Goal: Task Accomplishment & Management: Use online tool/utility

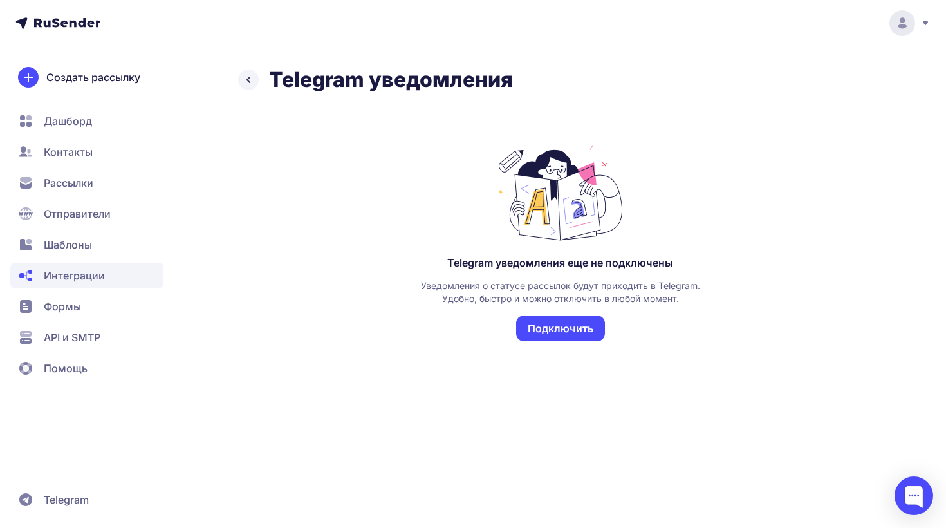
click at [553, 328] on button "Подключить" at bounding box center [560, 328] width 89 height 26
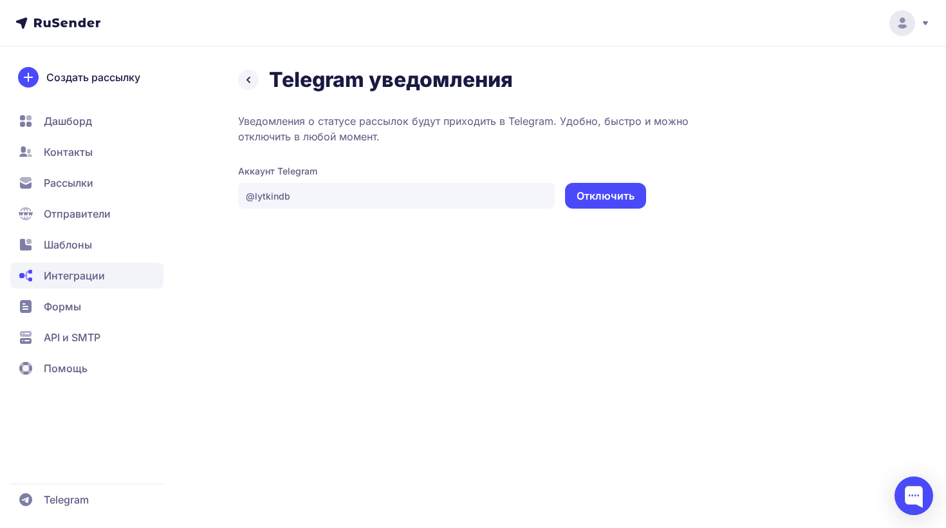
click at [66, 151] on span "Контакты" at bounding box center [68, 151] width 49 height 15
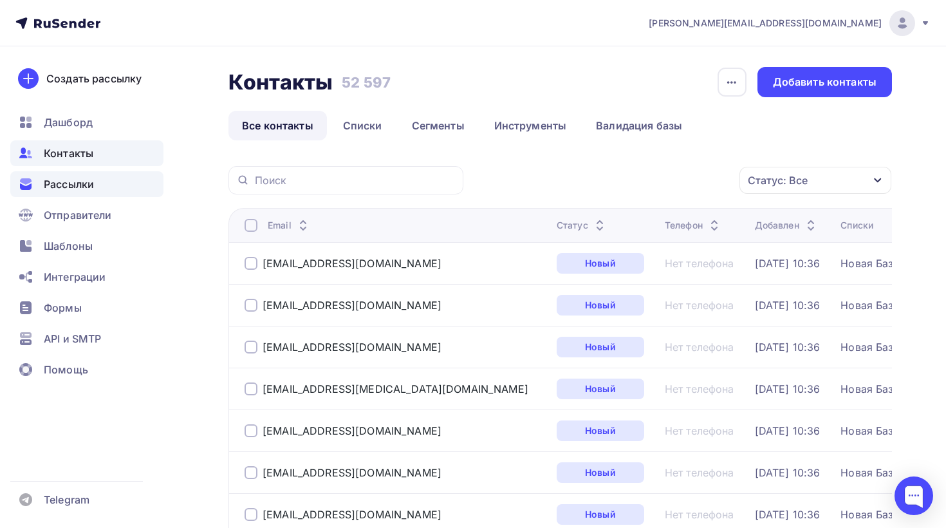
click at [75, 192] on div "Рассылки" at bounding box center [86, 184] width 153 height 26
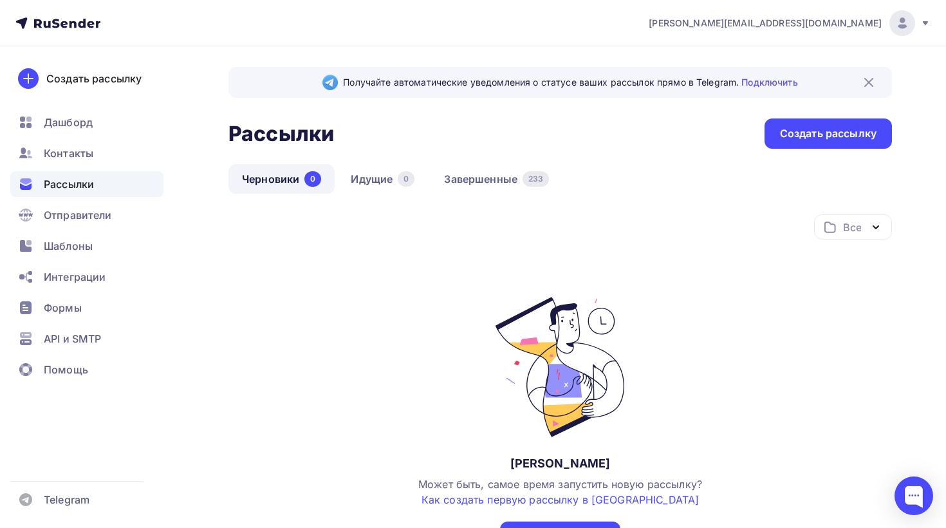
click at [867, 80] on img at bounding box center [868, 82] width 15 height 15
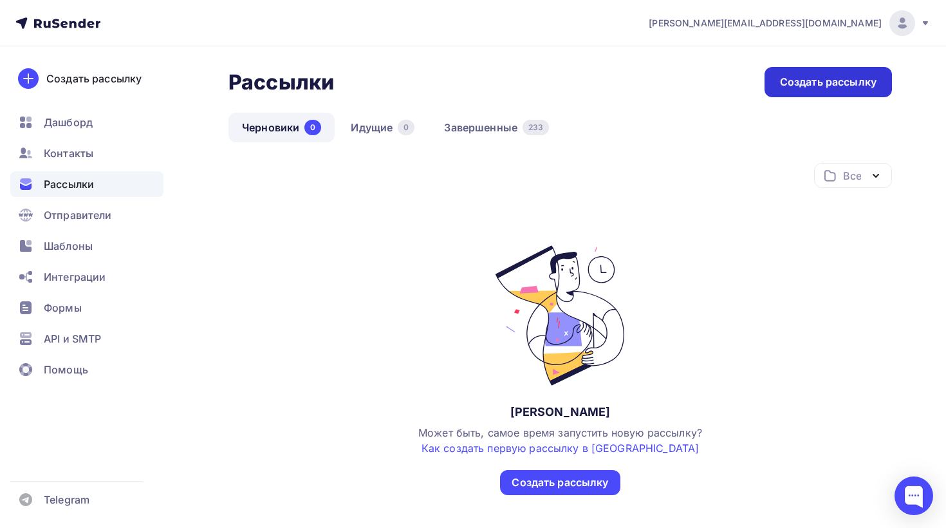
click at [790, 84] on div "Создать рассылку" at bounding box center [828, 82] width 97 height 15
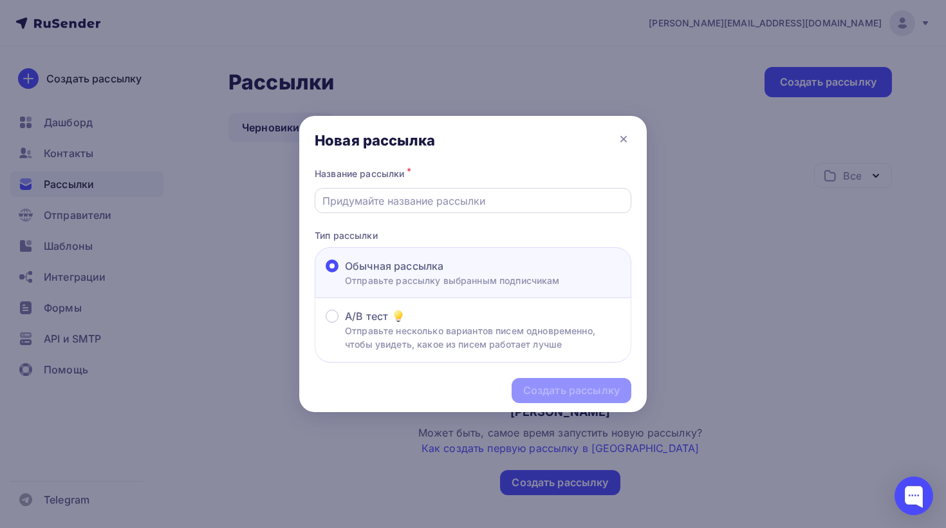
click at [416, 203] on input "text" at bounding box center [473, 200] width 302 height 15
click at [620, 137] on icon at bounding box center [623, 138] width 15 height 15
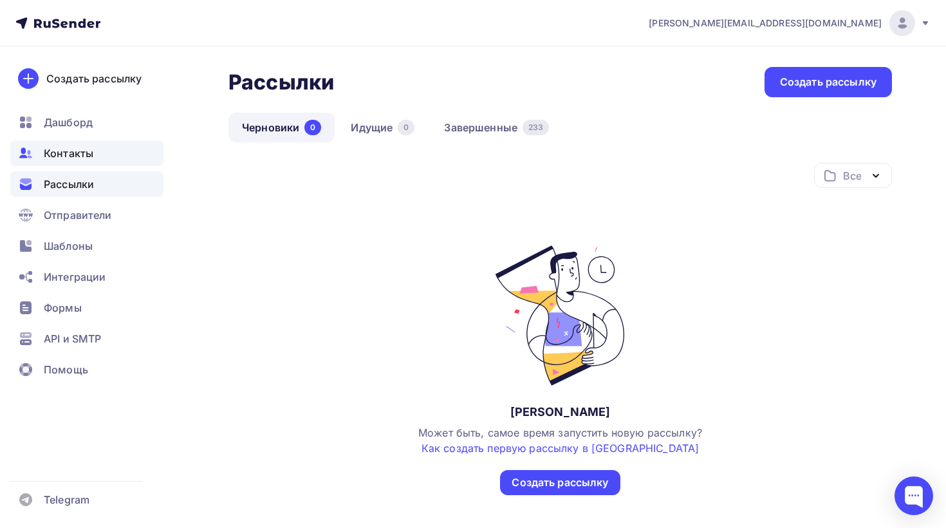
click at [67, 156] on span "Контакты" at bounding box center [69, 152] width 50 height 15
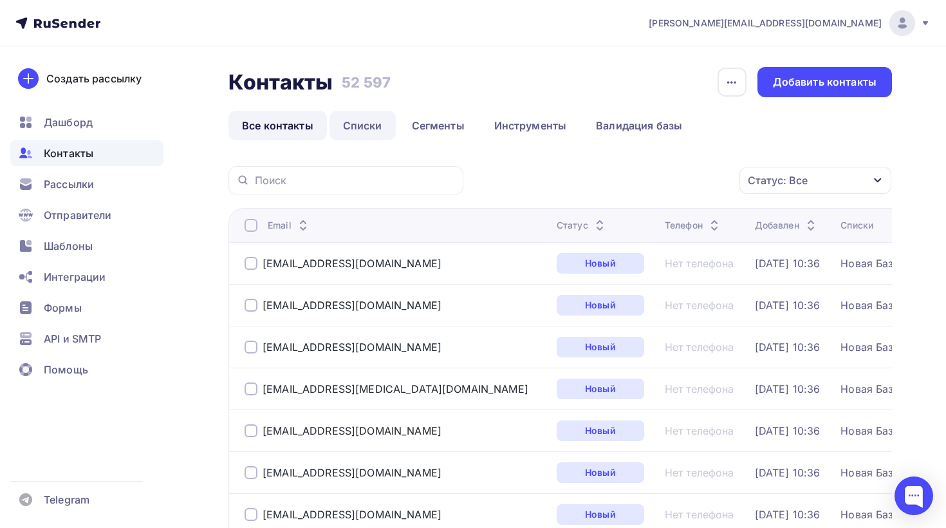
click at [384, 131] on link "Списки" at bounding box center [363, 126] width 66 height 30
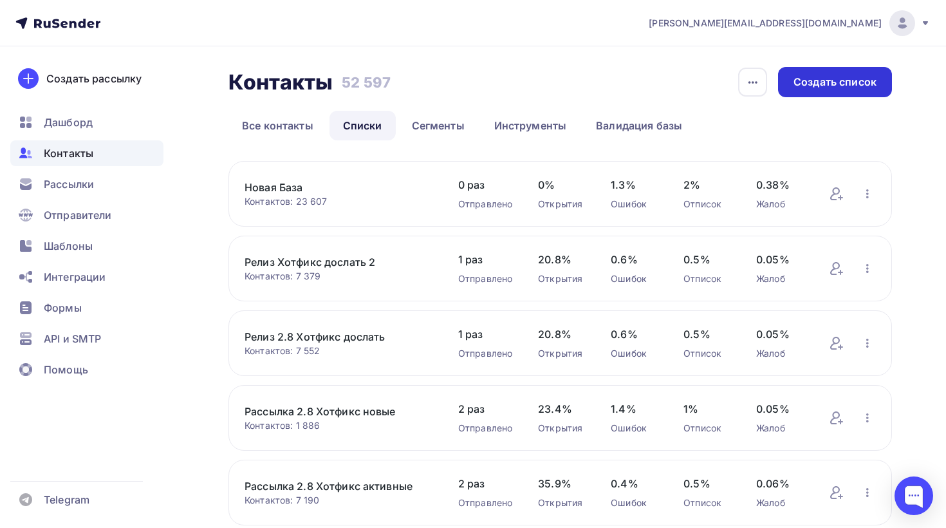
click at [814, 88] on div "Создать список" at bounding box center [835, 82] width 83 height 15
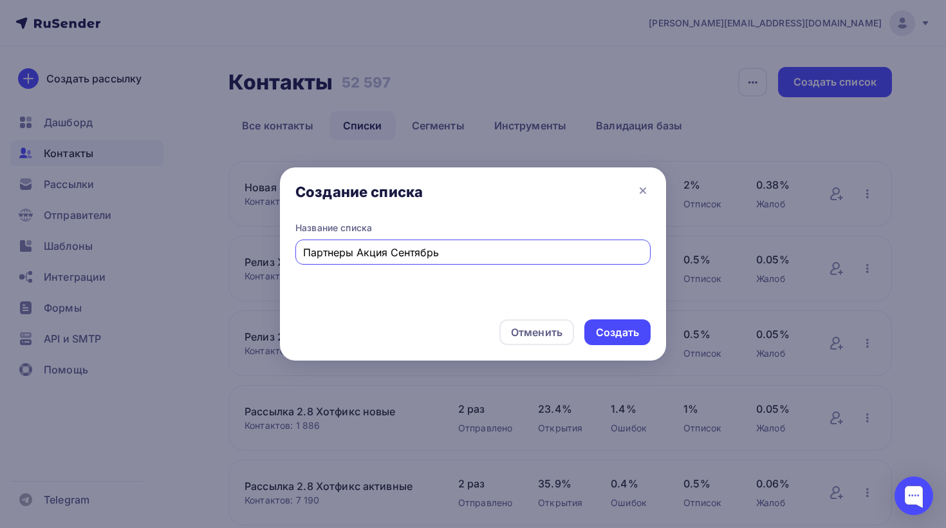
type input "Партнеры Акция Сентябрь"
click at [451, 290] on div "Название списка Партнеры Акция Сентябрь" at bounding box center [473, 262] width 386 height 82
click at [622, 323] on div "Создать" at bounding box center [617, 332] width 66 height 26
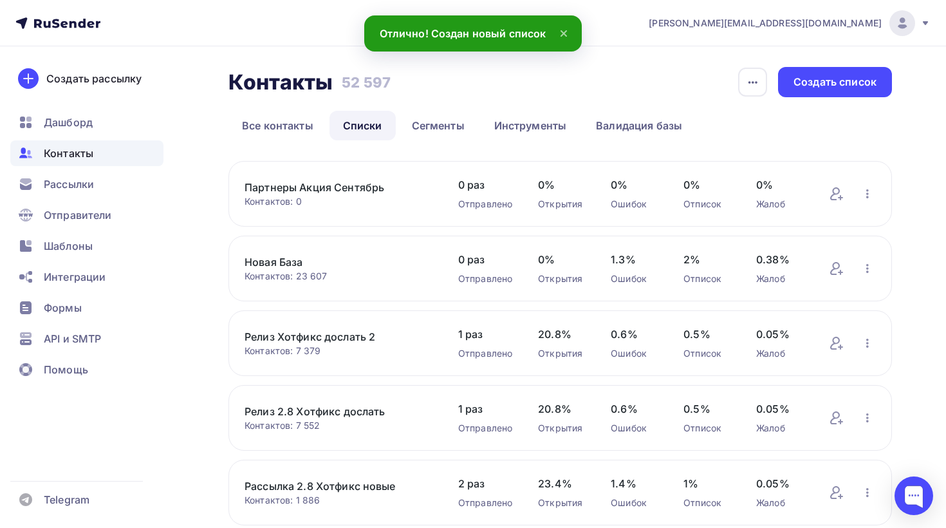
click at [338, 183] on link "Партнеры Акция Сентябрь" at bounding box center [339, 187] width 188 height 15
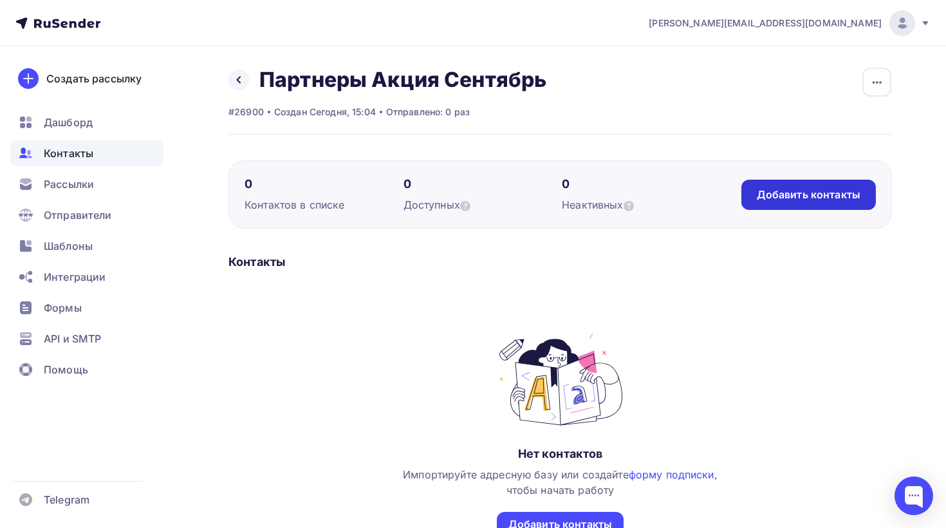
click at [789, 200] on div "Добавить контакты" at bounding box center [809, 194] width 104 height 15
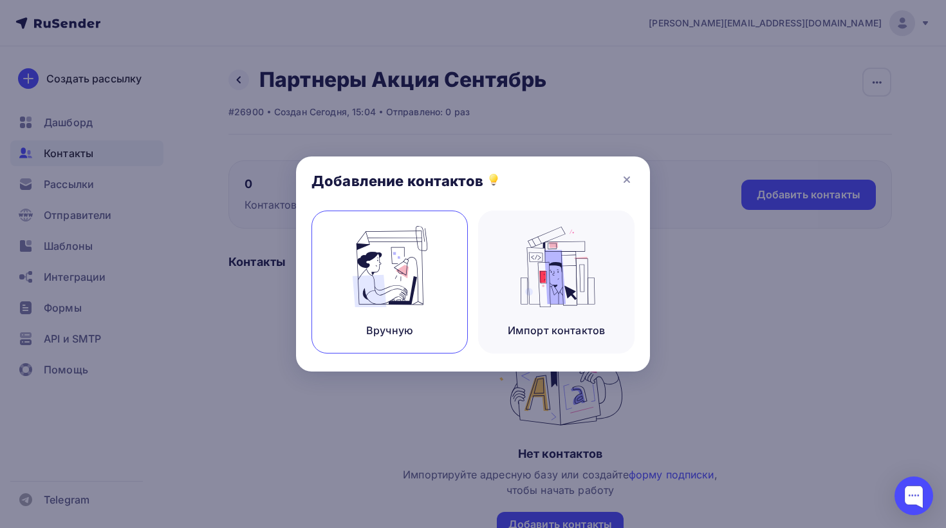
click at [369, 276] on img at bounding box center [390, 266] width 86 height 81
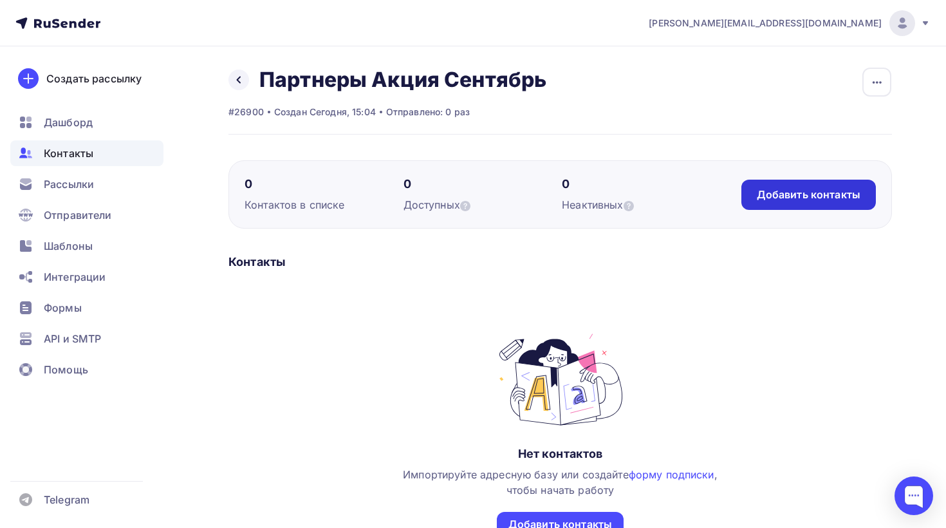
click at [770, 193] on div "Добавить контакты" at bounding box center [809, 194] width 104 height 15
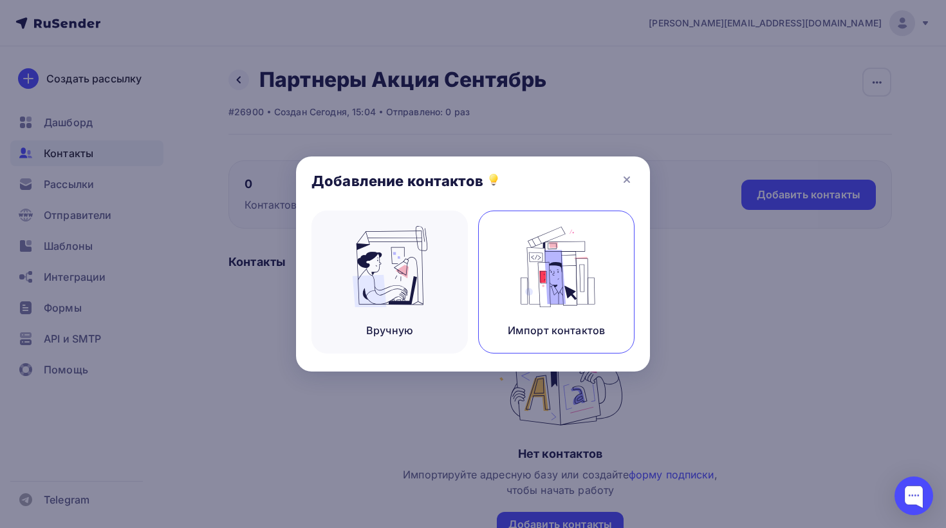
click at [502, 294] on div "Импорт контактов" at bounding box center [556, 281] width 156 height 143
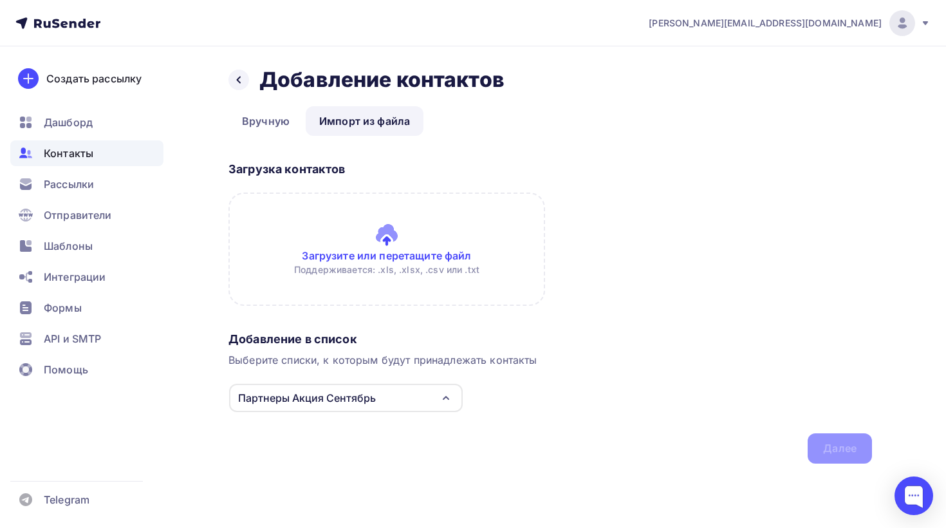
click at [391, 246] on input "file" at bounding box center [386, 248] width 317 height 113
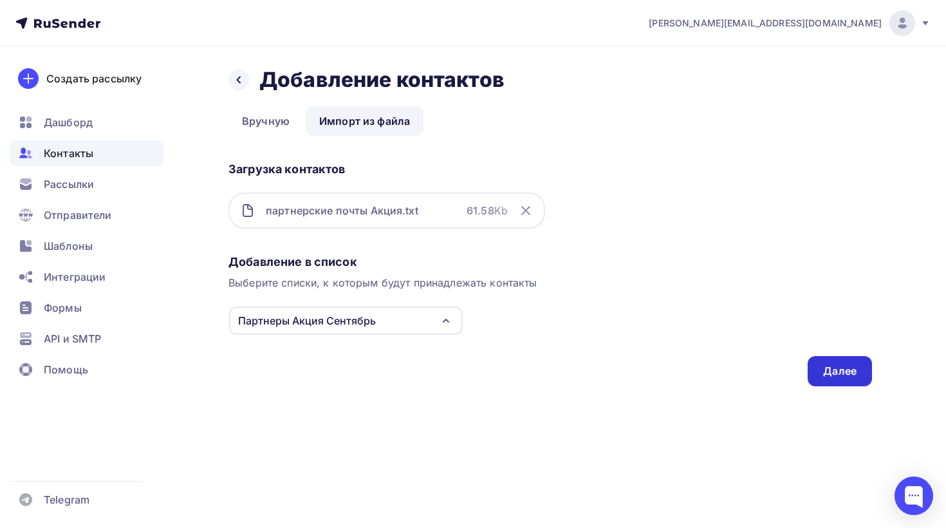
click at [835, 371] on div "Далее" at bounding box center [839, 371] width 33 height 15
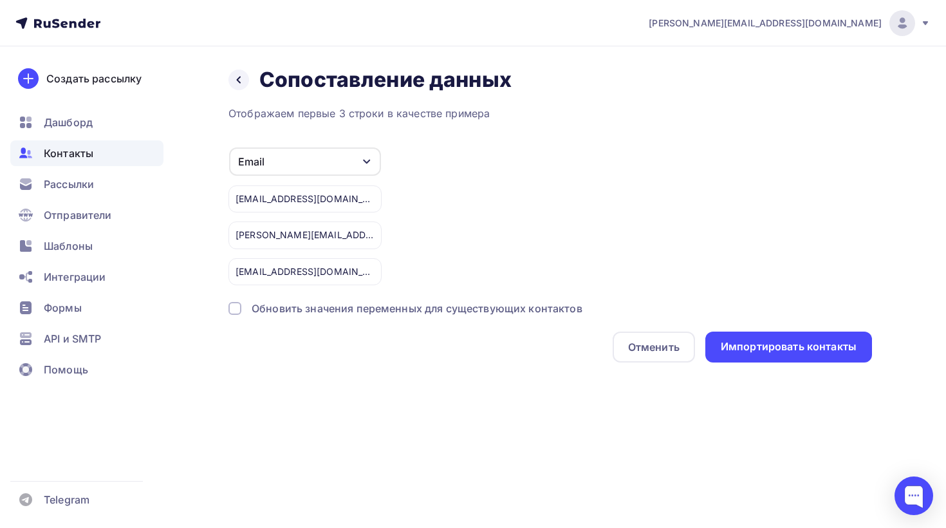
click at [336, 312] on div "Обновить значения переменных для существующих контактов" at bounding box center [417, 308] width 331 height 15
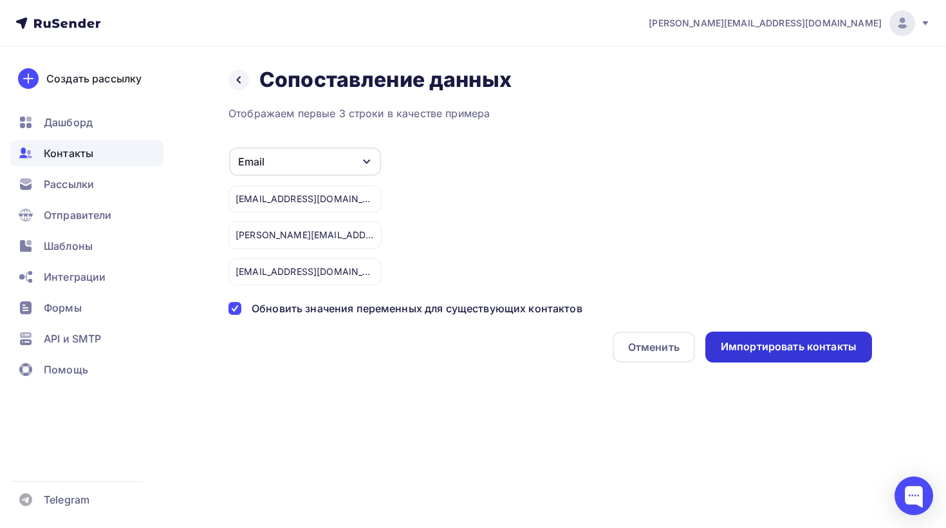
click at [756, 341] on div "Импортировать контакты" at bounding box center [789, 346] width 136 height 15
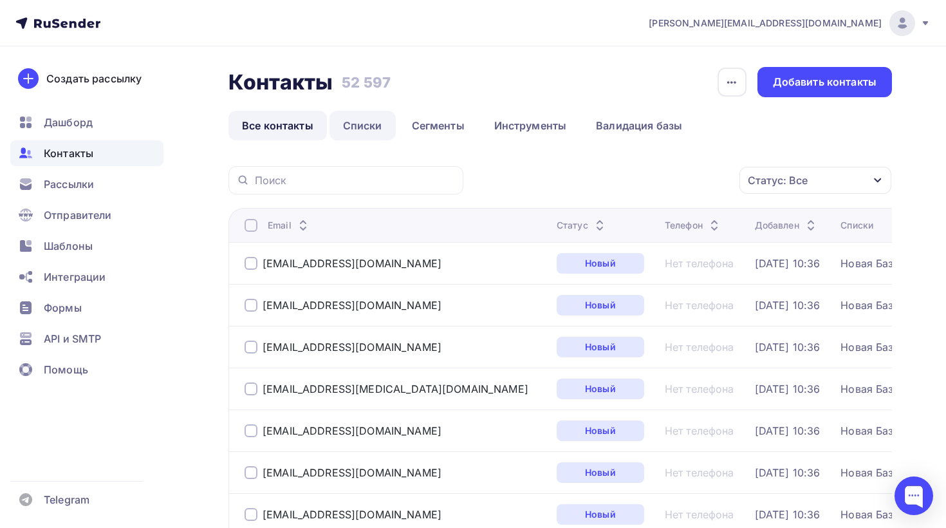
click at [370, 129] on link "Списки" at bounding box center [363, 126] width 66 height 30
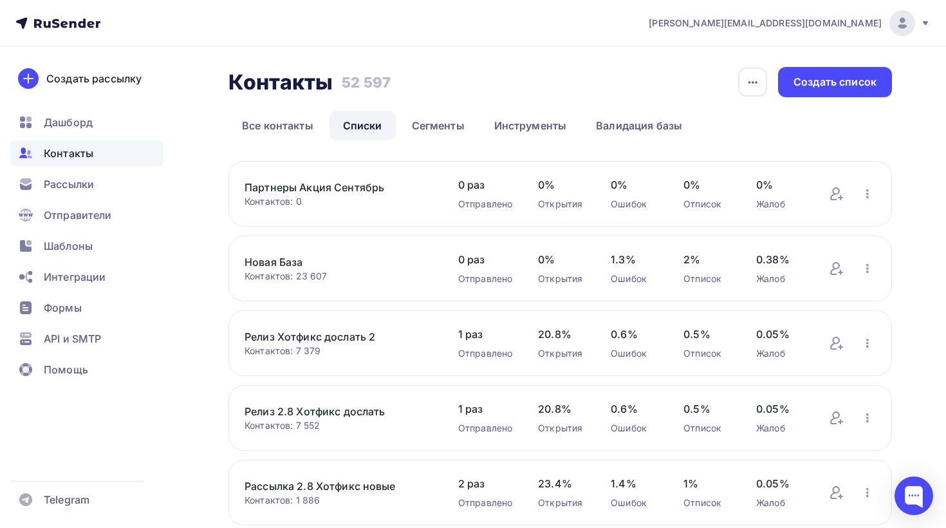
click at [320, 185] on link "Партнеры Акция Сентябрь" at bounding box center [339, 187] width 188 height 15
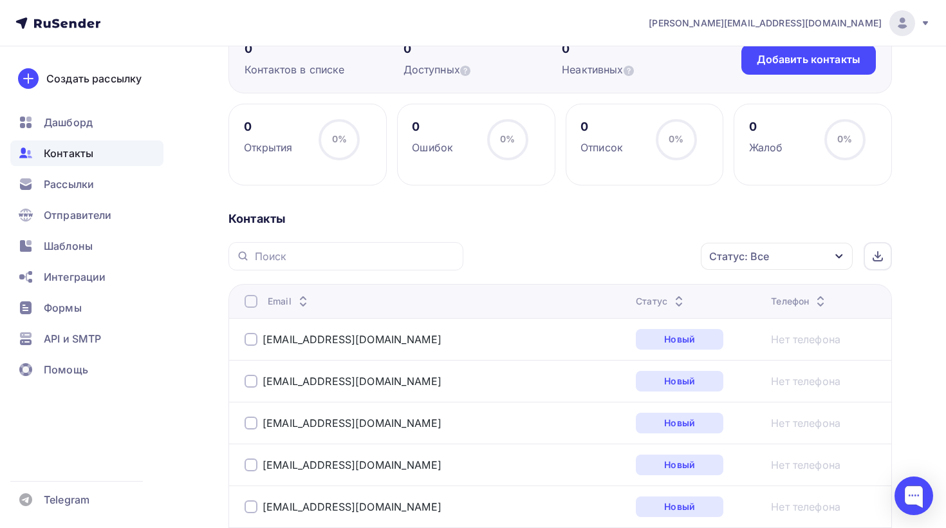
scroll to position [136, 0]
click at [741, 256] on div "Статус: Все" at bounding box center [739, 254] width 60 height 15
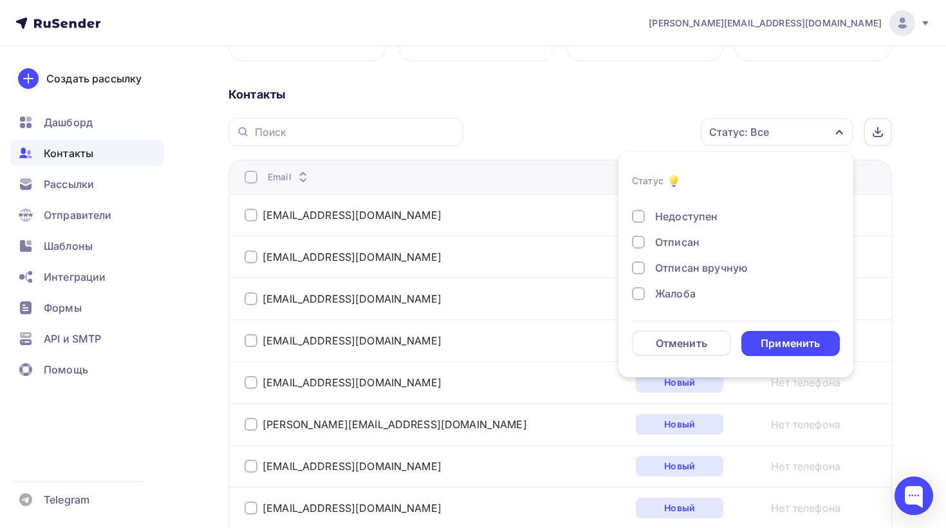
scroll to position [261, 0]
click at [680, 293] on div "Жалоба" at bounding box center [675, 291] width 41 height 15
click at [678, 253] on div "Новый Активный Не существует Переполнен Недоступен Отписан Отписан вручную Жало…" at bounding box center [736, 202] width 208 height 196
click at [671, 260] on div "Отписан вручную" at bounding box center [701, 266] width 93 height 15
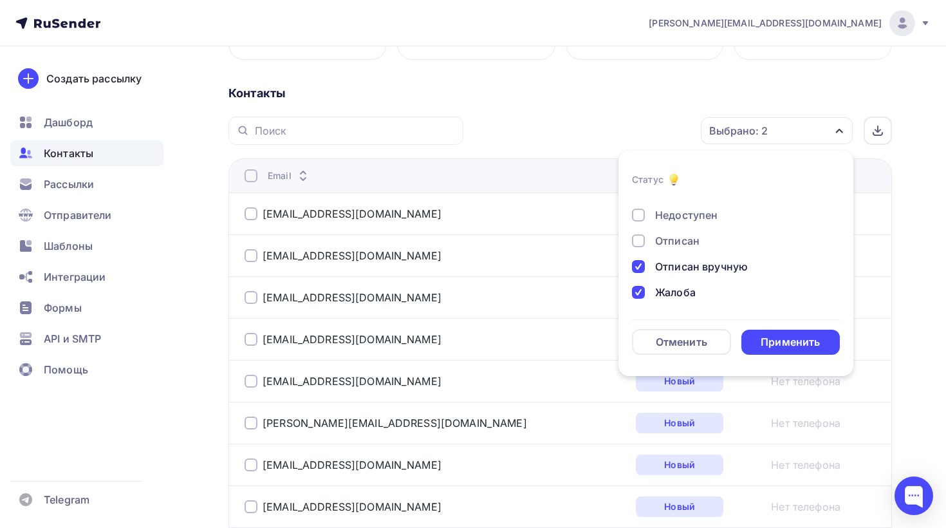
click at [671, 247] on div "Отписан" at bounding box center [677, 240] width 44 height 15
click at [671, 214] on div "Недоступен" at bounding box center [686, 214] width 62 height 15
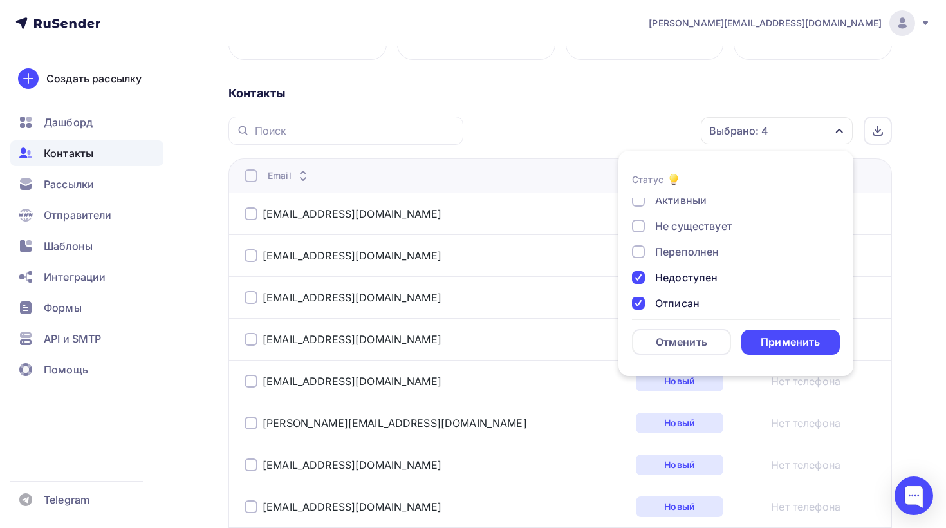
click at [673, 250] on div "Переполнен" at bounding box center [687, 251] width 64 height 15
click at [680, 230] on div "Не существует" at bounding box center [693, 225] width 77 height 15
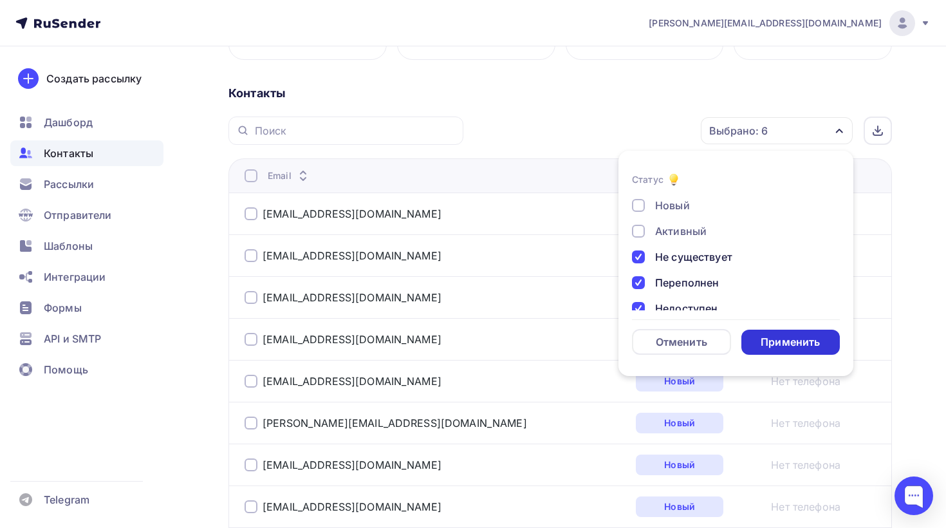
click at [770, 344] on div "Применить" at bounding box center [790, 342] width 59 height 15
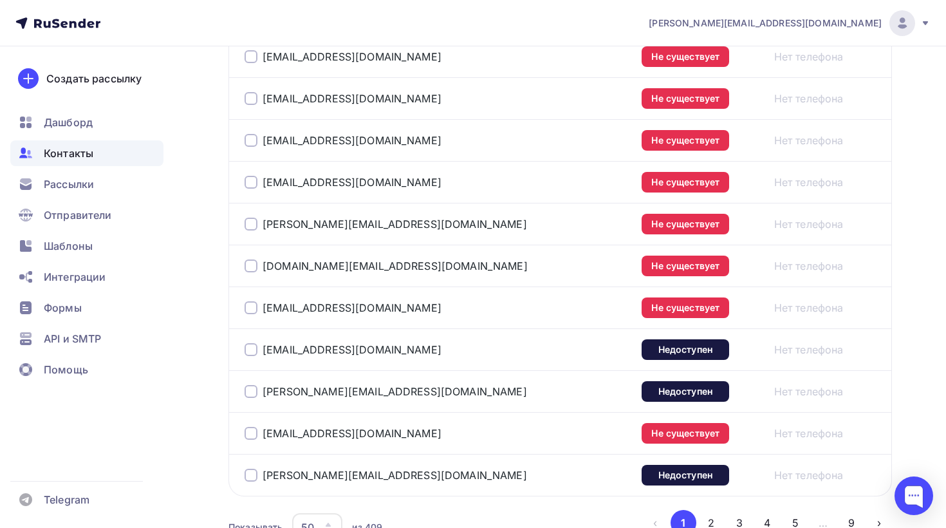
scroll to position [2150, 0]
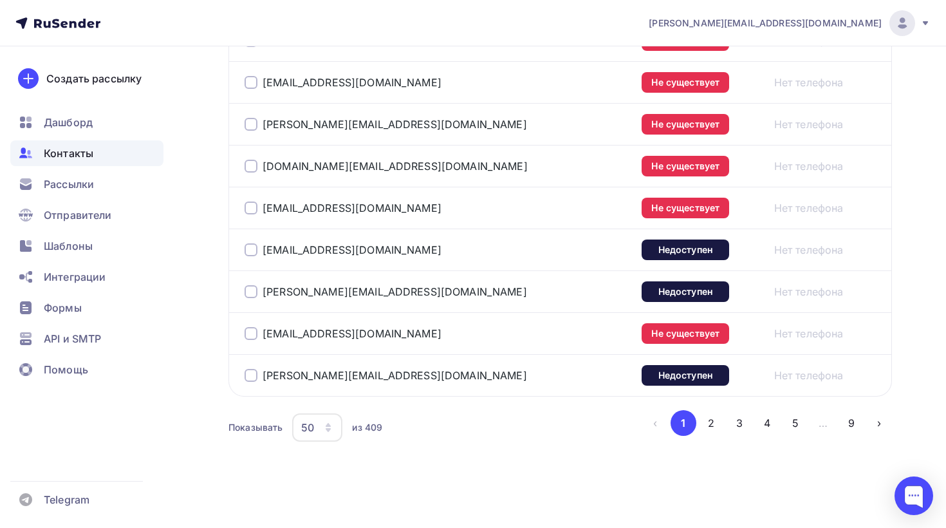
click at [335, 432] on div "50" at bounding box center [317, 427] width 50 height 28
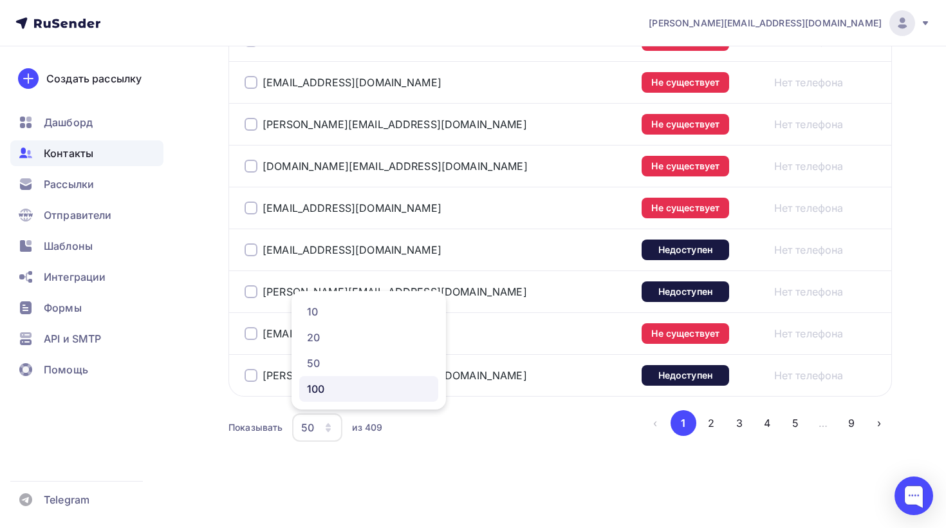
click at [337, 387] on div "100" at bounding box center [369, 388] width 124 height 15
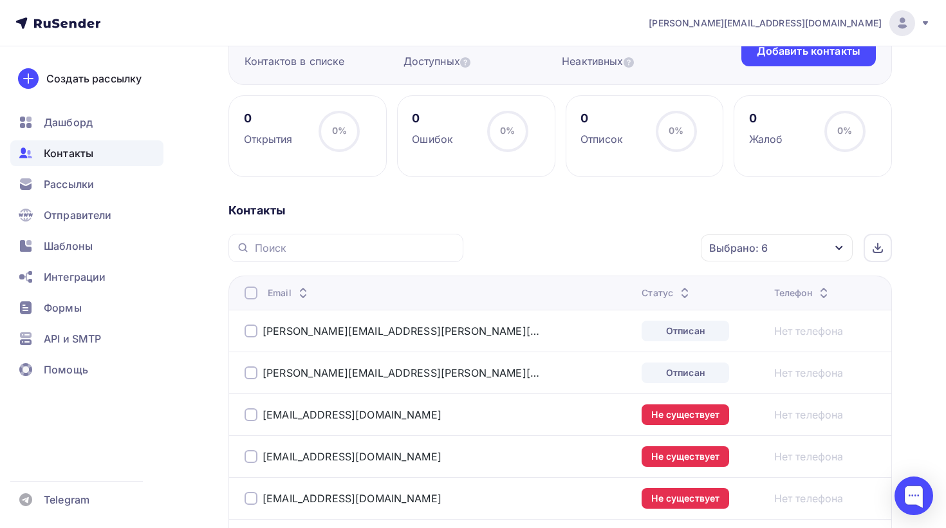
scroll to position [144, 0]
click at [254, 292] on div at bounding box center [251, 292] width 13 height 13
click at [654, 252] on div "Действие" at bounding box center [605, 247] width 170 height 25
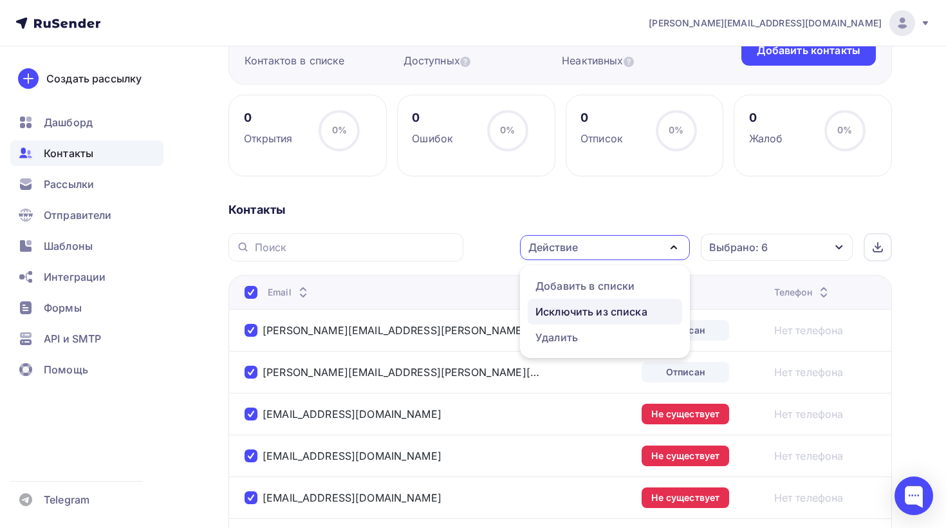
click at [577, 312] on div "Исключить из списка" at bounding box center [592, 311] width 112 height 15
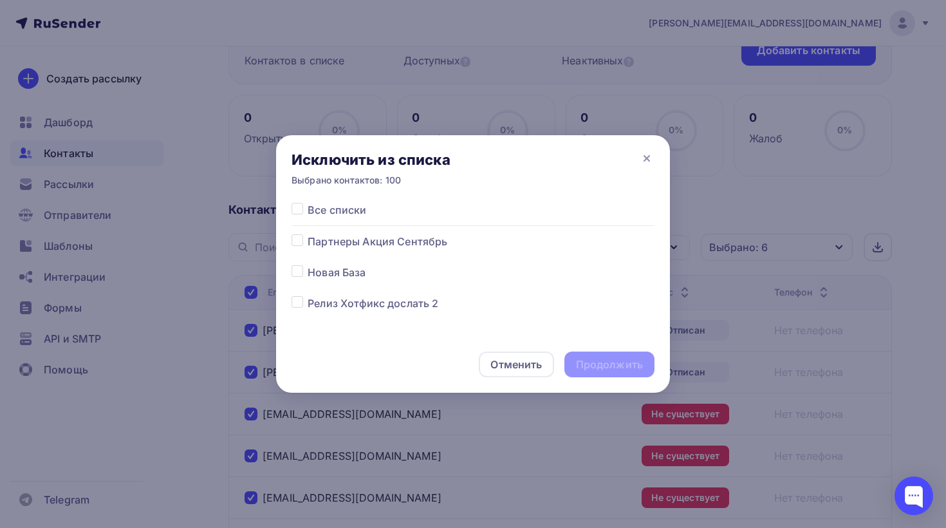
click at [328, 205] on span "Все списки" at bounding box center [337, 209] width 59 height 15
click at [308, 202] on label at bounding box center [308, 202] width 0 height 0
click at [301, 210] on input "checkbox" at bounding box center [298, 208] width 12 height 12
checkbox input "true"
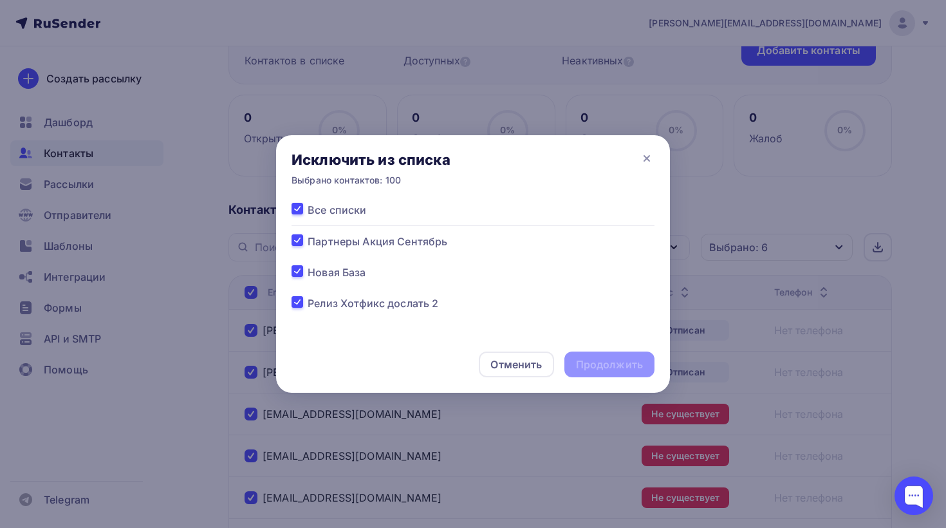
checkbox input "true"
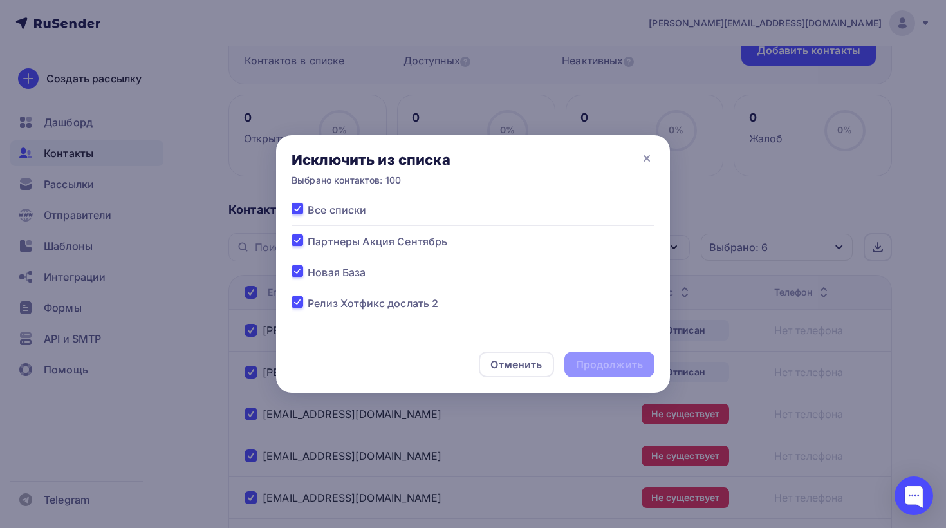
checkbox input "true"
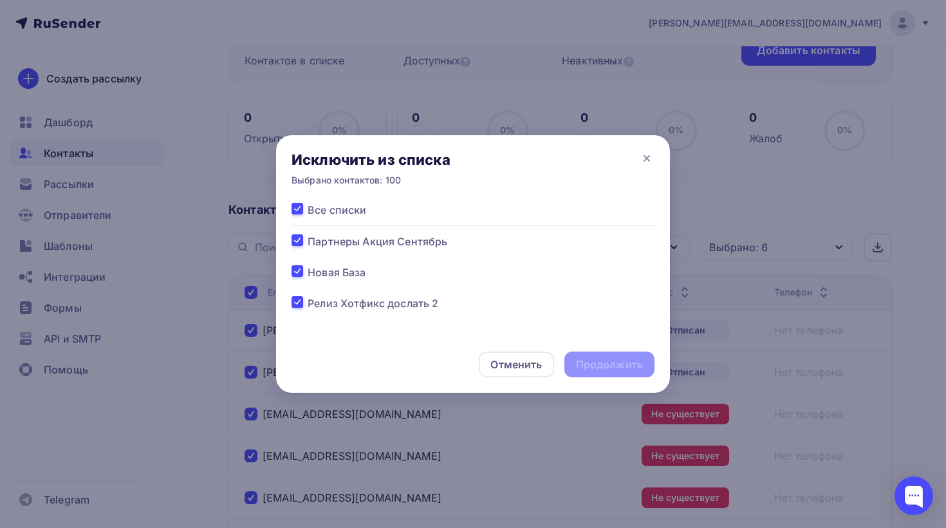
checkbox input "true"
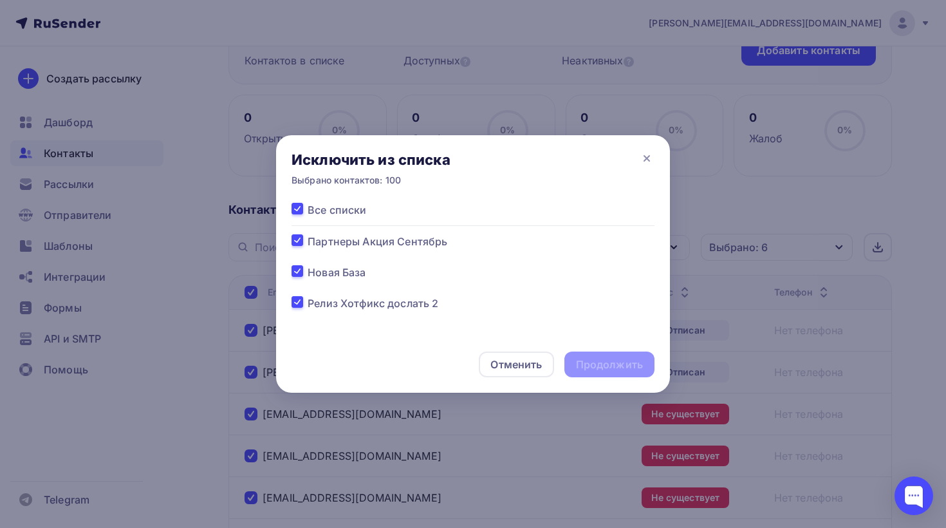
checkbox input "true"
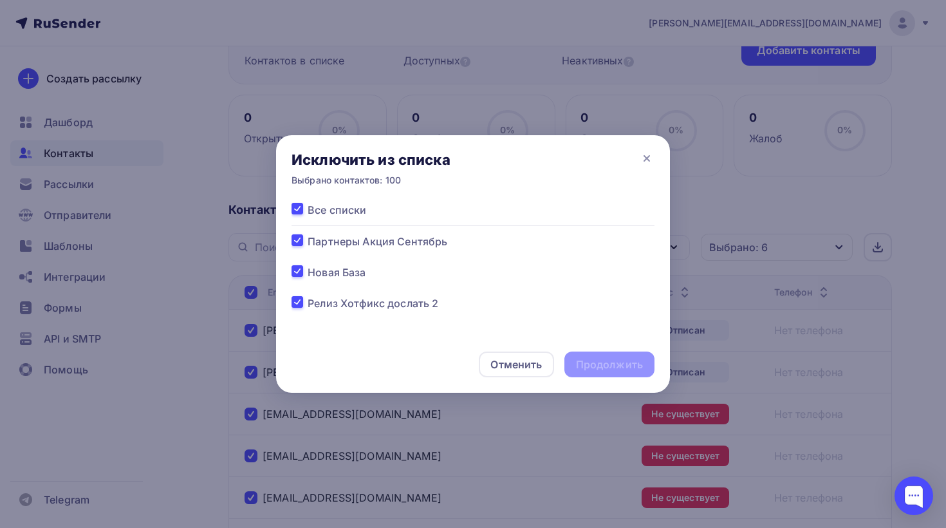
checkbox input "true"
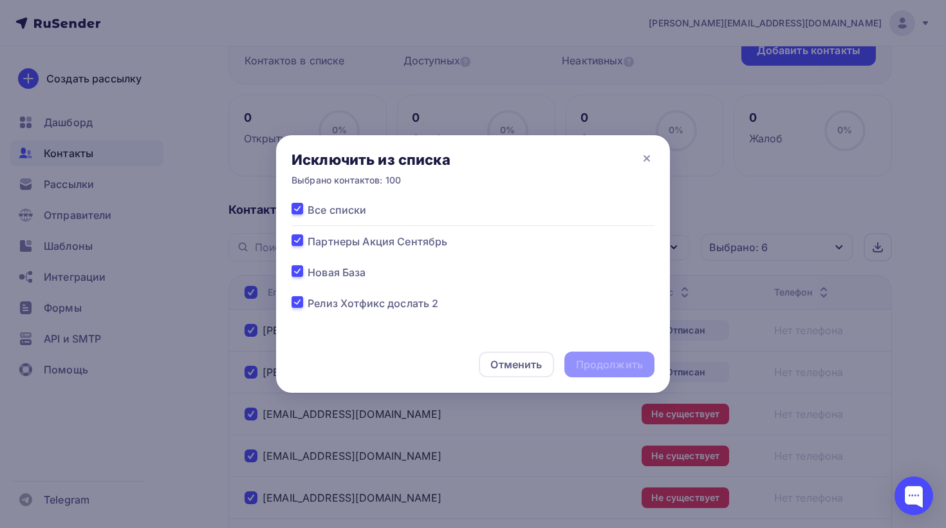
checkbox input "true"
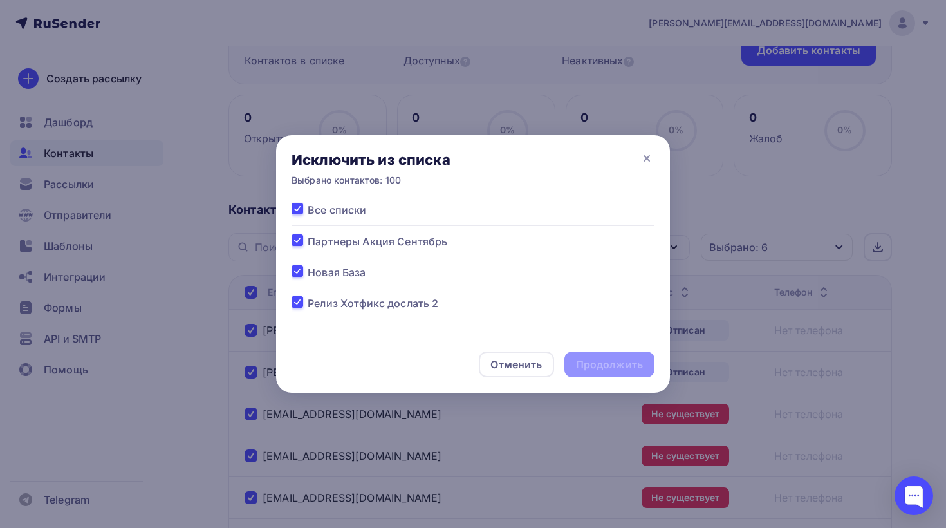
checkbox input "true"
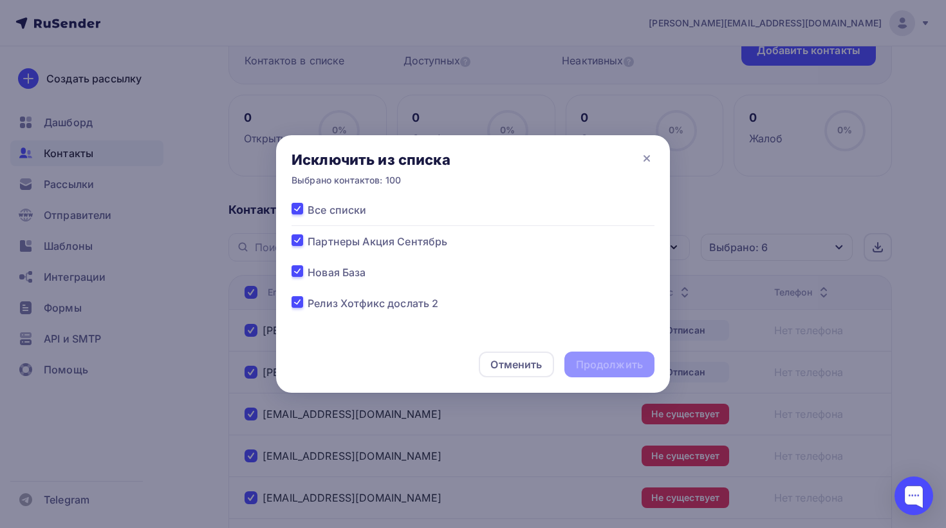
checkbox input "true"
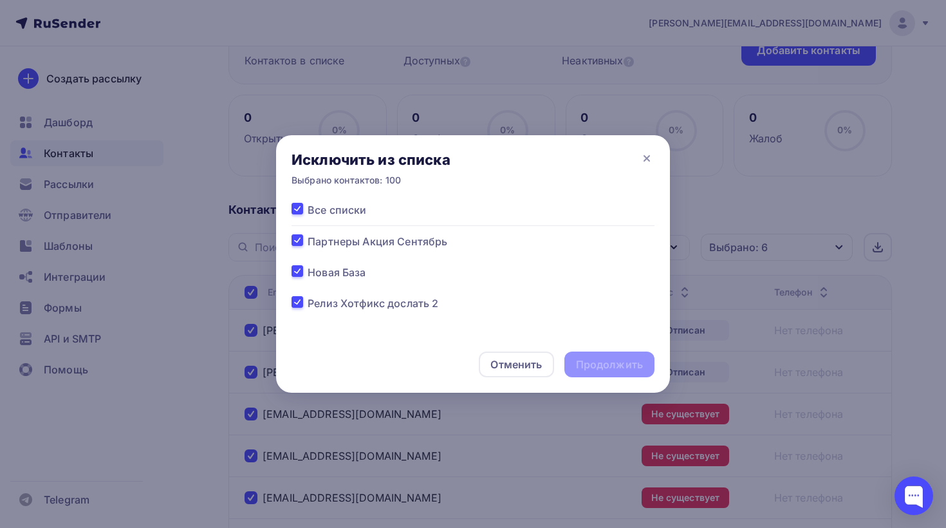
checkbox input "true"
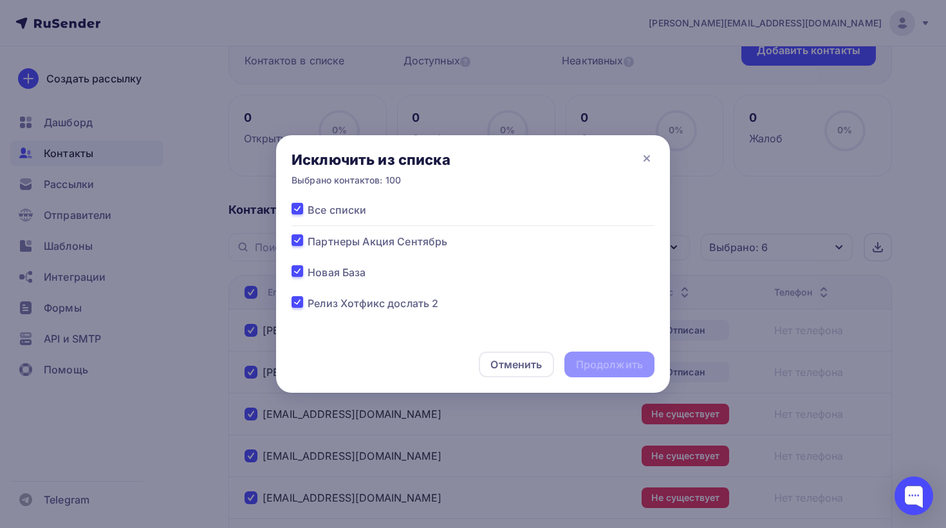
checkbox input "true"
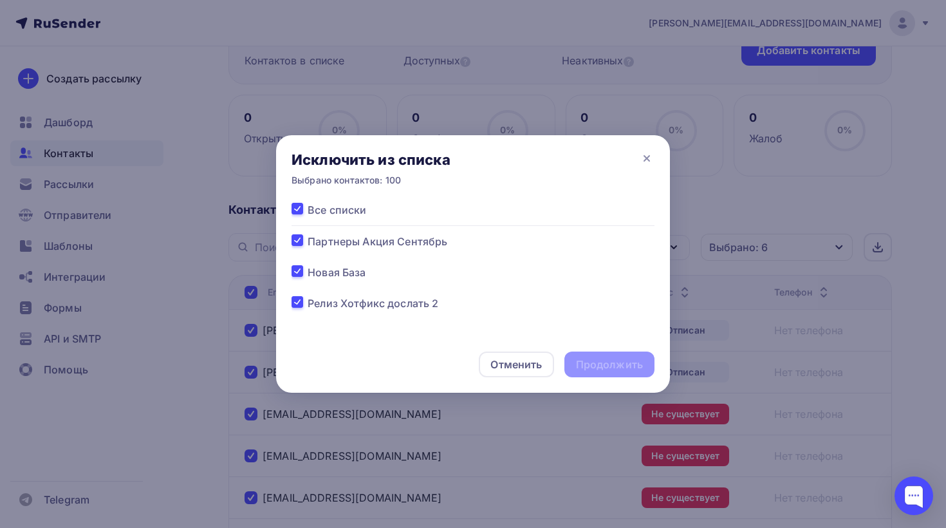
checkbox input "true"
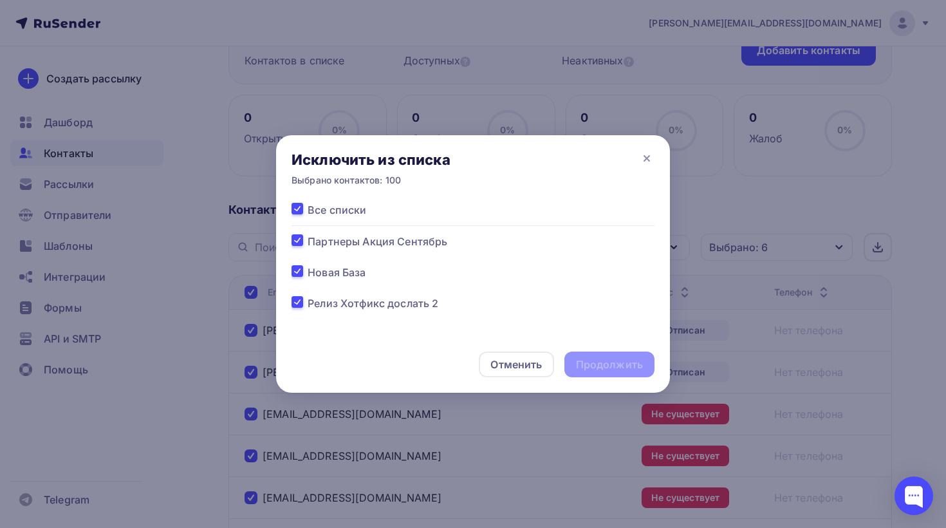
checkbox input "true"
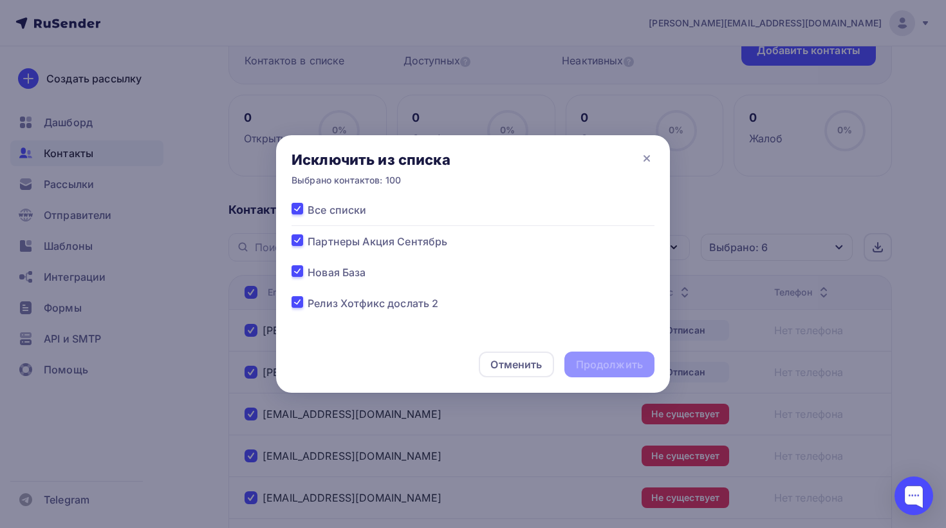
checkbox input "true"
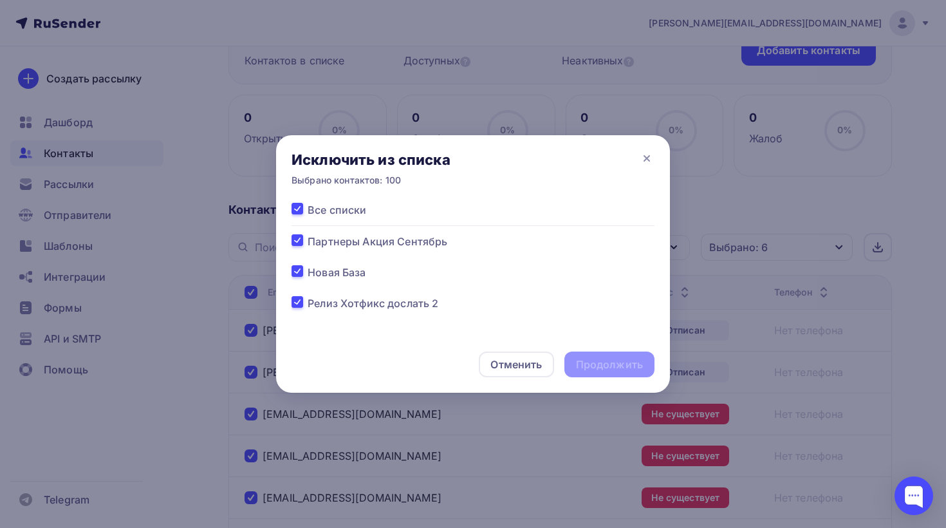
checkbox input "true"
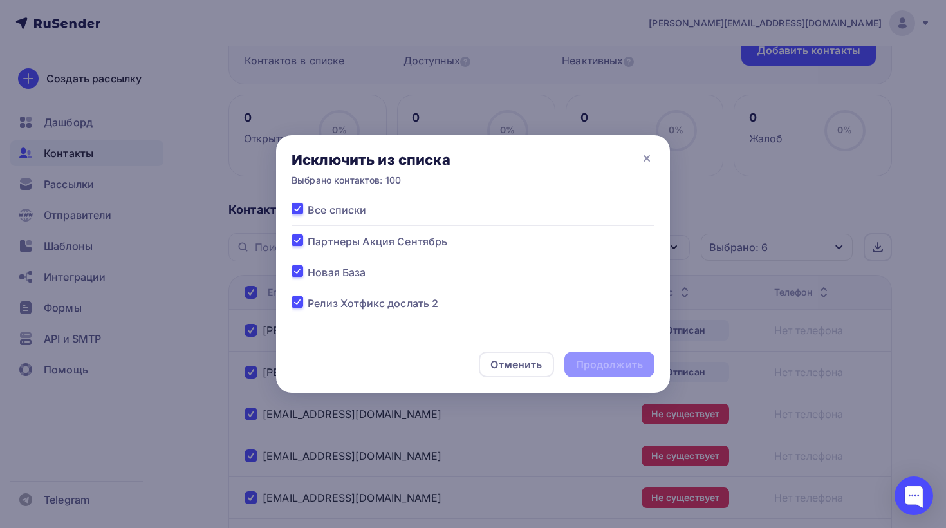
checkbox input "true"
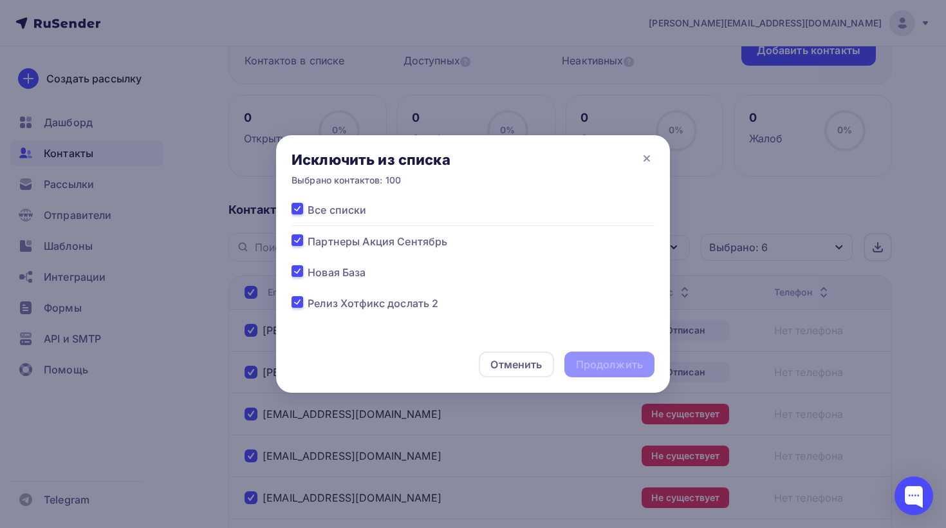
checkbox input "true"
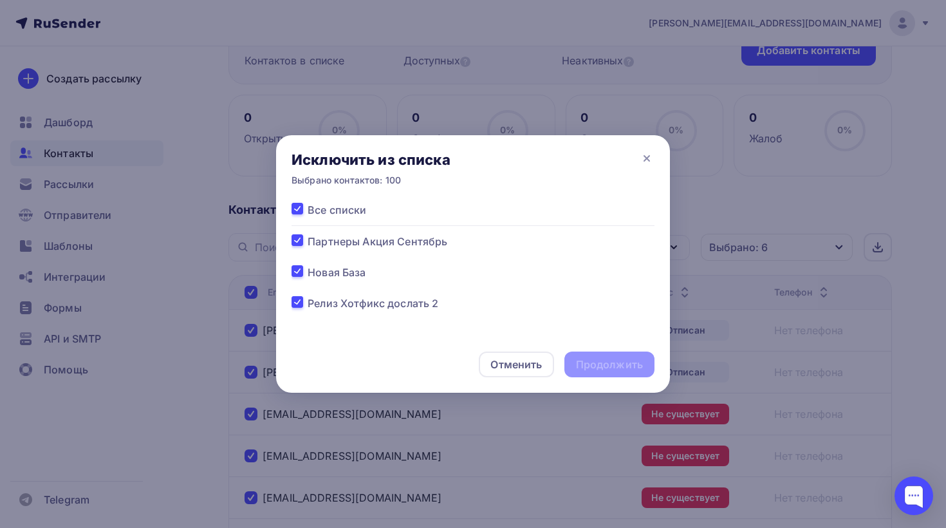
checkbox input "true"
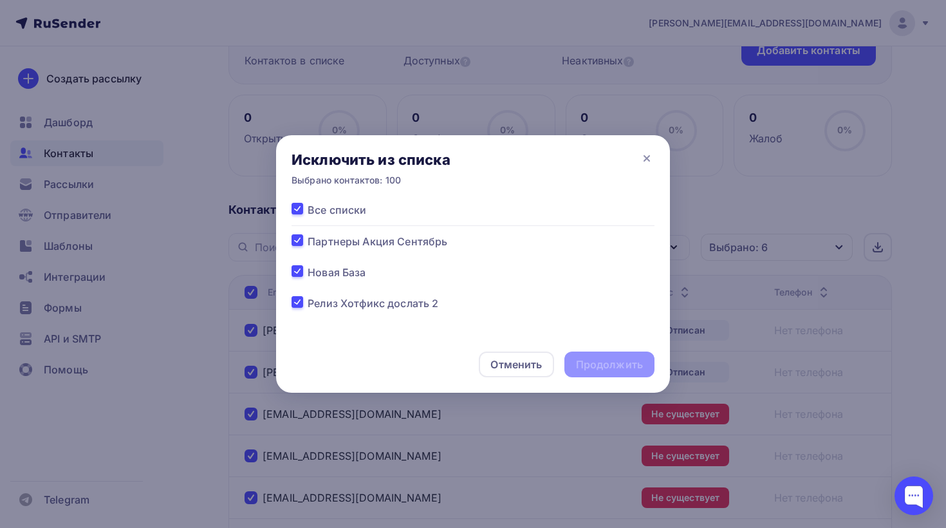
checkbox input "true"
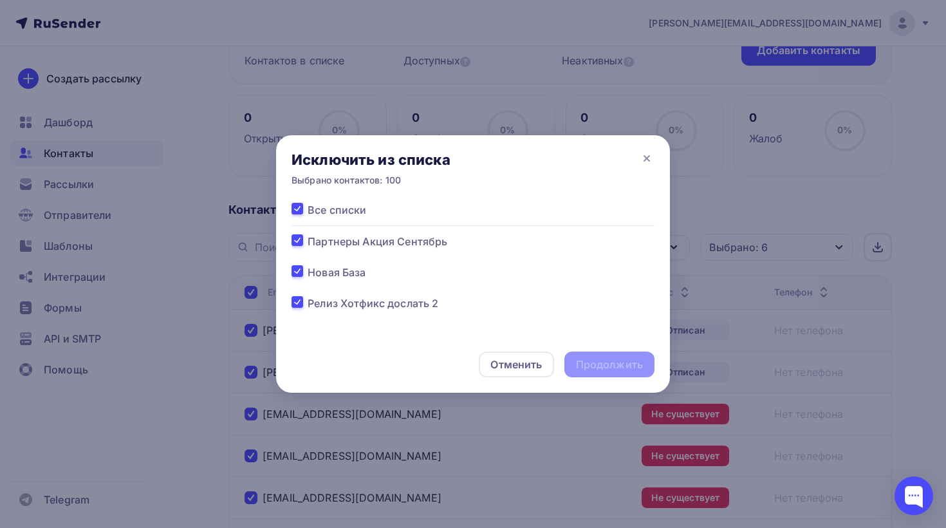
checkbox input "true"
click at [601, 362] on div "Продолжить" at bounding box center [609, 364] width 67 height 15
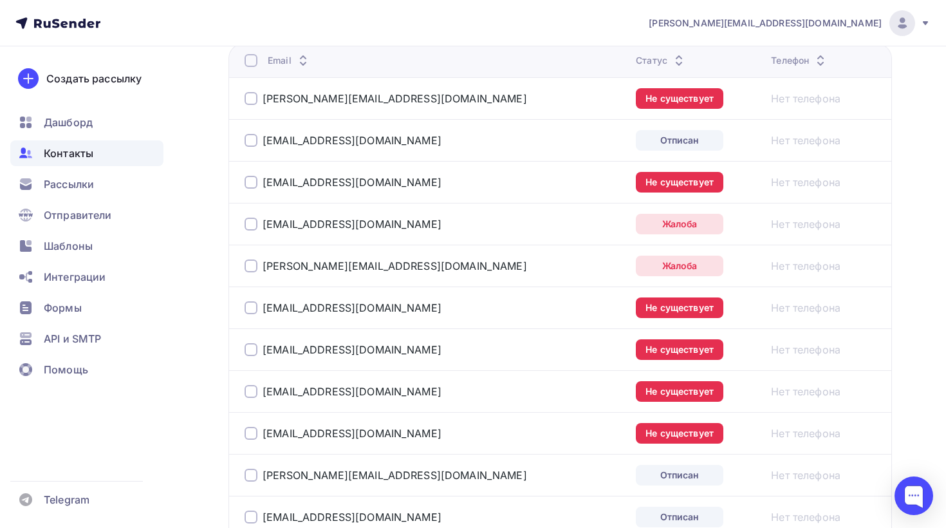
scroll to position [0, 0]
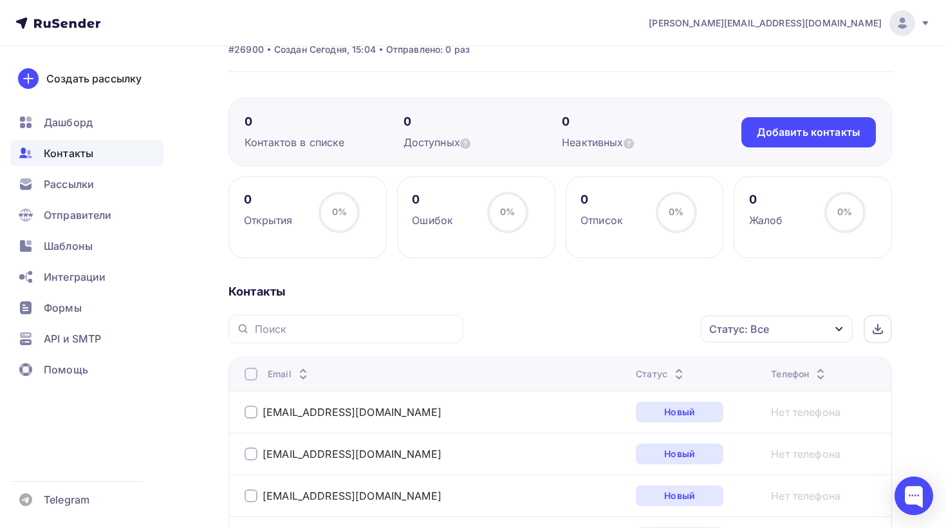
click at [758, 321] on div "Статус: Все" at bounding box center [777, 328] width 152 height 27
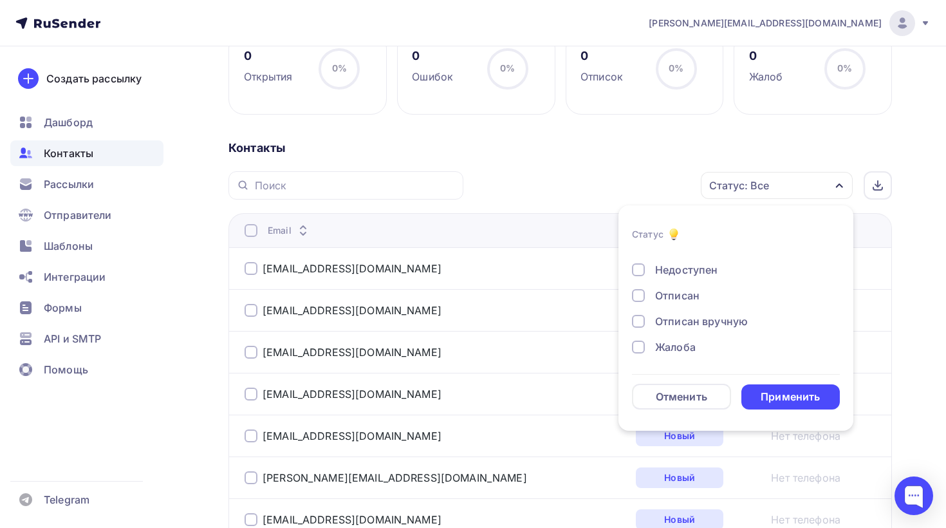
scroll to position [195, 0]
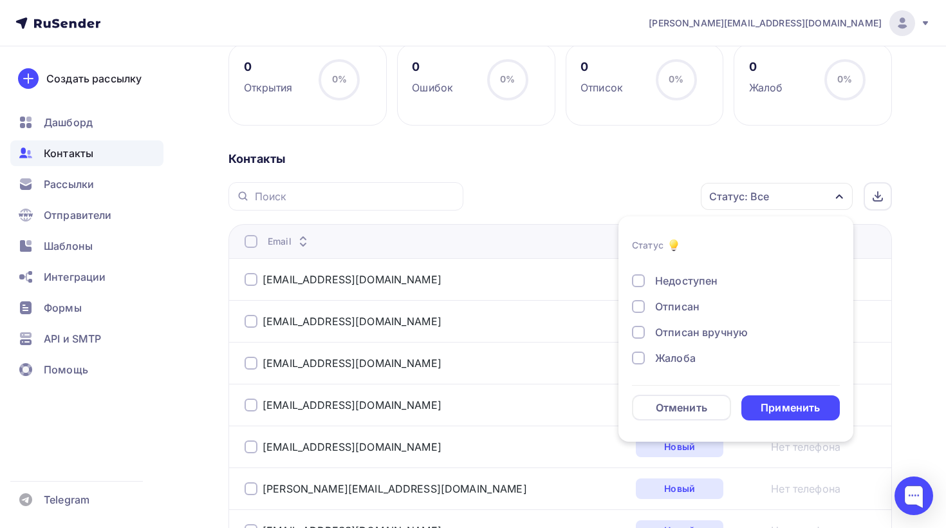
click at [676, 364] on div "Жалоба" at bounding box center [675, 357] width 41 height 15
click at [676, 344] on div "Новый Активный Не существует Переполнен Недоступен Отписан Отписан вручную Жало…" at bounding box center [736, 268] width 208 height 196
click at [676, 335] on div "Отписан вручную" at bounding box center [701, 331] width 93 height 15
click at [673, 306] on div "Отписан" at bounding box center [677, 306] width 44 height 15
click at [673, 281] on div "Недоступен" at bounding box center [686, 280] width 62 height 15
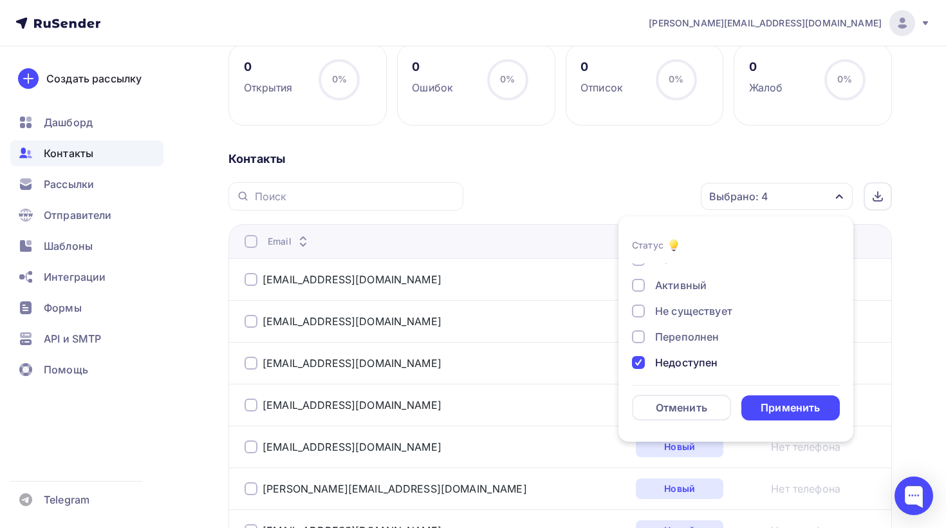
scroll to position [0, 0]
click at [670, 349] on div "Переполнен" at bounding box center [687, 347] width 64 height 15
click at [670, 320] on div "Не существует" at bounding box center [693, 322] width 77 height 15
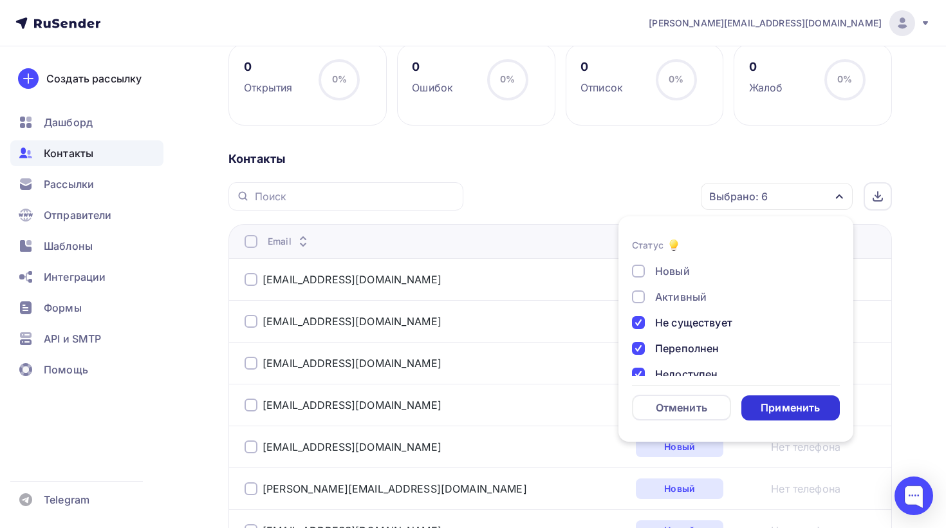
click at [780, 407] on div "Применить" at bounding box center [790, 407] width 59 height 15
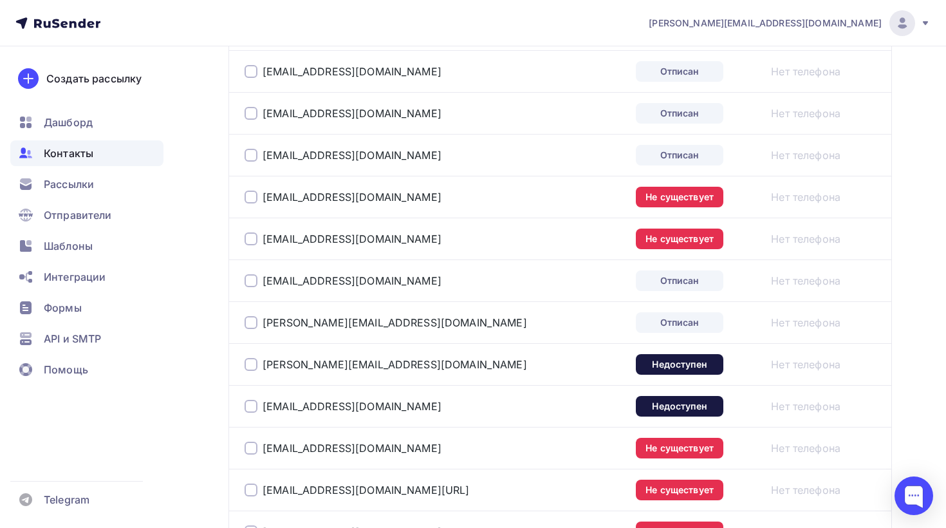
scroll to position [2150, 0]
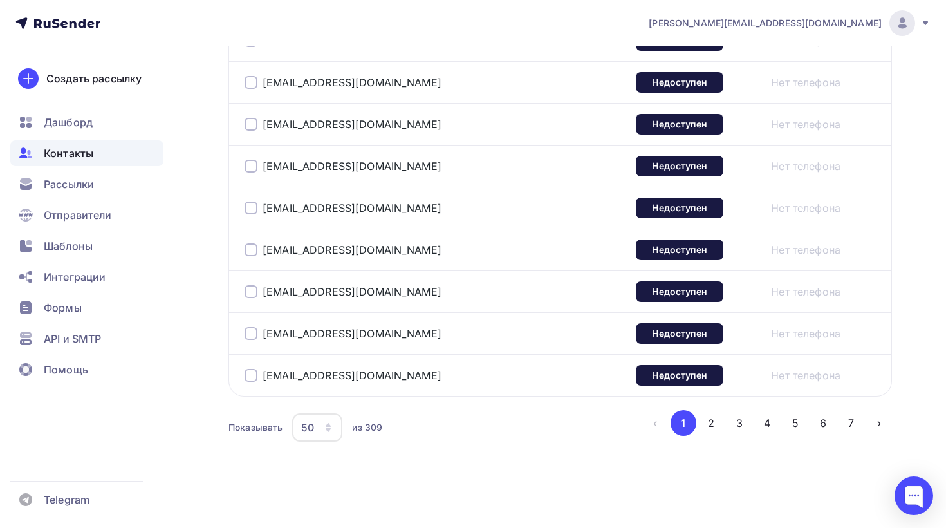
click at [319, 422] on div "50" at bounding box center [317, 427] width 50 height 28
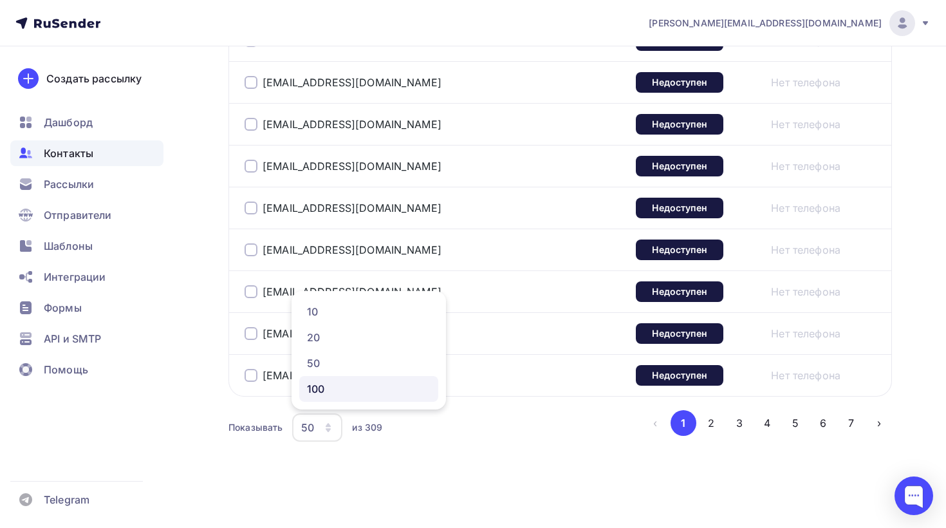
click at [331, 392] on div "100" at bounding box center [369, 388] width 124 height 15
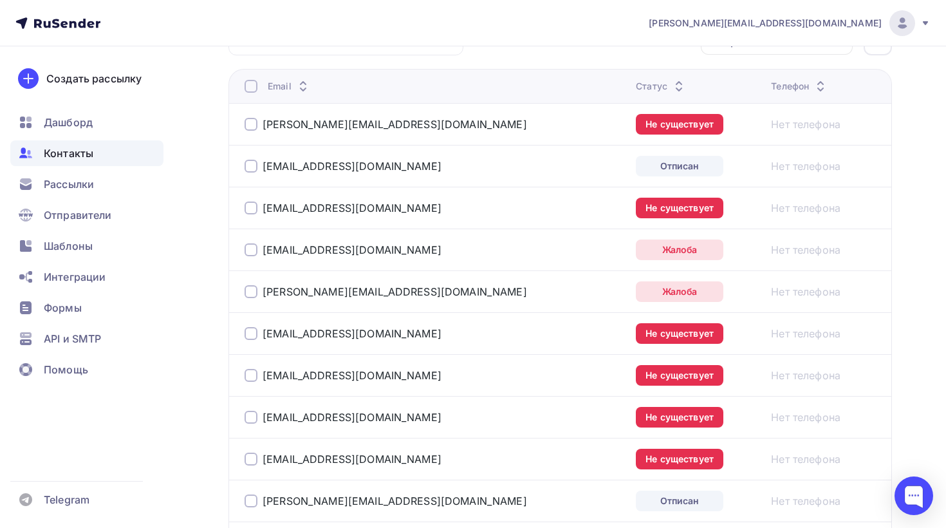
scroll to position [313, 0]
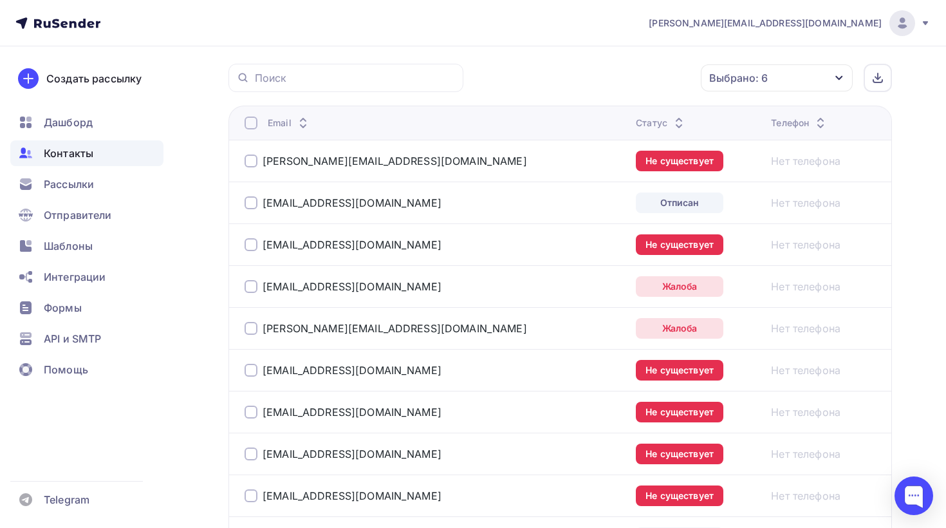
click at [250, 120] on div at bounding box center [251, 122] width 13 height 13
click at [658, 73] on div "Действие" at bounding box center [605, 78] width 170 height 25
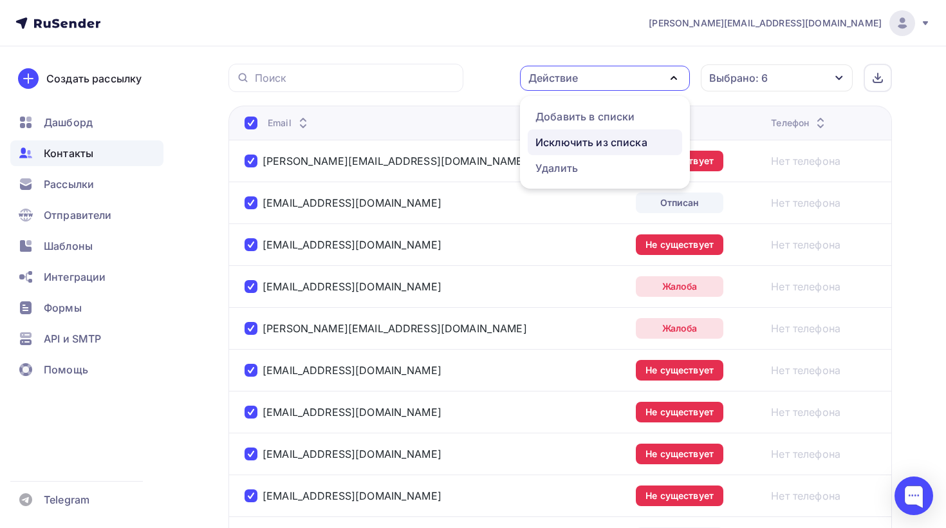
click at [588, 145] on div "Исключить из списка" at bounding box center [592, 142] width 112 height 15
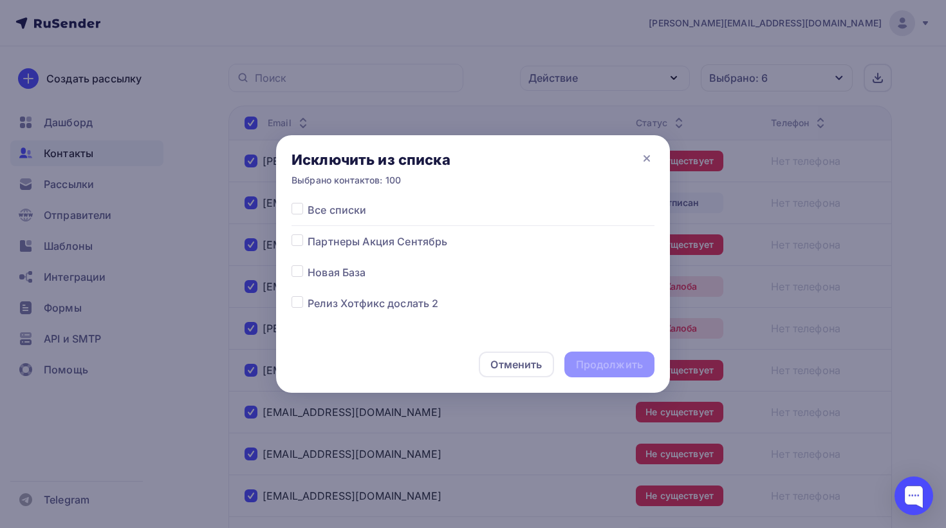
click at [340, 212] on span "Все списки" at bounding box center [337, 209] width 59 height 15
click at [308, 202] on label at bounding box center [308, 202] width 0 height 0
click at [295, 212] on input "checkbox" at bounding box center [298, 208] width 12 height 12
checkbox input "true"
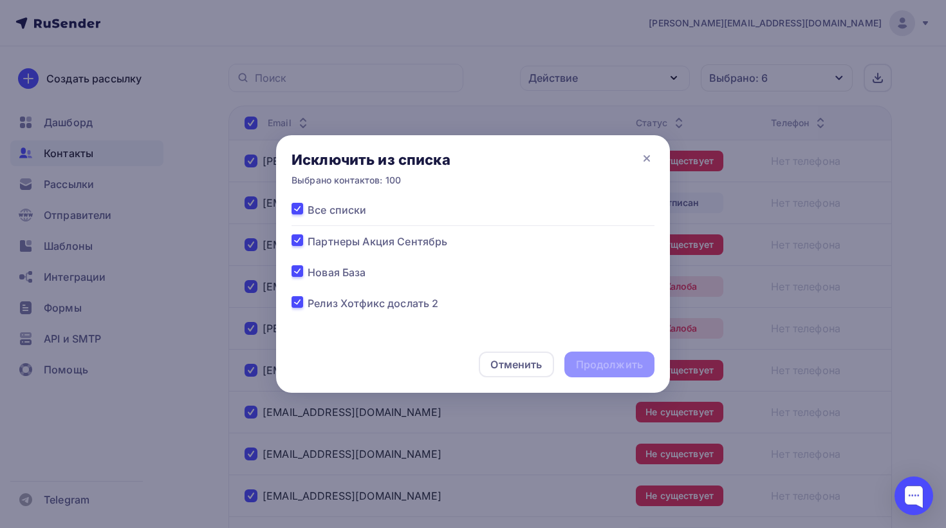
checkbox input "true"
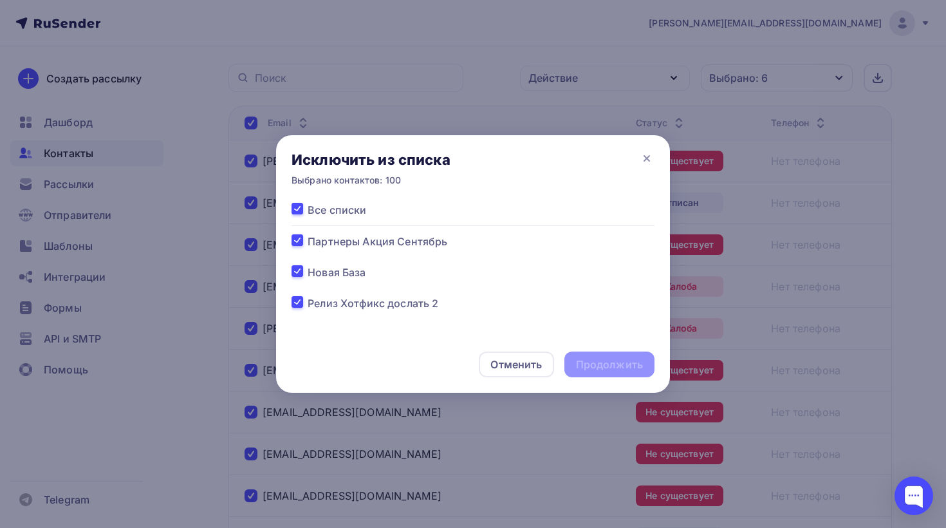
checkbox input "true"
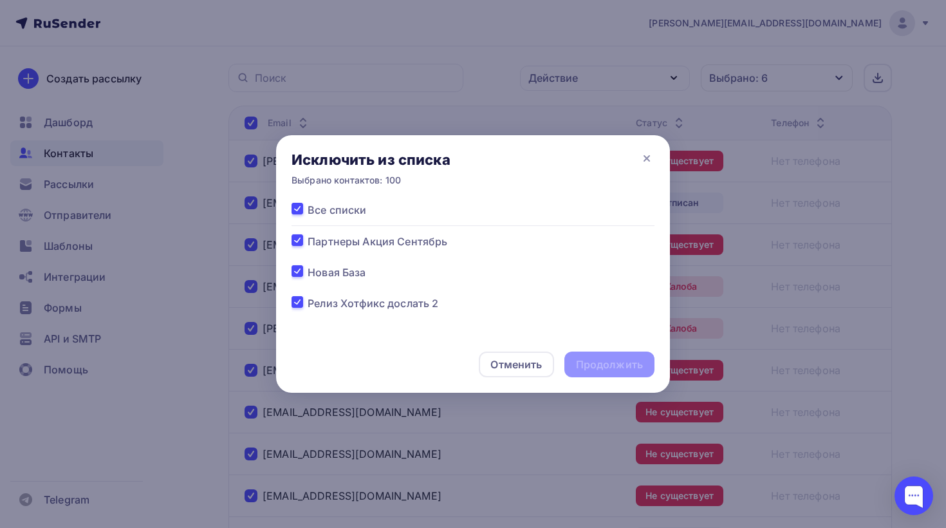
checkbox input "true"
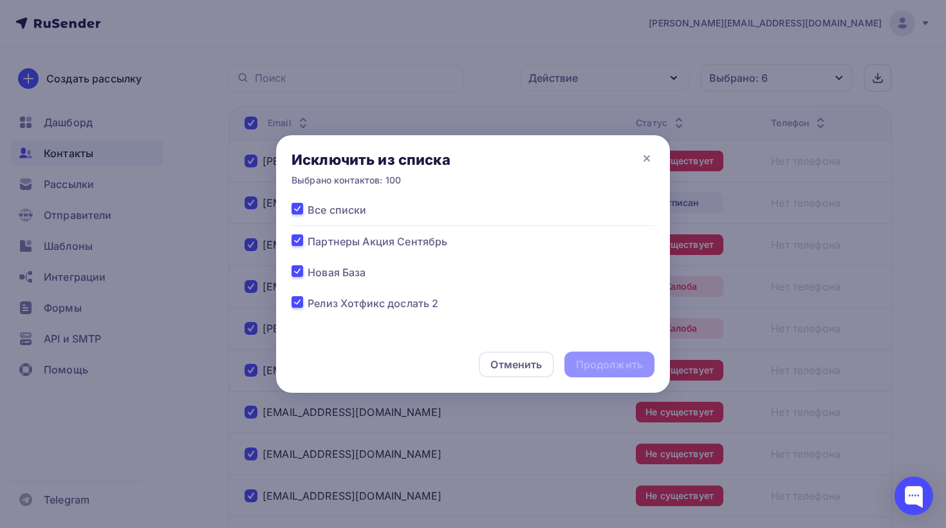
checkbox input "true"
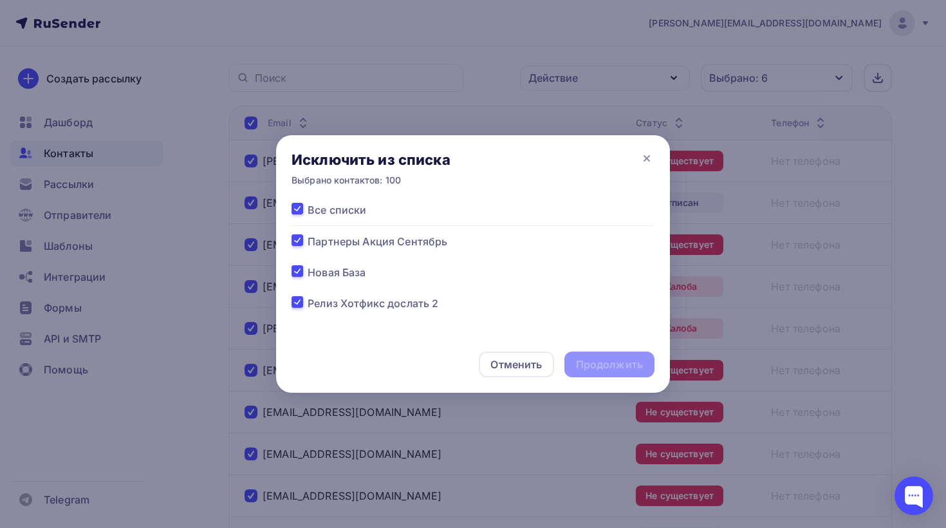
checkbox input "true"
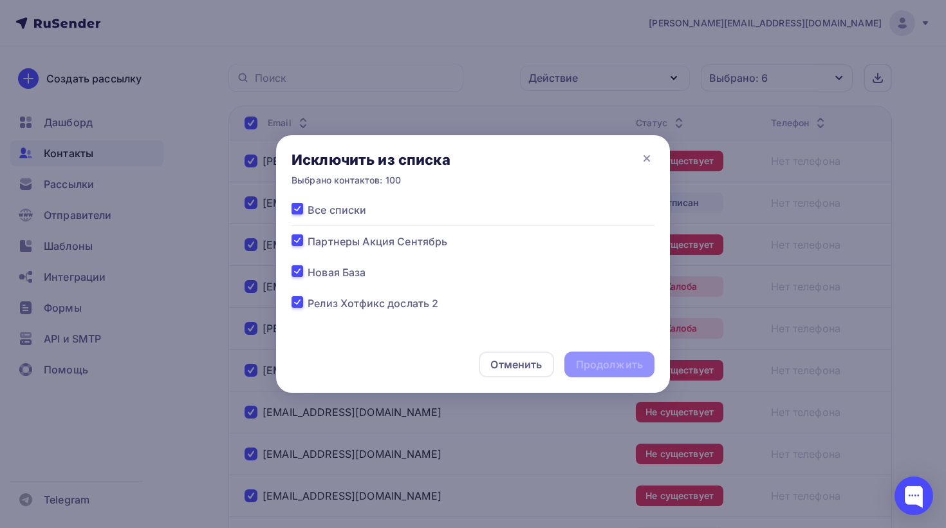
checkbox input "true"
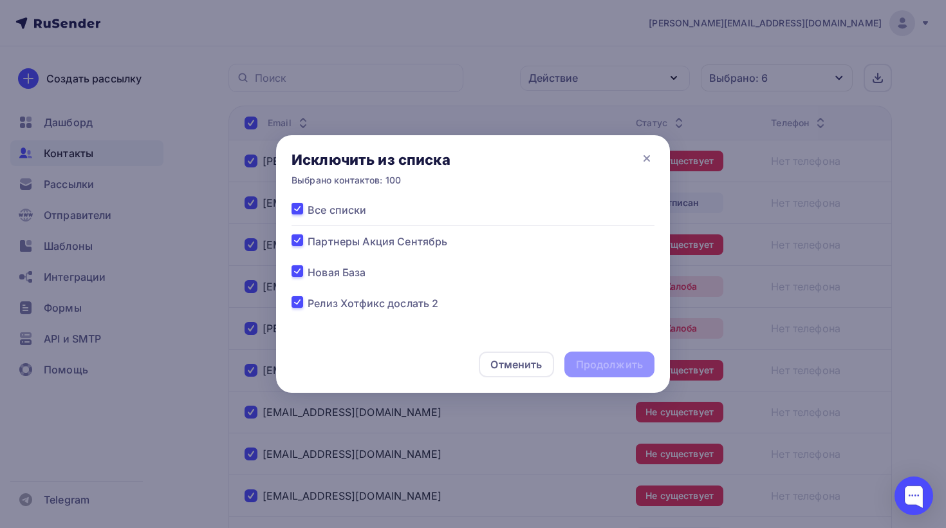
checkbox input "true"
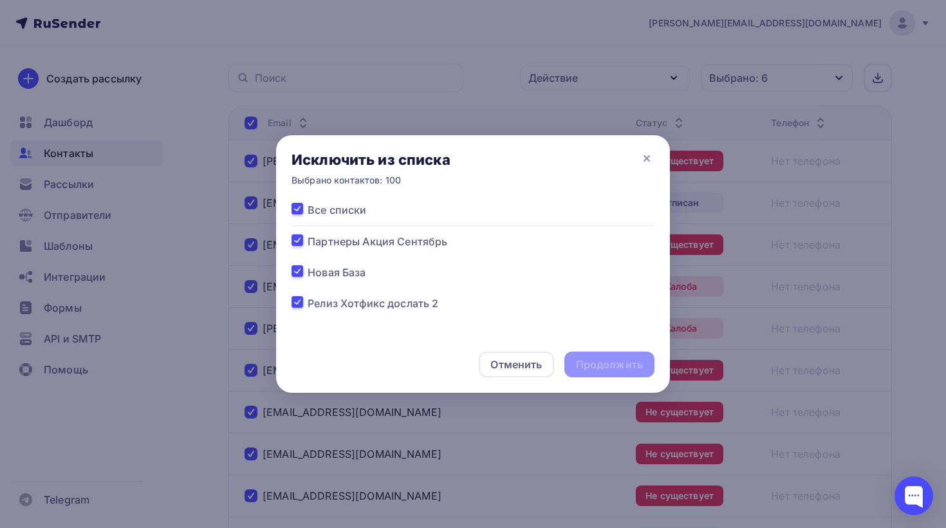
checkbox input "true"
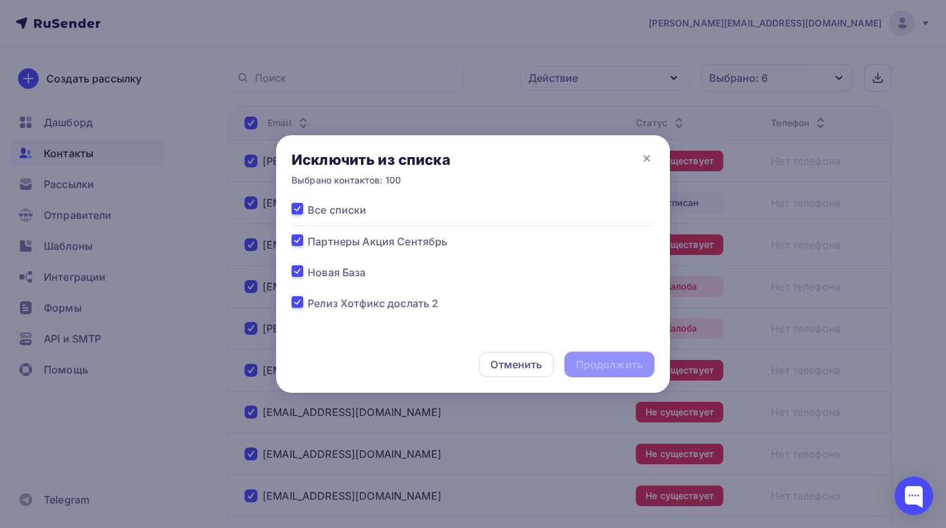
checkbox input "true"
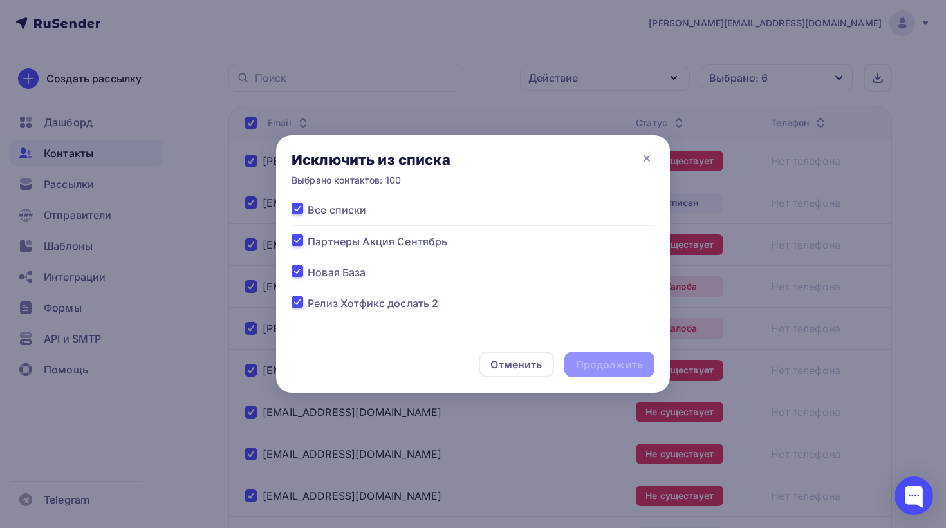
checkbox input "true"
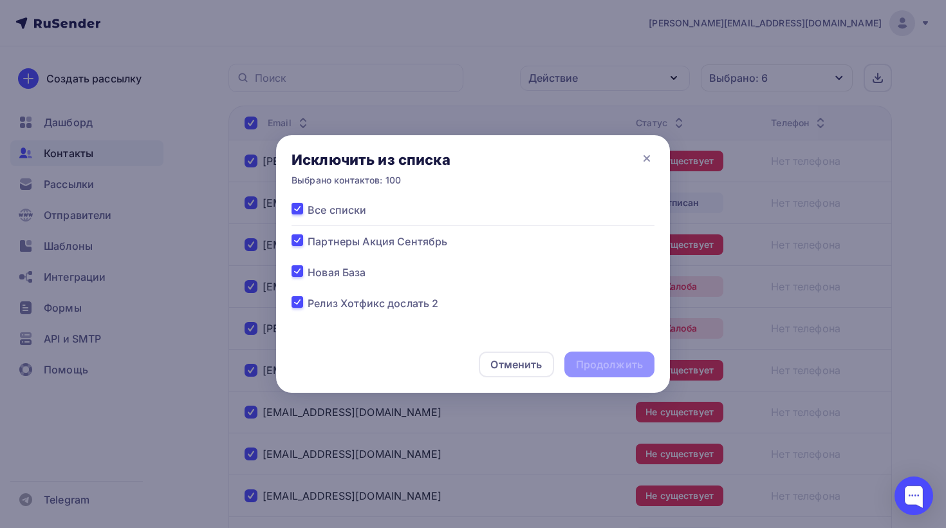
checkbox input "true"
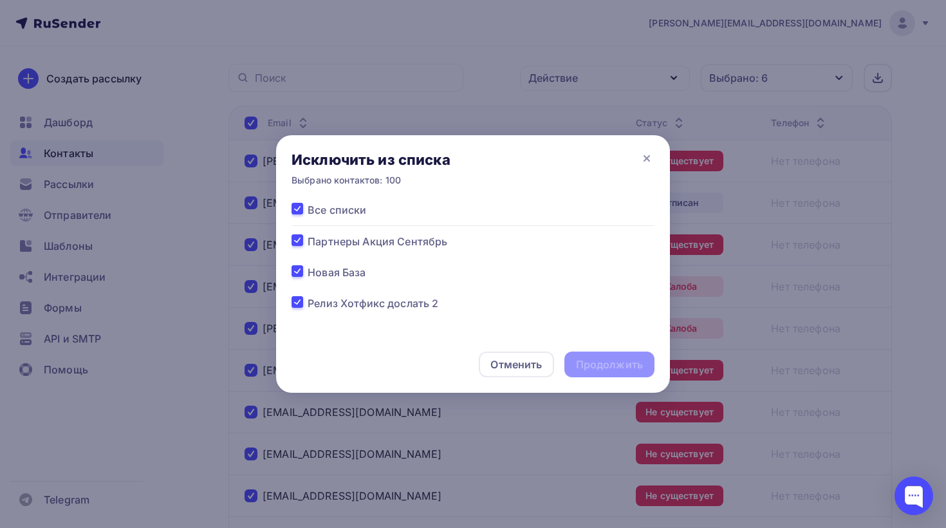
checkbox input "true"
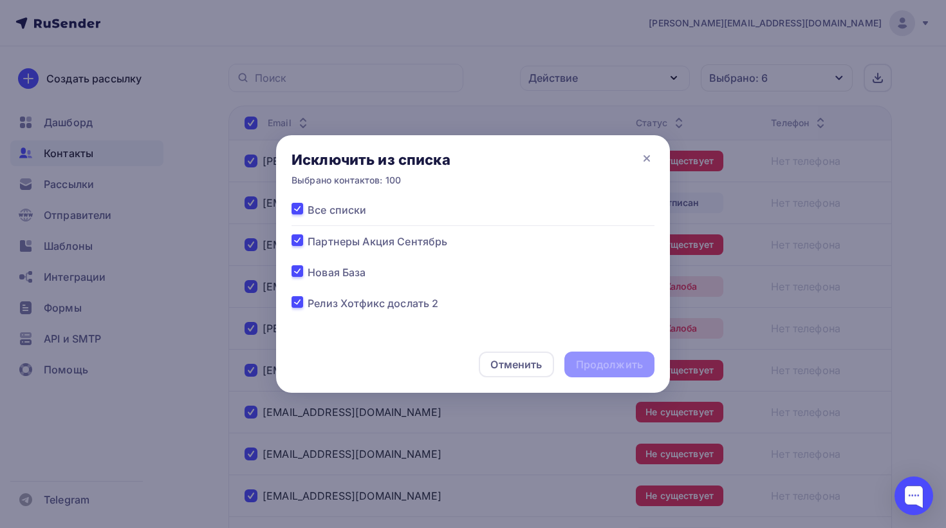
checkbox input "true"
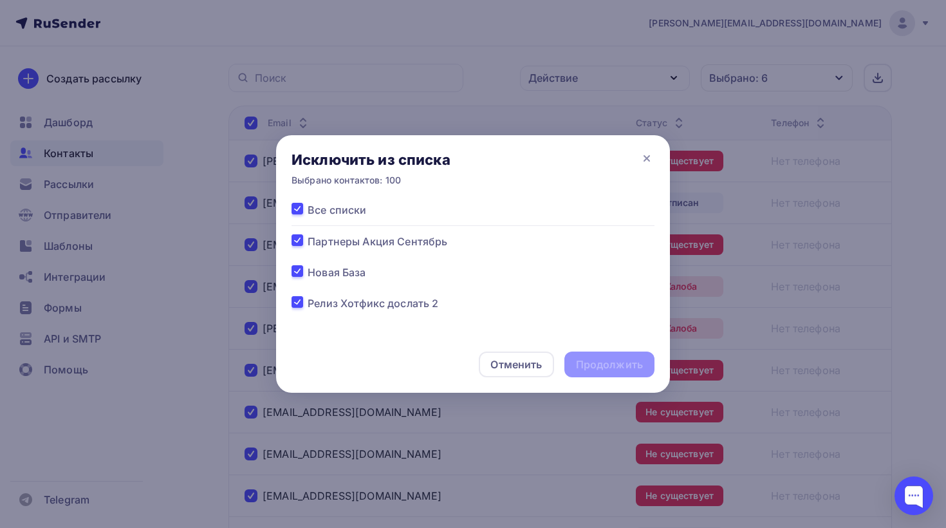
checkbox input "true"
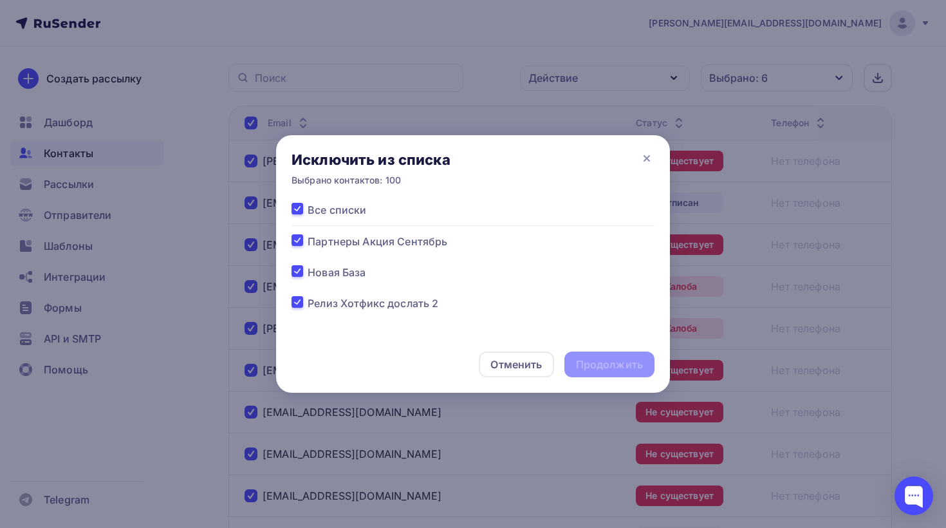
checkbox input "true"
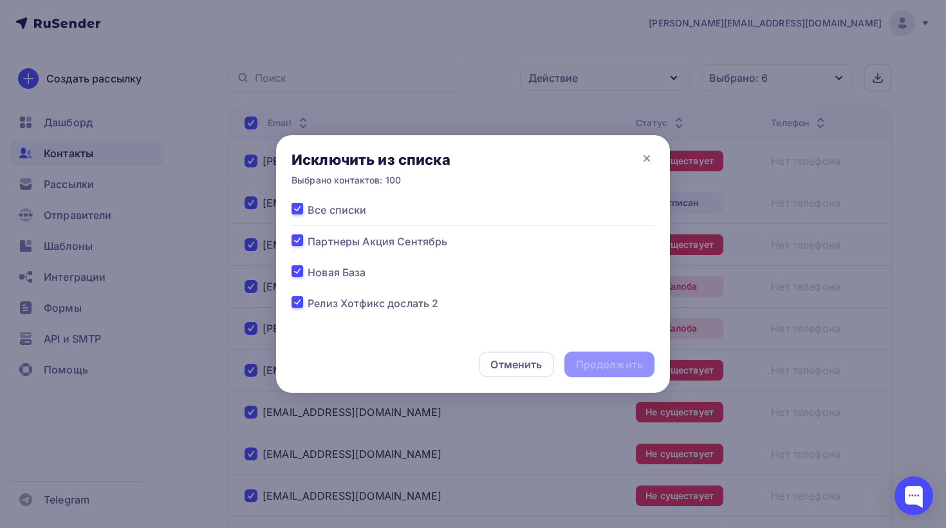
checkbox input "true"
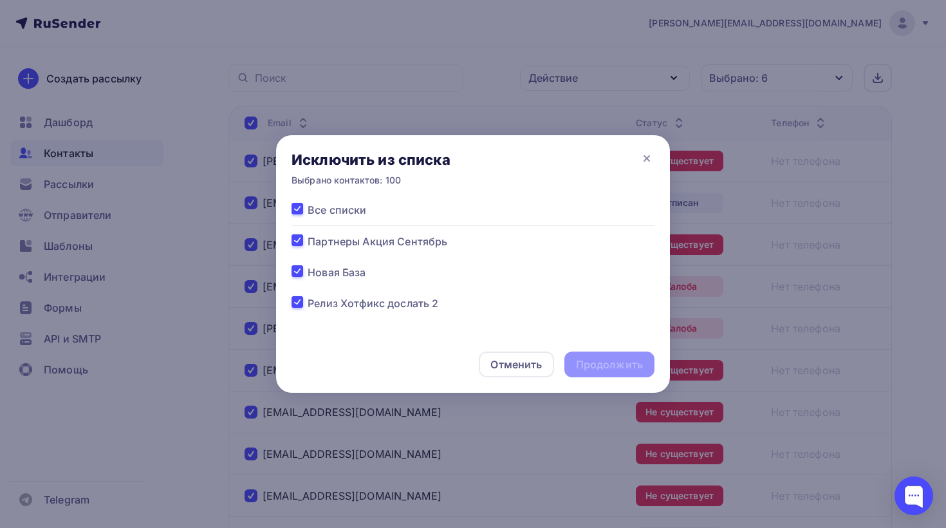
checkbox input "true"
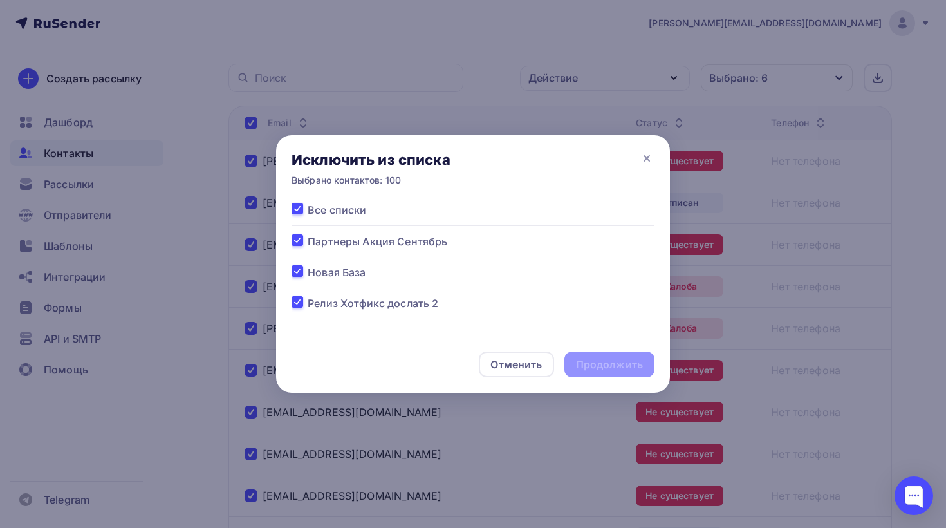
checkbox input "true"
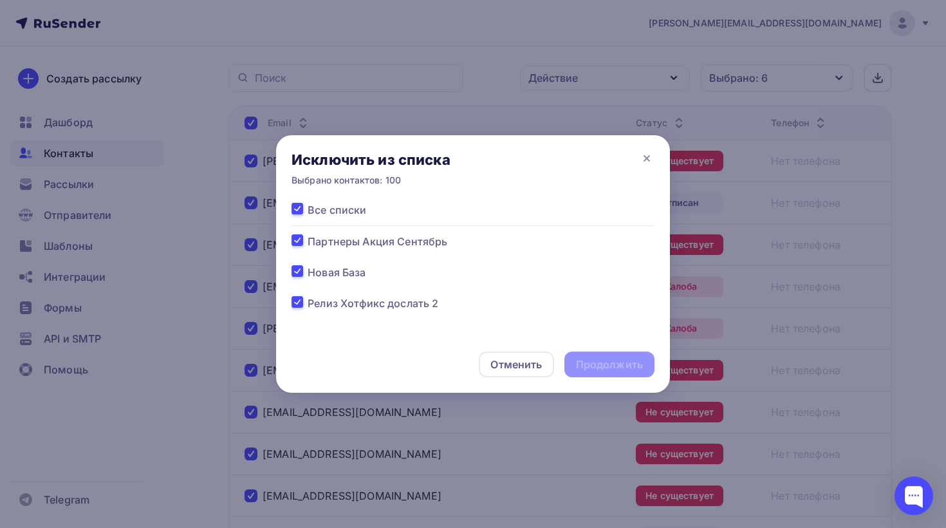
checkbox input "true"
click at [602, 366] on div "Продолжить" at bounding box center [609, 364] width 67 height 15
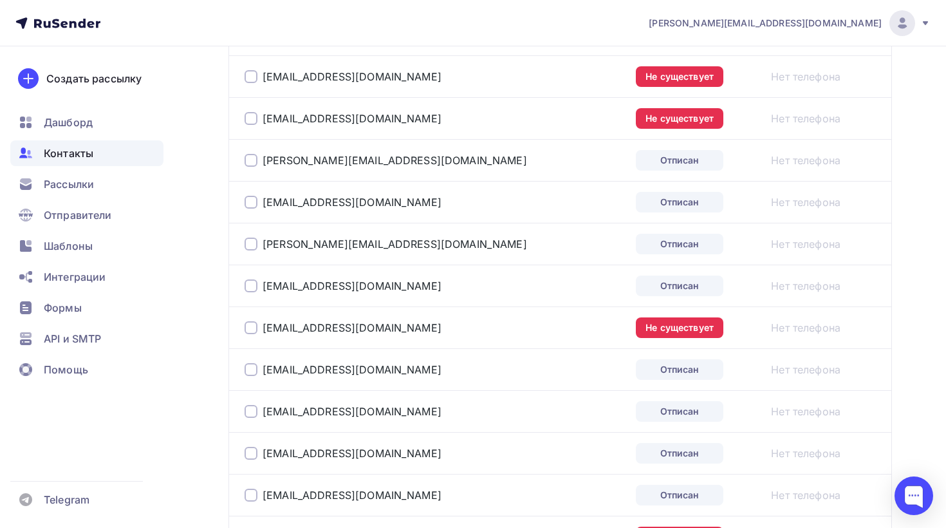
scroll to position [301, 0]
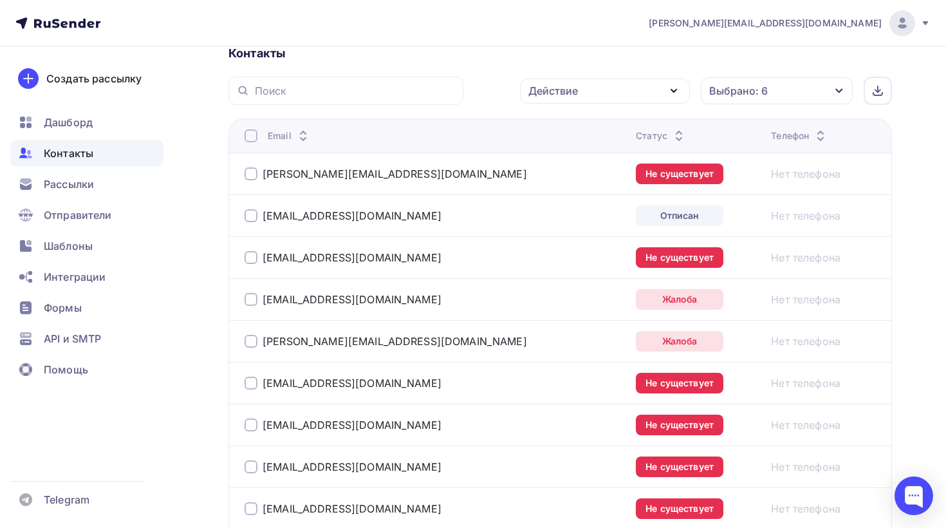
click at [249, 138] on div at bounding box center [251, 135] width 13 height 13
click at [250, 136] on div at bounding box center [251, 135] width 13 height 13
click at [566, 89] on div "Действие" at bounding box center [553, 90] width 50 height 15
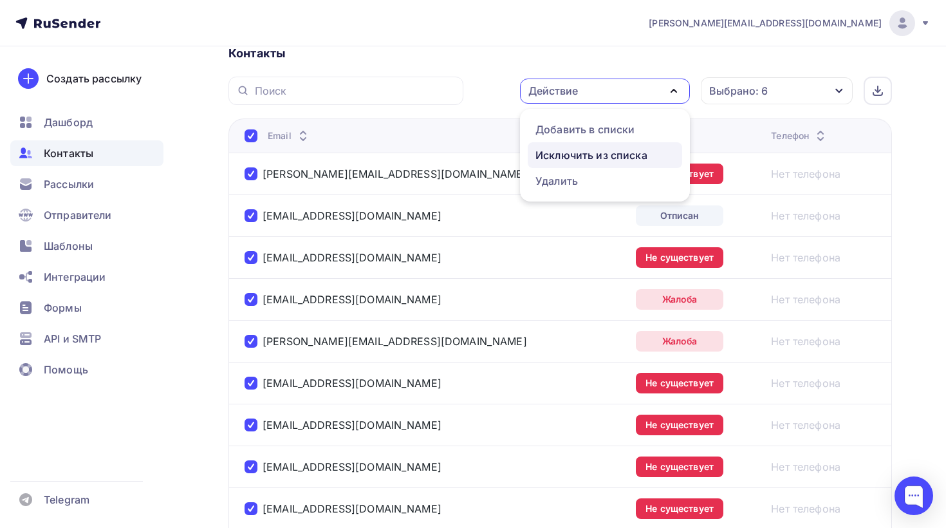
click at [599, 163] on link "Исключить из списка" at bounding box center [605, 155] width 154 height 26
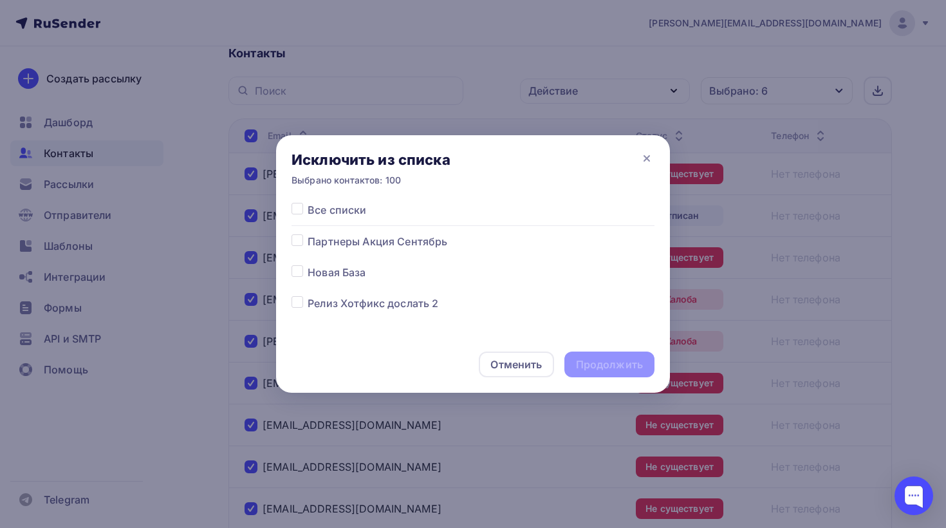
click at [304, 209] on div at bounding box center [300, 209] width 16 height 15
click at [308, 202] on label at bounding box center [308, 202] width 0 height 0
click at [300, 209] on input "checkbox" at bounding box center [298, 208] width 12 height 12
checkbox input "true"
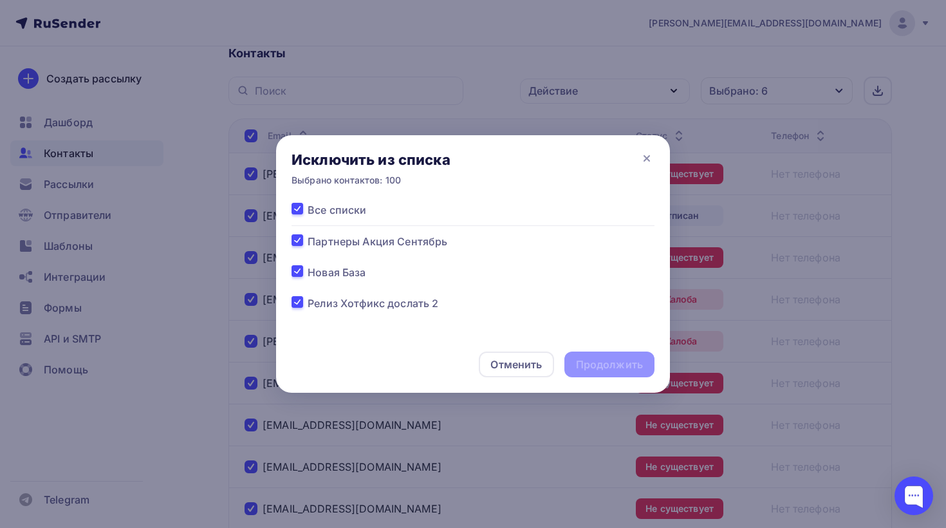
checkbox input "true"
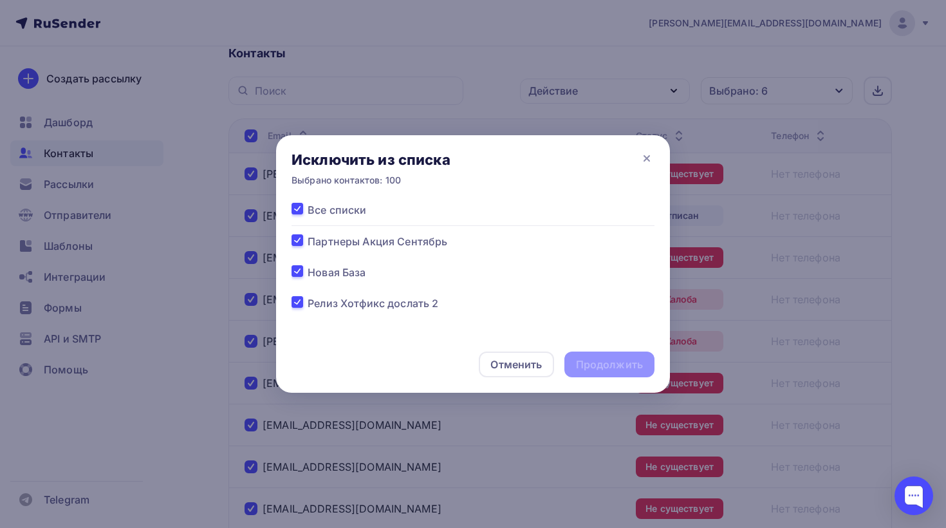
checkbox input "true"
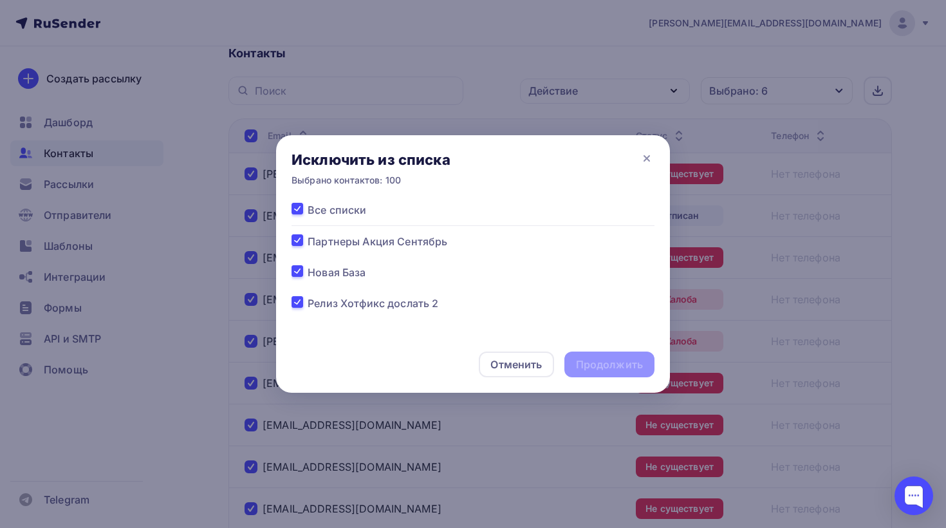
checkbox input "true"
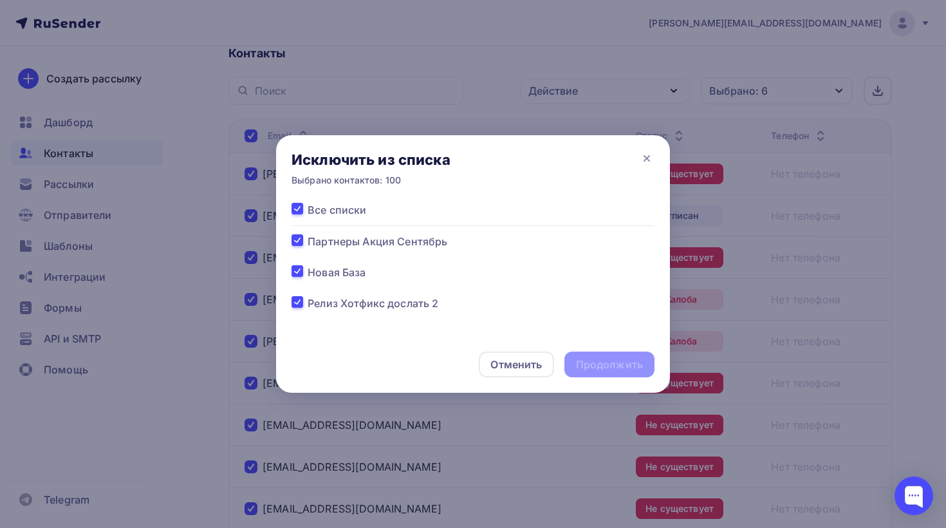
checkbox input "true"
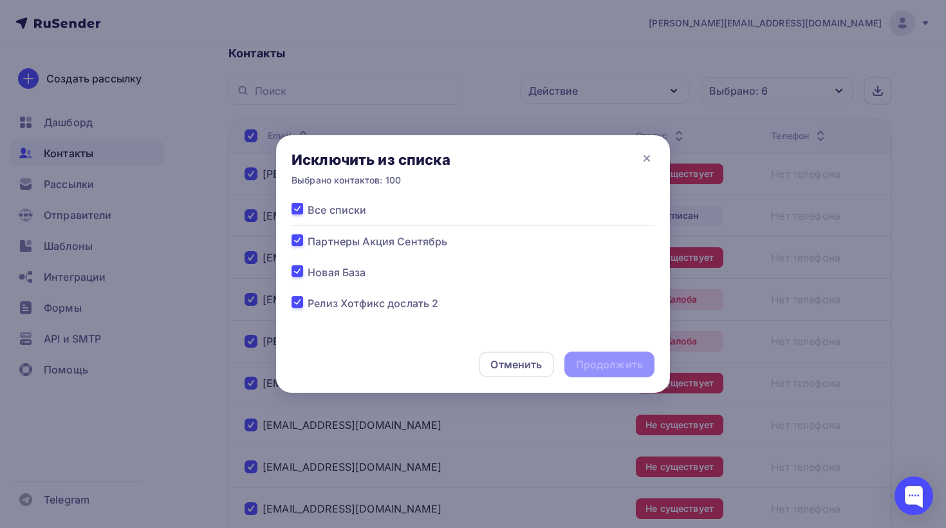
checkbox input "true"
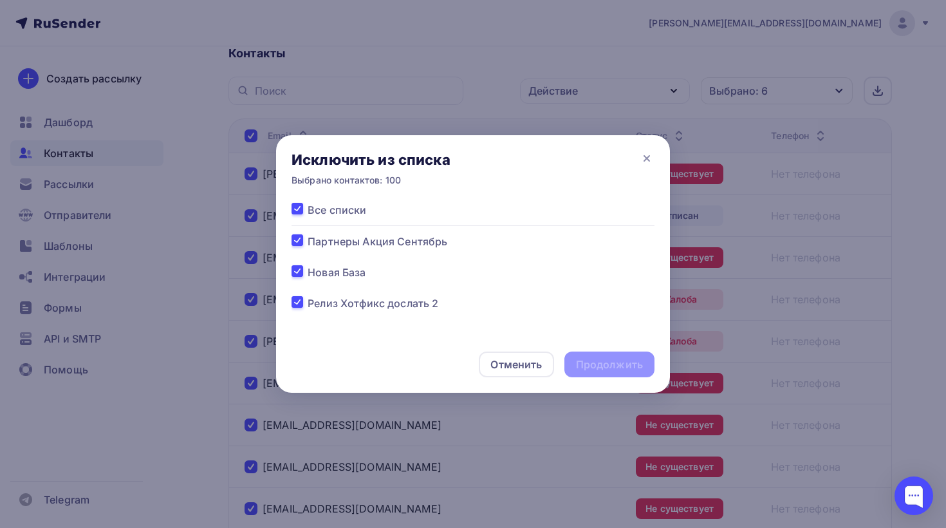
checkbox input "true"
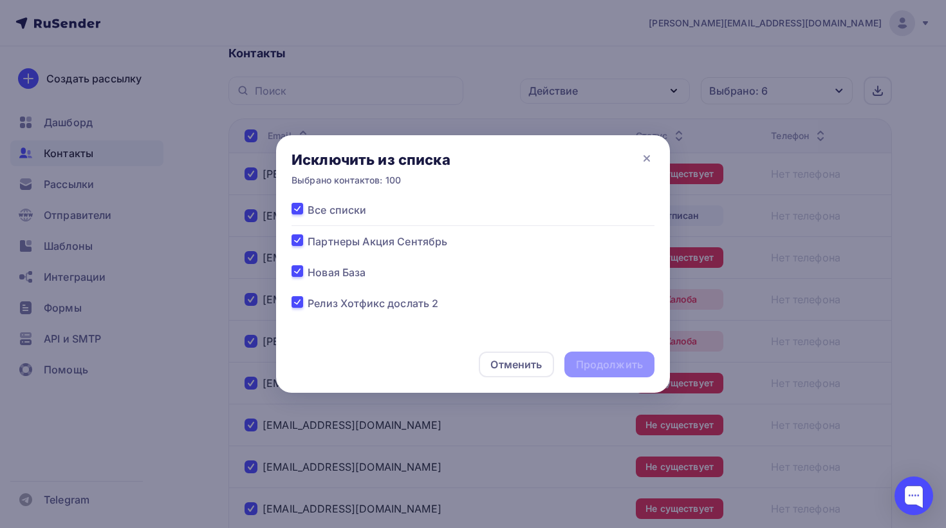
checkbox input "true"
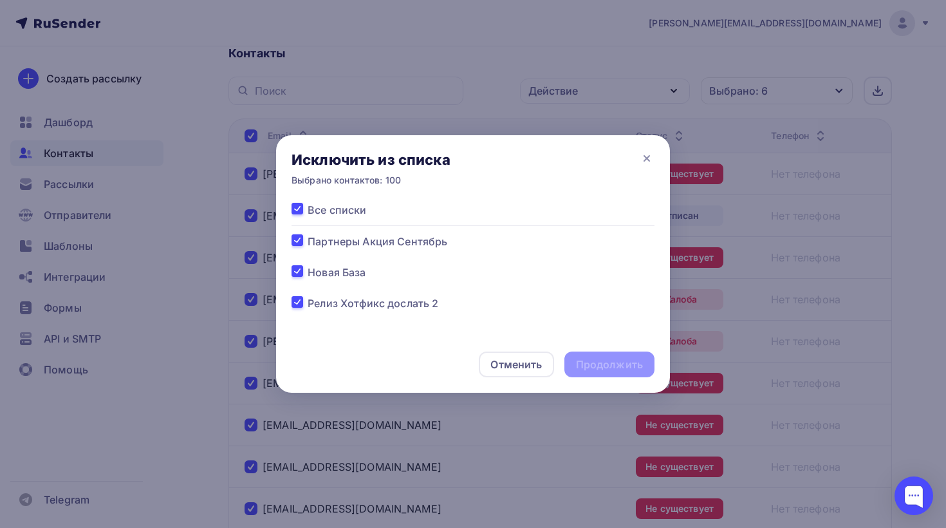
checkbox input "true"
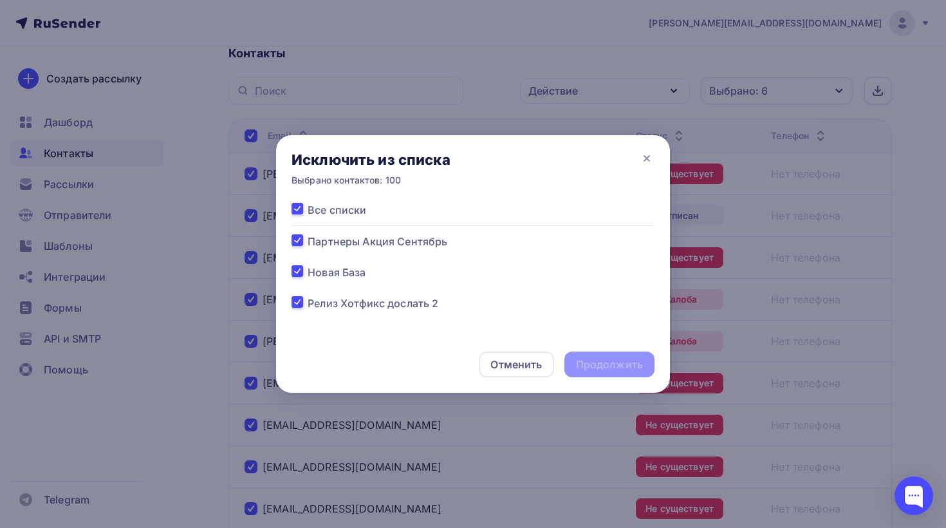
checkbox input "true"
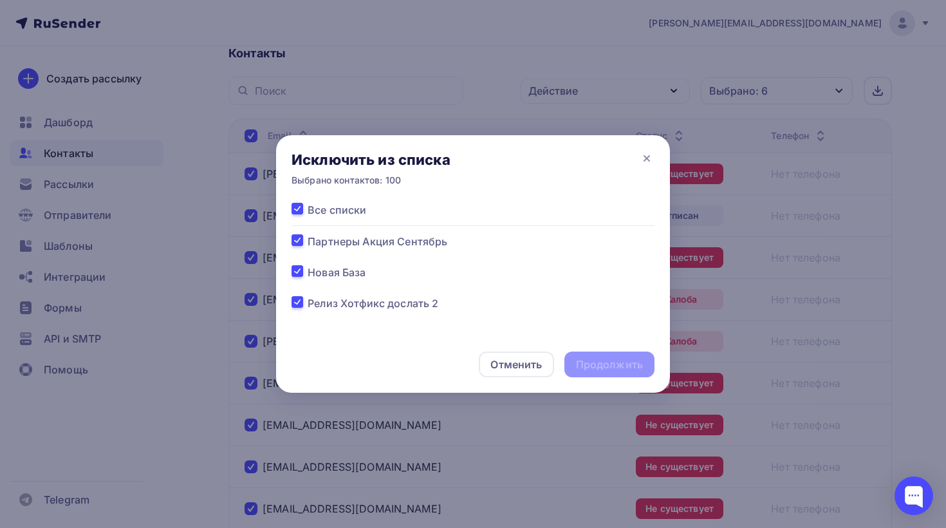
checkbox input "true"
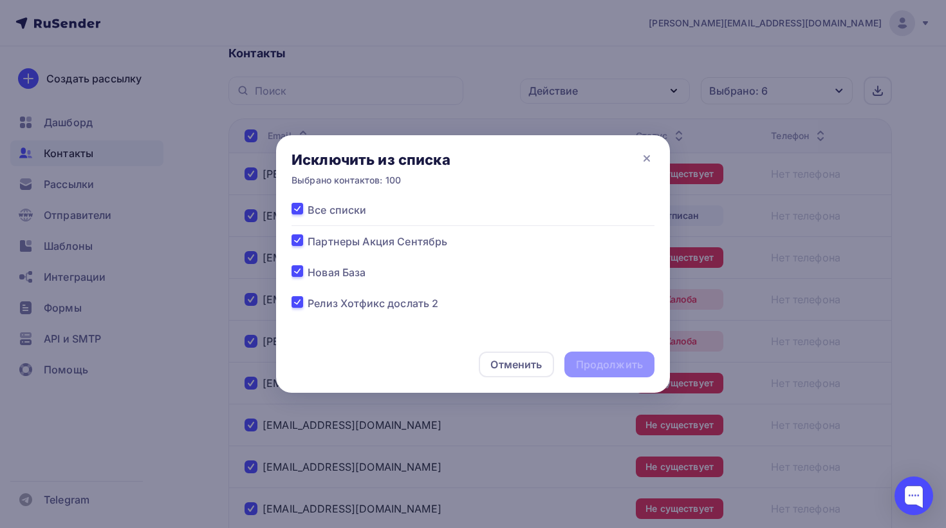
checkbox input "true"
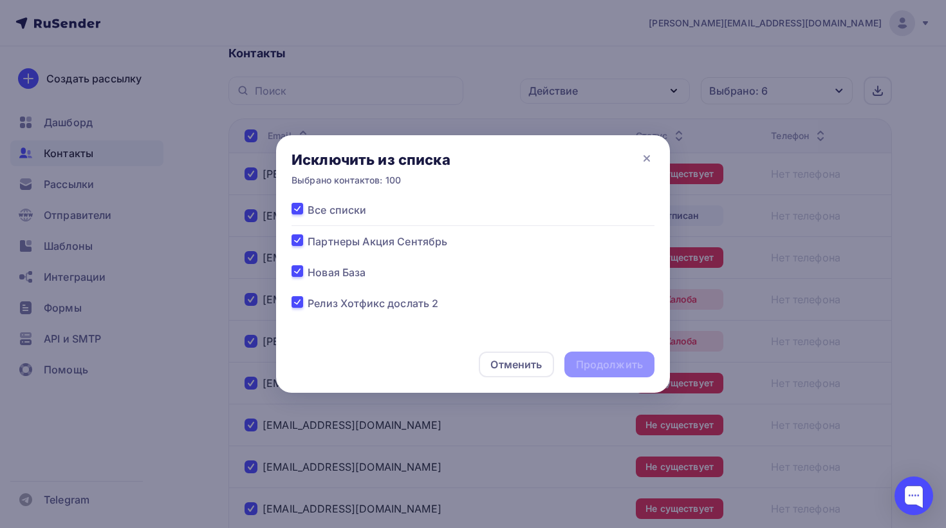
checkbox input "true"
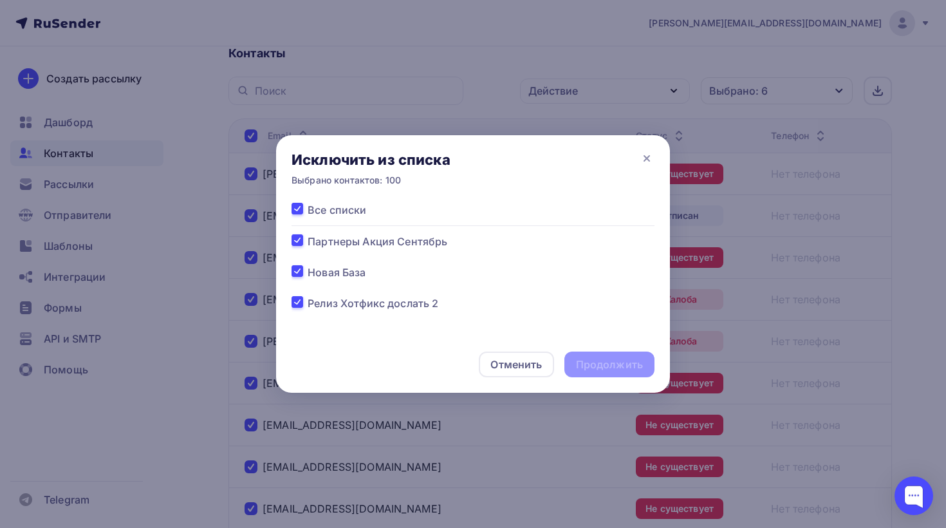
checkbox input "true"
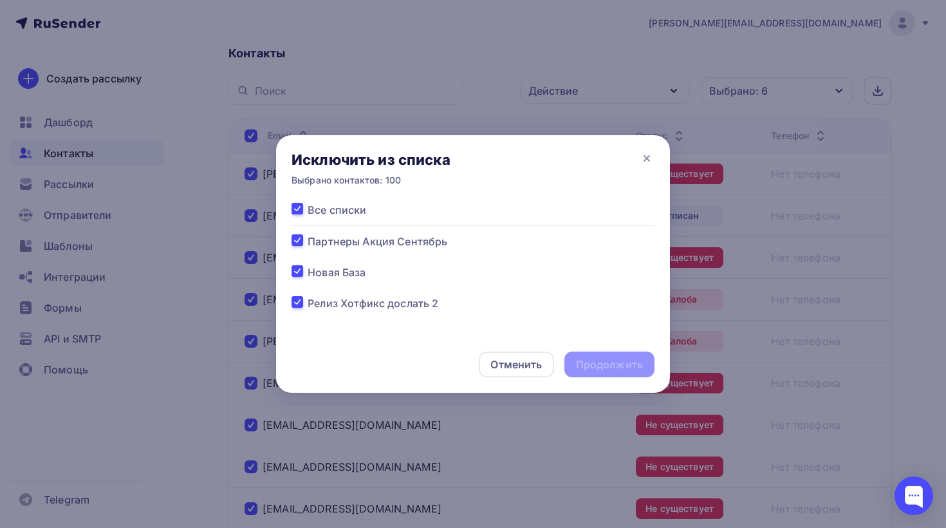
checkbox input "true"
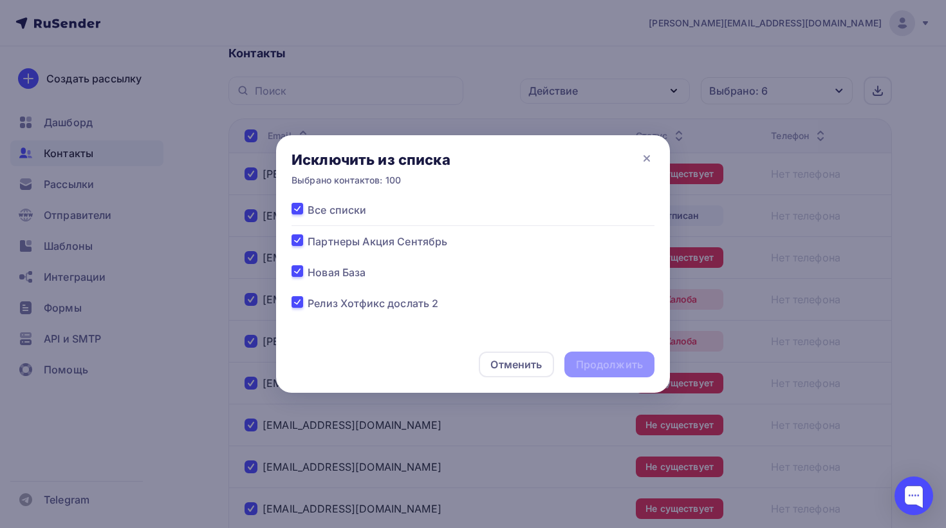
checkbox input "true"
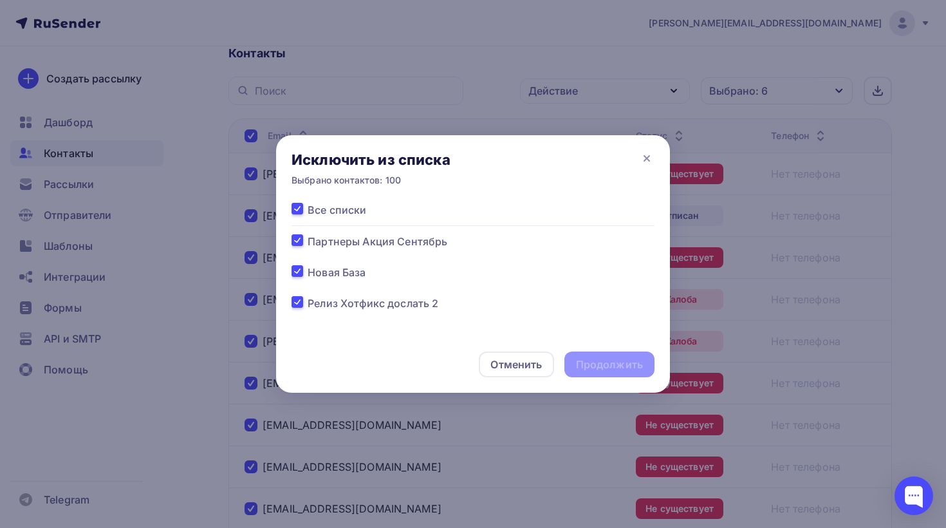
checkbox input "true"
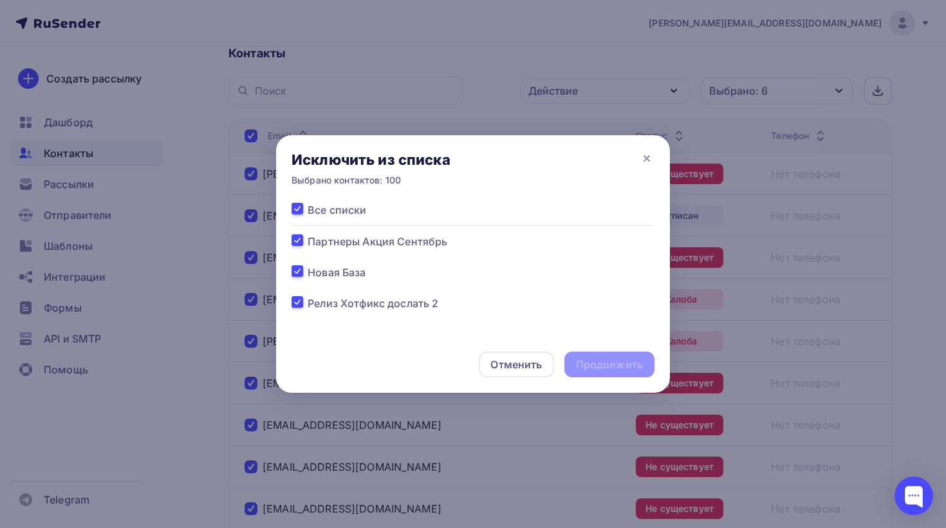
checkbox input "true"
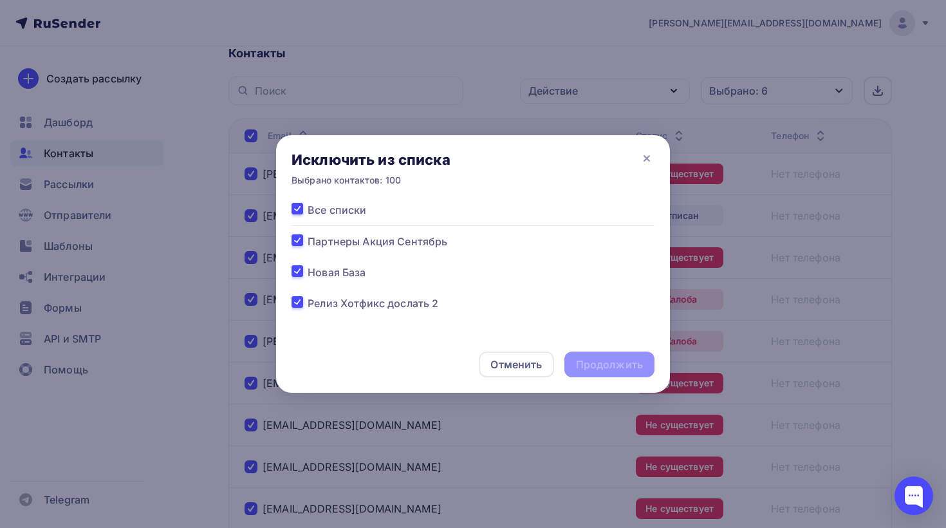
checkbox input "true"
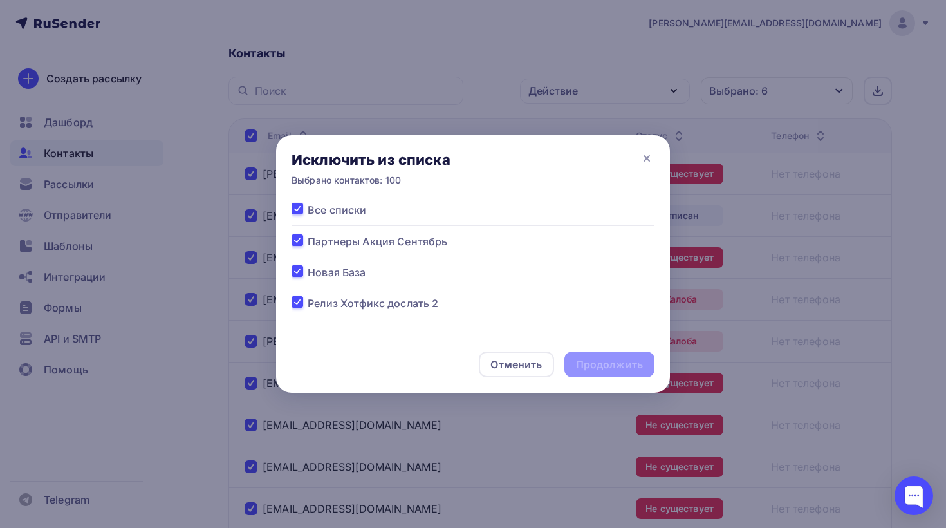
checkbox input "true"
click at [604, 362] on div "Продолжить" at bounding box center [609, 364] width 67 height 15
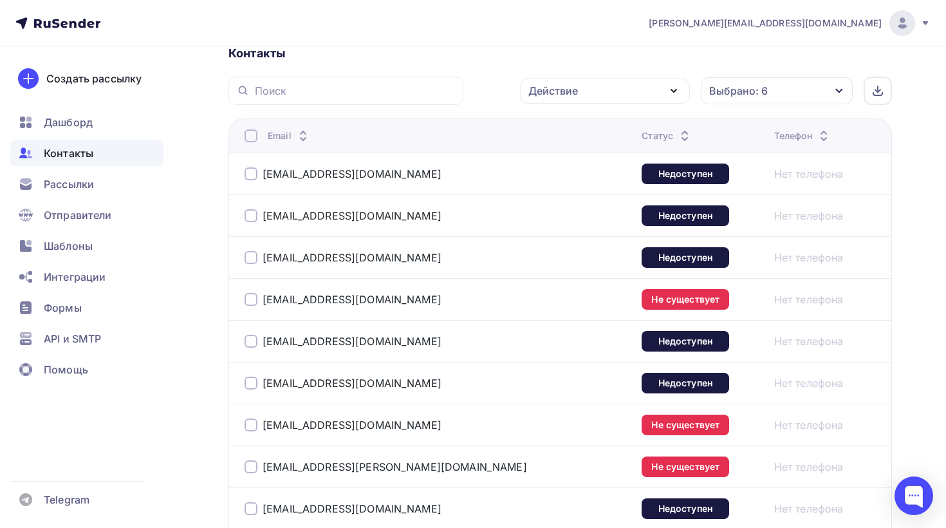
click at [248, 139] on div at bounding box center [251, 135] width 13 height 13
click at [253, 141] on div at bounding box center [251, 135] width 13 height 13
click at [585, 101] on div "Действие" at bounding box center [605, 91] width 170 height 25
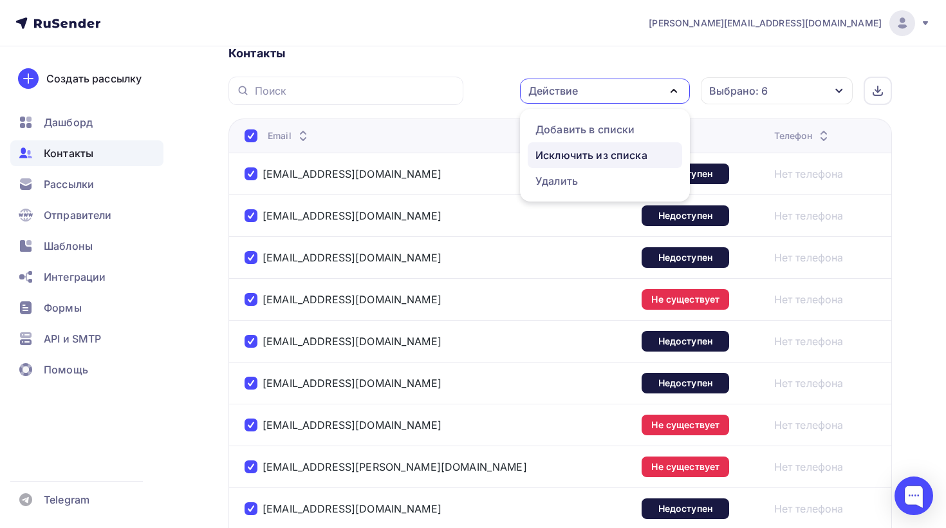
click at [605, 156] on div "Исключить из списка" at bounding box center [592, 154] width 112 height 15
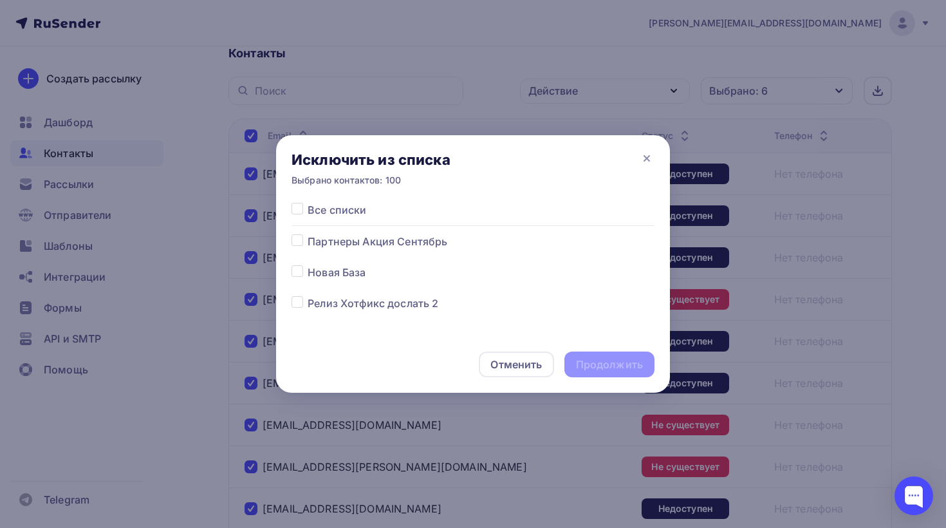
click at [308, 202] on label at bounding box center [308, 202] width 0 height 0
click at [296, 211] on input "checkbox" at bounding box center [298, 208] width 12 height 12
checkbox input "true"
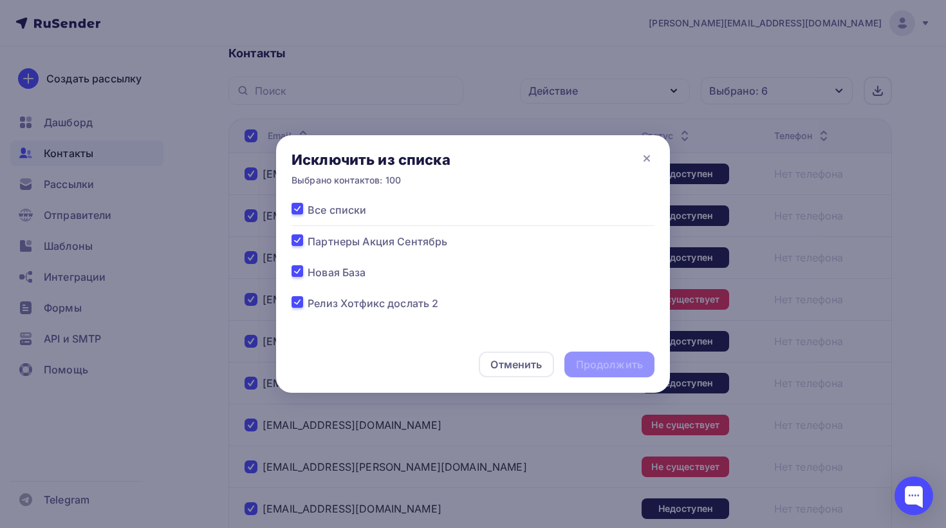
checkbox input "true"
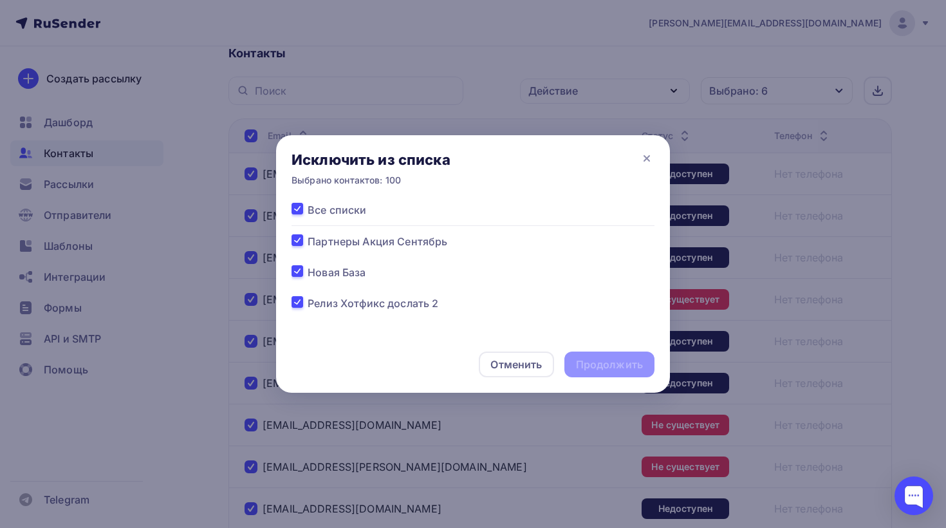
checkbox input "true"
click at [601, 357] on div "Продолжить" at bounding box center [609, 364] width 67 height 15
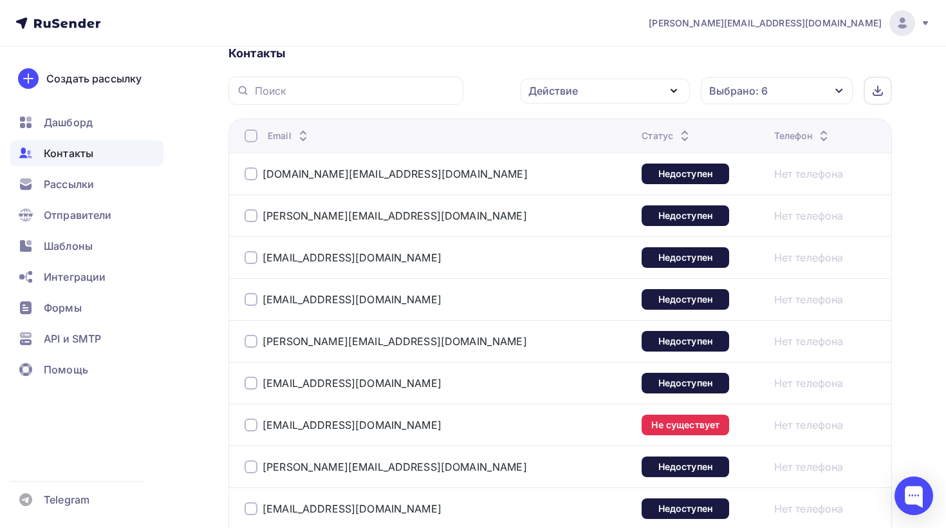
click at [248, 133] on div at bounding box center [251, 135] width 13 height 13
click at [253, 137] on div at bounding box center [251, 135] width 13 height 13
click at [619, 83] on div "Действие" at bounding box center [605, 91] width 170 height 25
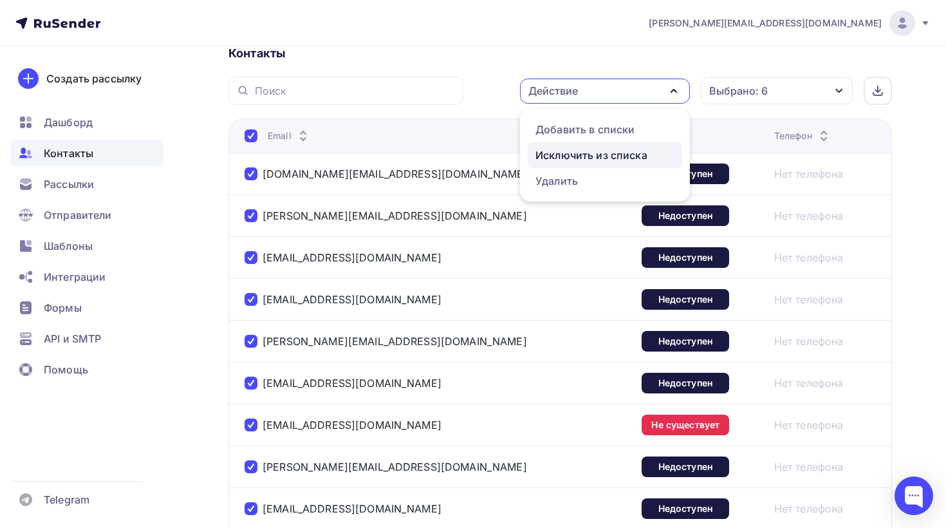
click at [601, 155] on div "Исключить из списка" at bounding box center [592, 154] width 112 height 15
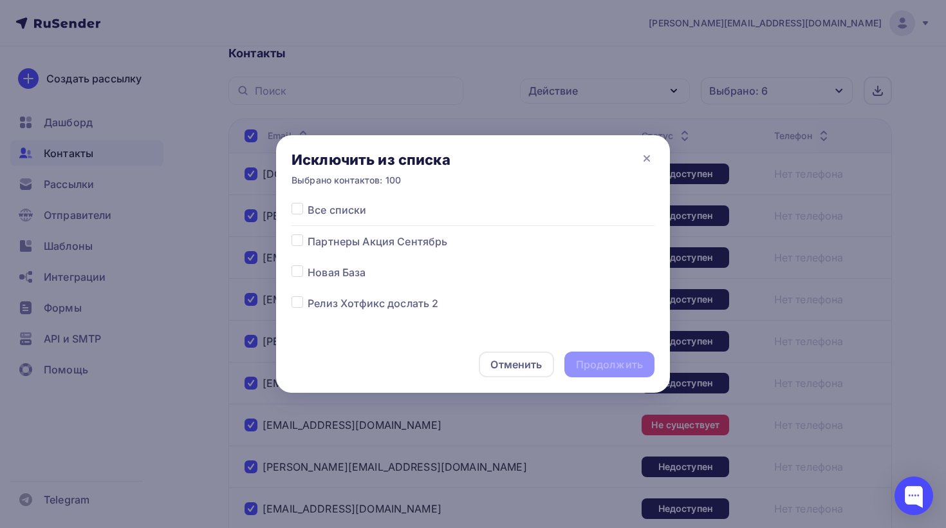
click at [308, 202] on label at bounding box center [308, 202] width 0 height 0
click at [301, 214] on input "checkbox" at bounding box center [298, 208] width 12 height 12
click at [611, 366] on div "Продолжить" at bounding box center [609, 364] width 67 height 15
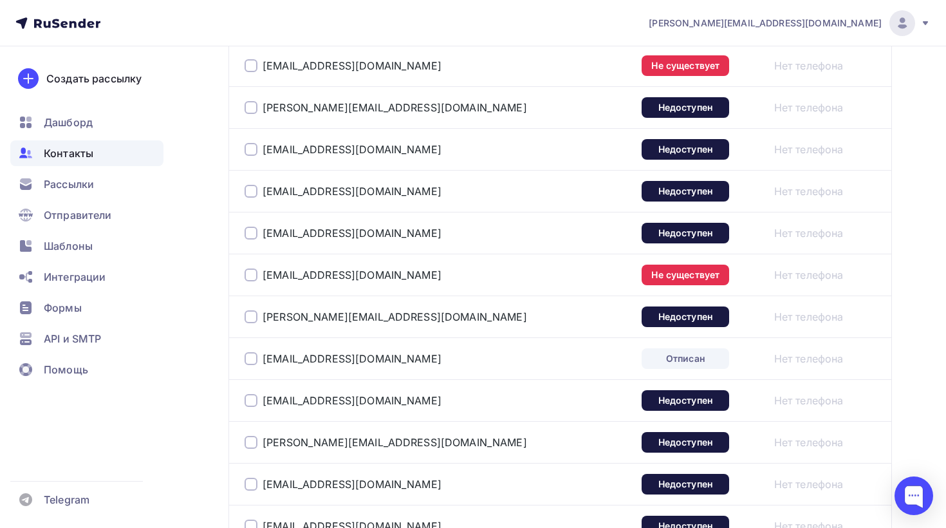
scroll to position [0, 0]
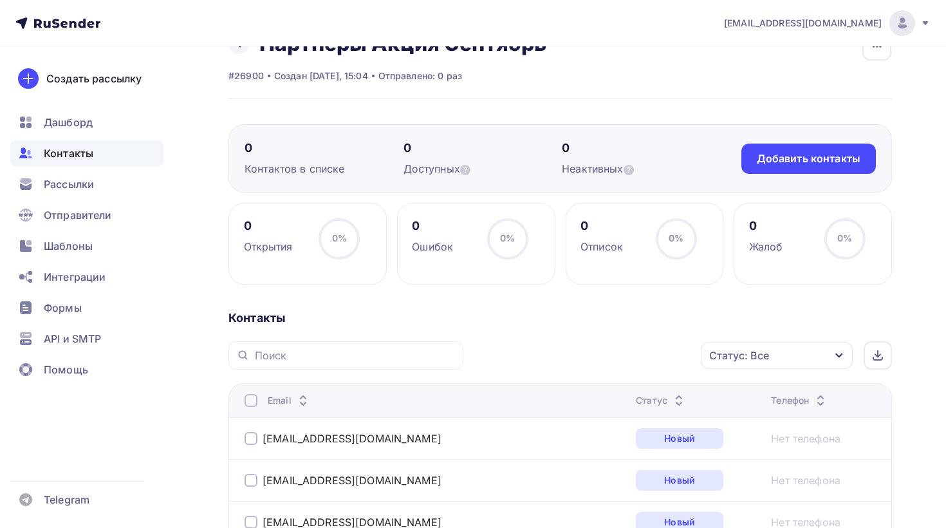
click at [801, 351] on div "Статус: Все" at bounding box center [777, 355] width 152 height 27
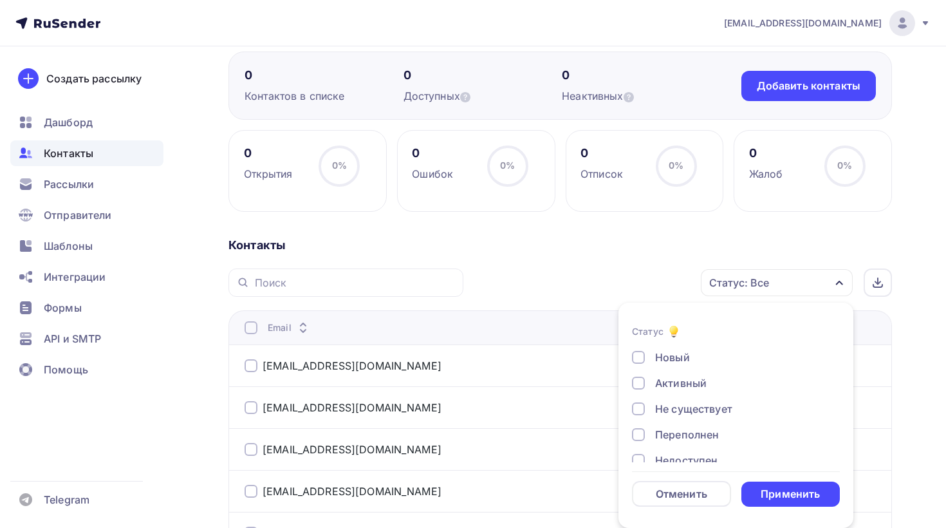
scroll to position [93, 0]
click at [658, 448] on div "Жалоба" at bounding box center [675, 443] width 41 height 15
click at [658, 414] on div "Отписан вручную" at bounding box center [701, 418] width 93 height 15
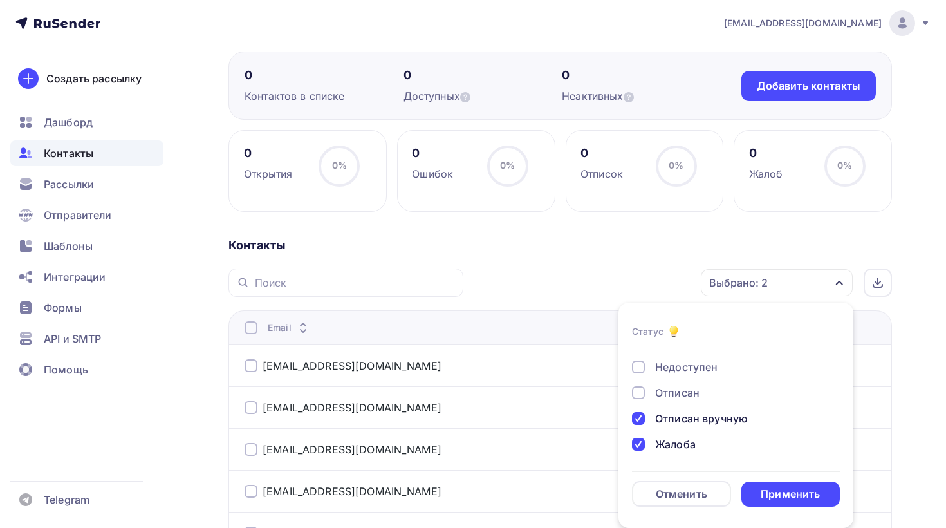
click at [658, 393] on div "Отписан" at bounding box center [677, 392] width 44 height 15
click at [659, 369] on div "Недоступен" at bounding box center [686, 366] width 62 height 15
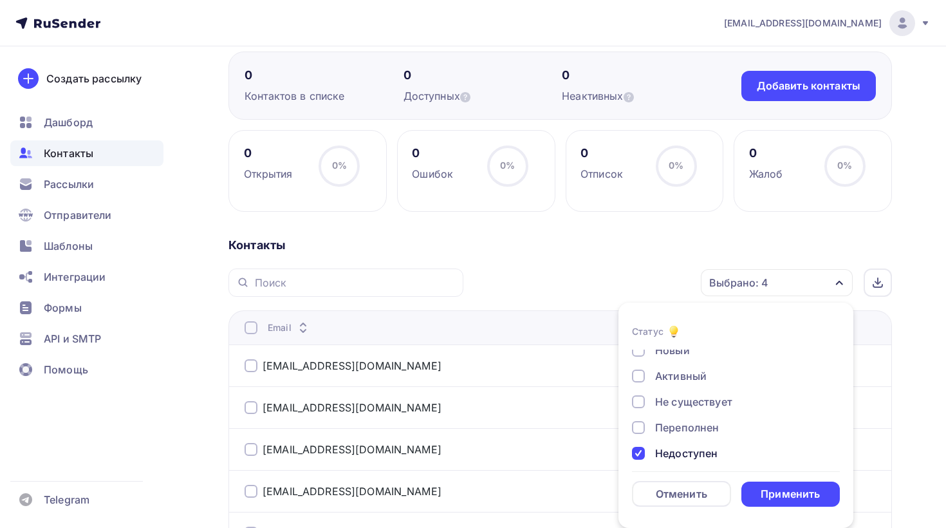
click at [666, 427] on div "Переполнен" at bounding box center [687, 427] width 64 height 15
click at [669, 402] on div "Не существует" at bounding box center [693, 401] width 77 height 15
click at [789, 498] on div "Применить" at bounding box center [790, 494] width 59 height 15
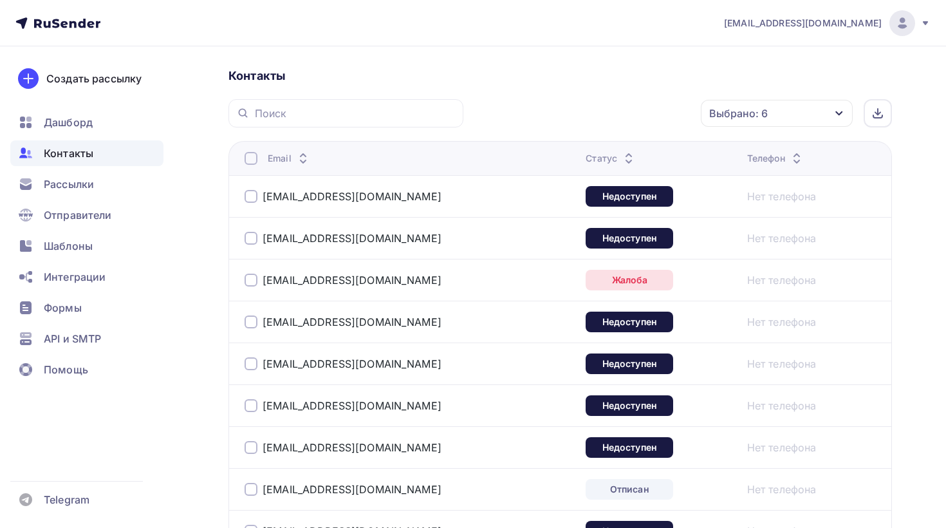
scroll to position [274, 0]
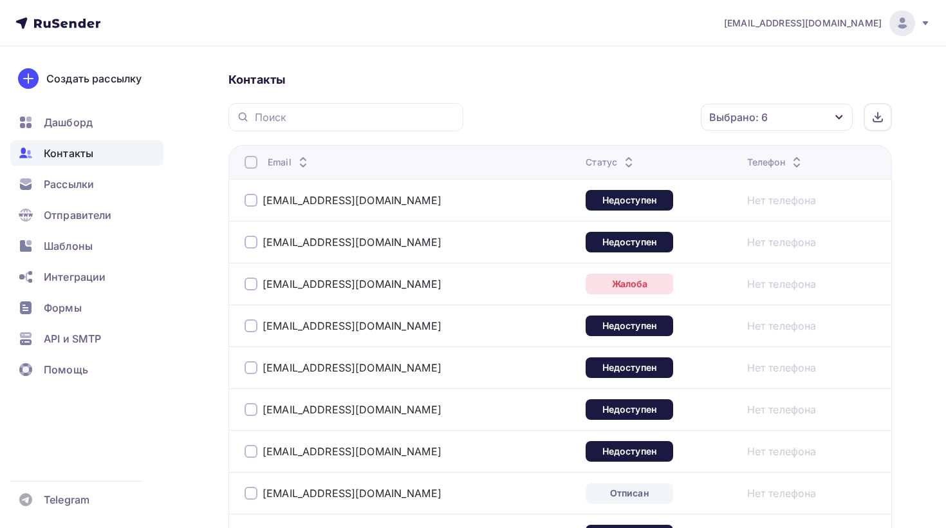
click at [244, 163] on th "Email" at bounding box center [404, 162] width 352 height 34
click at [249, 163] on div at bounding box center [251, 162] width 13 height 13
click at [573, 119] on div "Действие" at bounding box center [553, 116] width 50 height 15
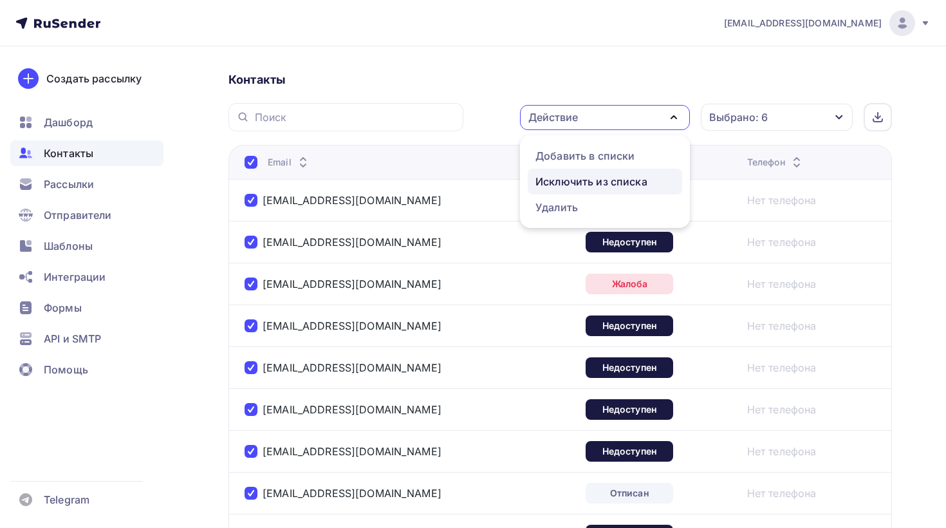
click at [582, 174] on div "Исключить из списка" at bounding box center [592, 181] width 112 height 15
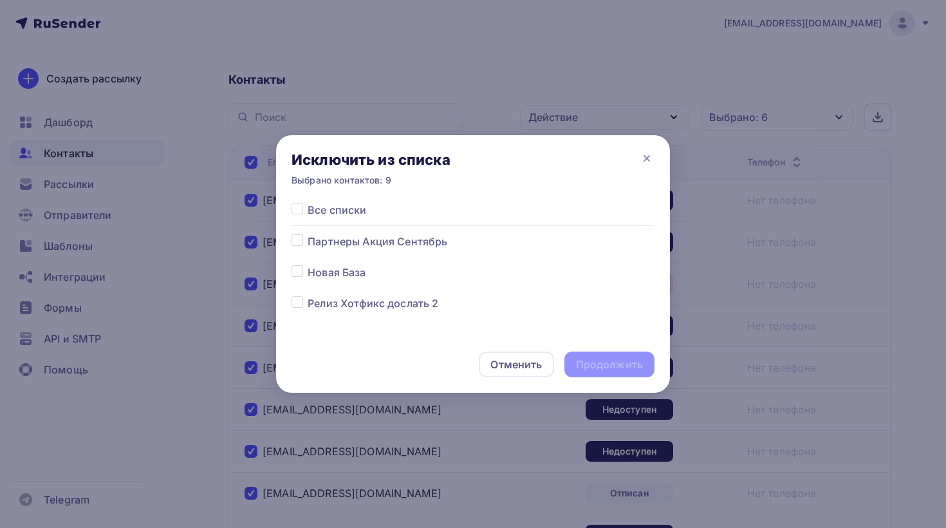
click at [308, 202] on label at bounding box center [308, 202] width 0 height 0
click at [293, 210] on input "checkbox" at bounding box center [298, 208] width 12 height 12
checkbox input "true"
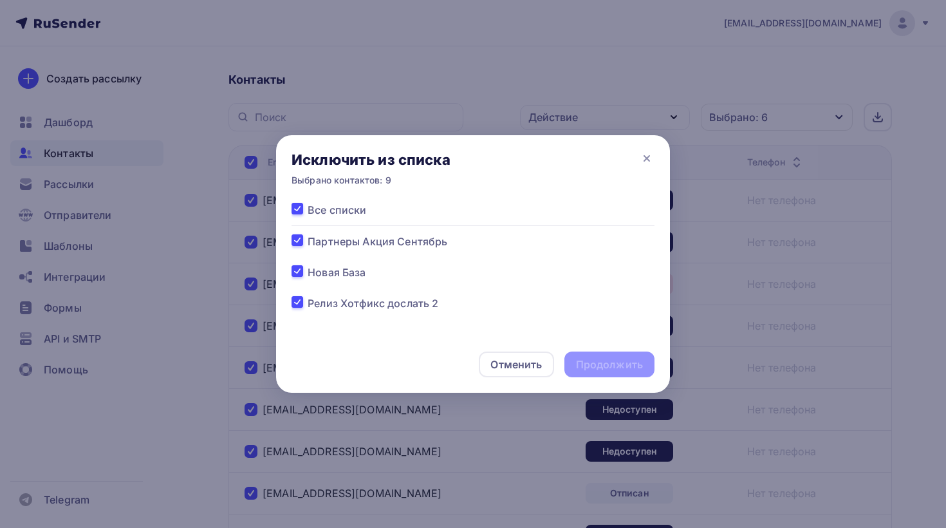
checkbox input "true"
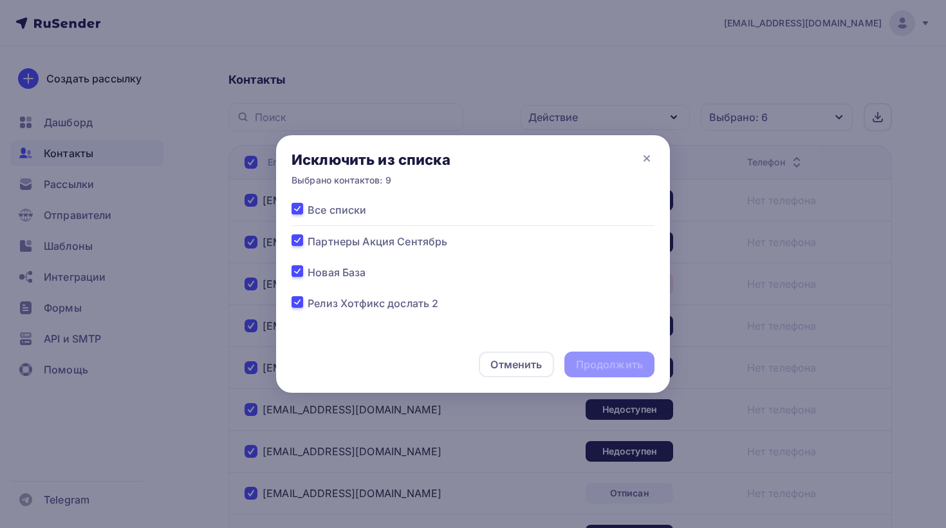
checkbox input "true"
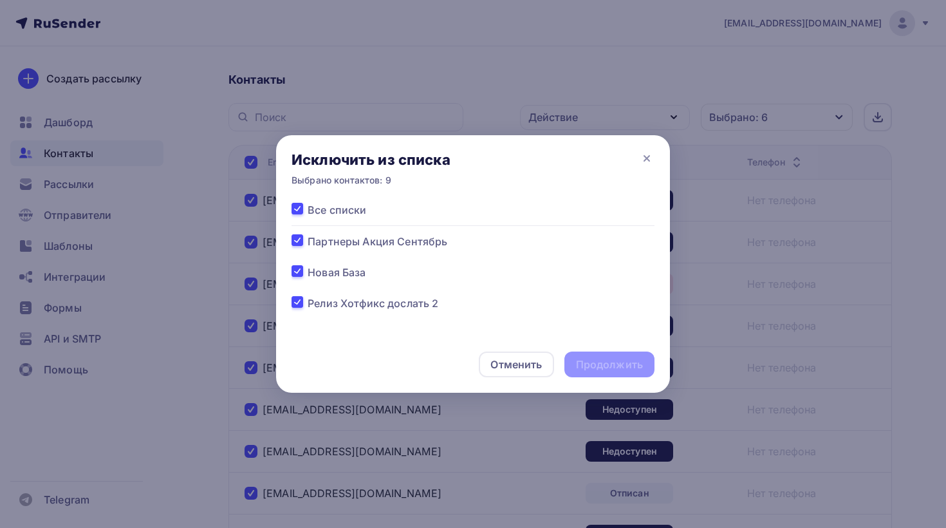
checkbox input "true"
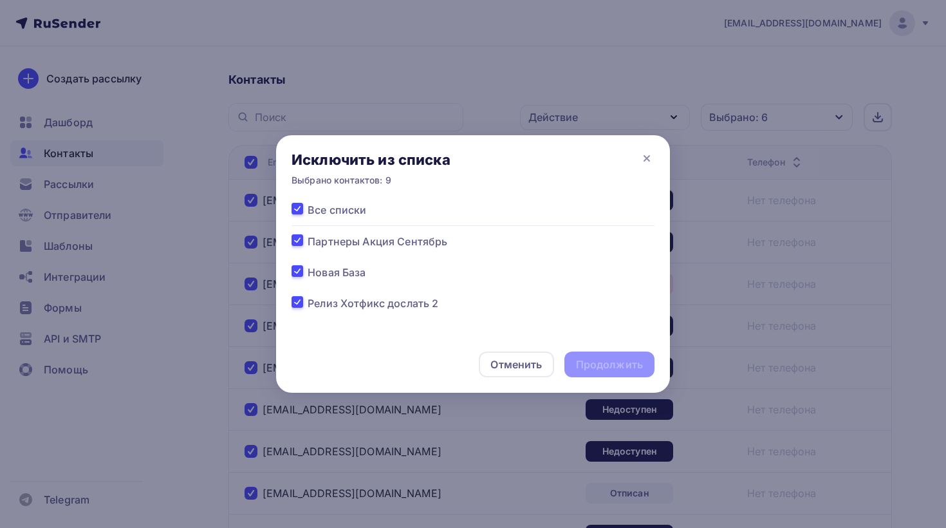
checkbox input "true"
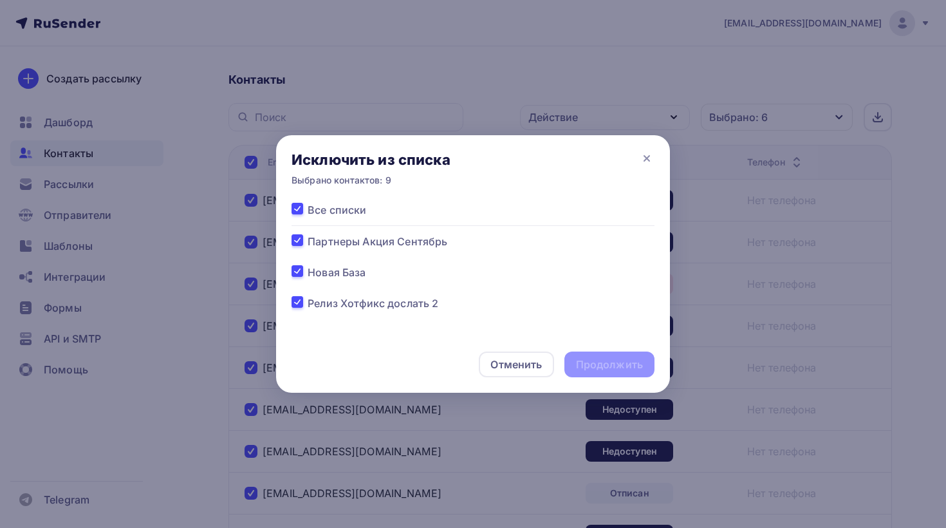
checkbox input "true"
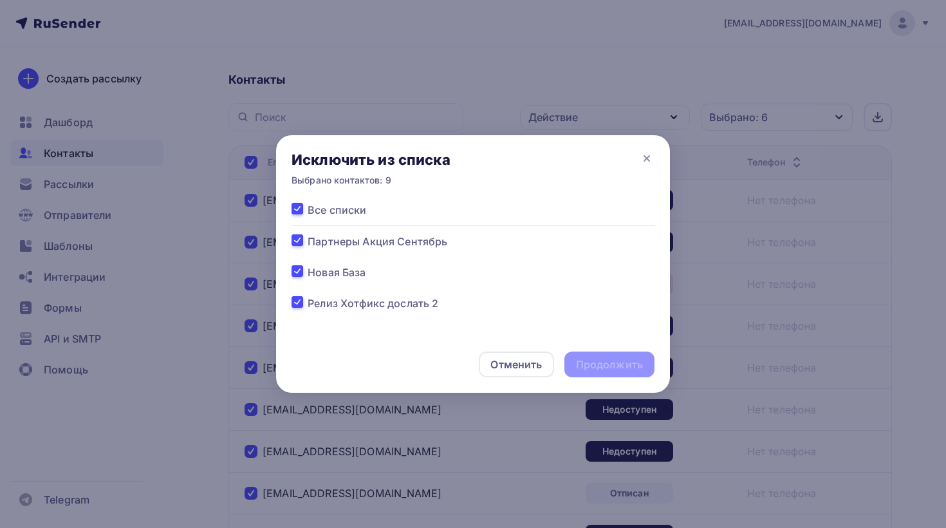
checkbox input "true"
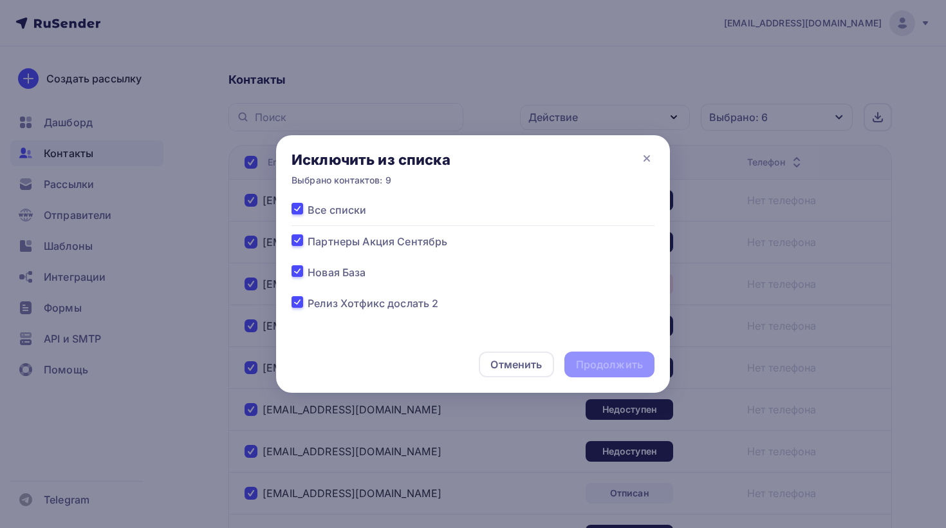
checkbox input "true"
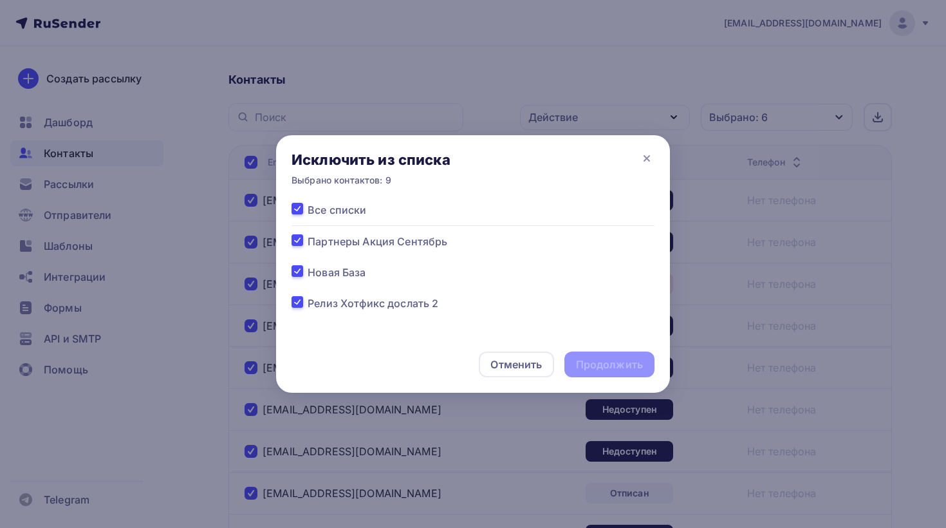
checkbox input "true"
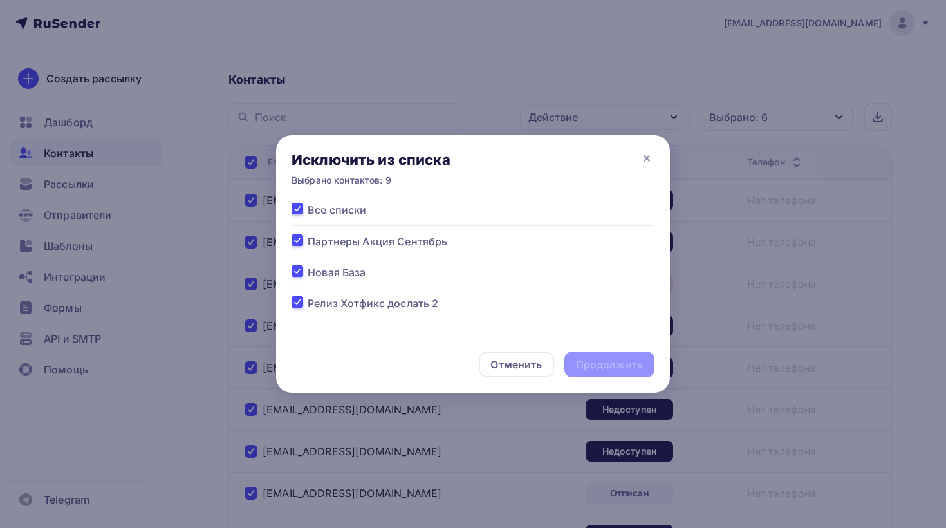
checkbox input "true"
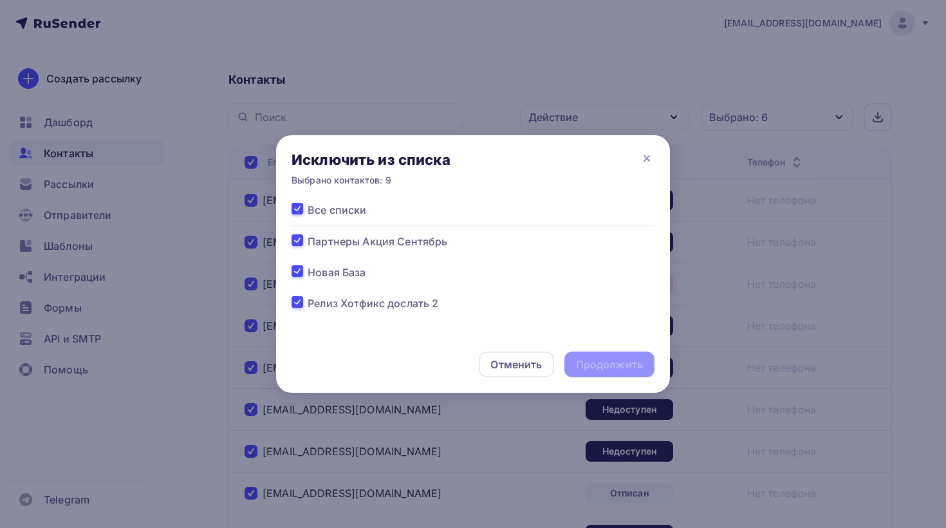
checkbox input "true"
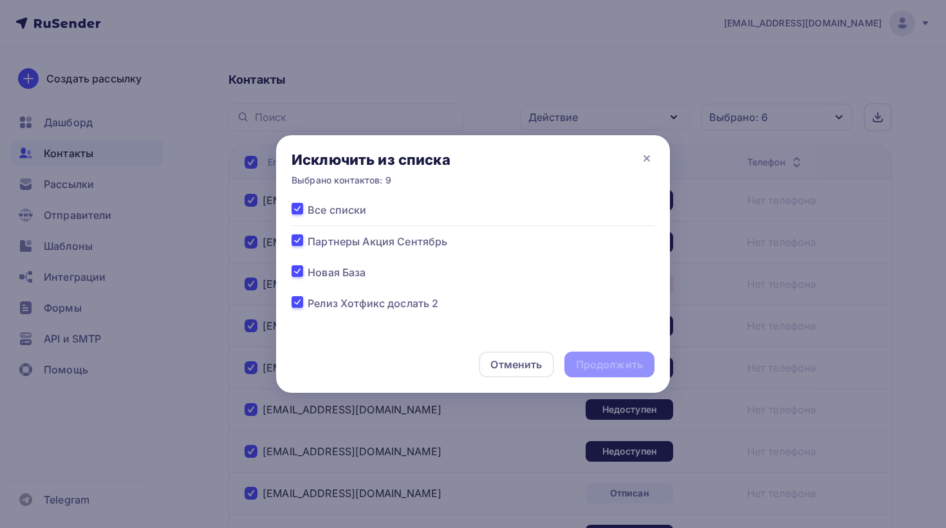
checkbox input "true"
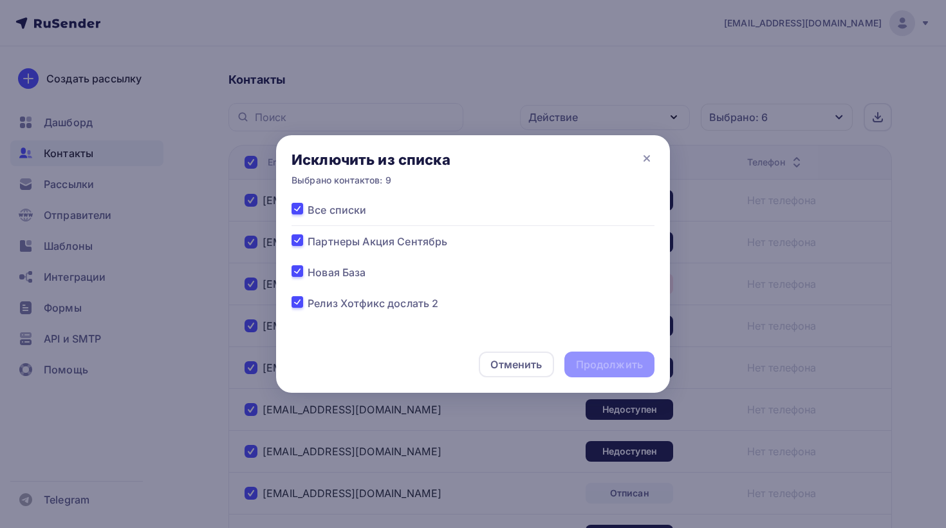
checkbox input "true"
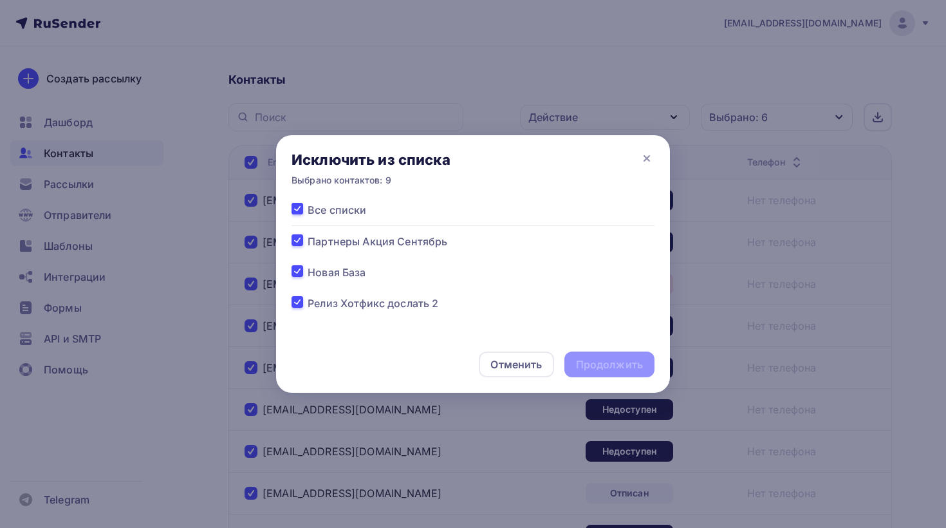
checkbox input "true"
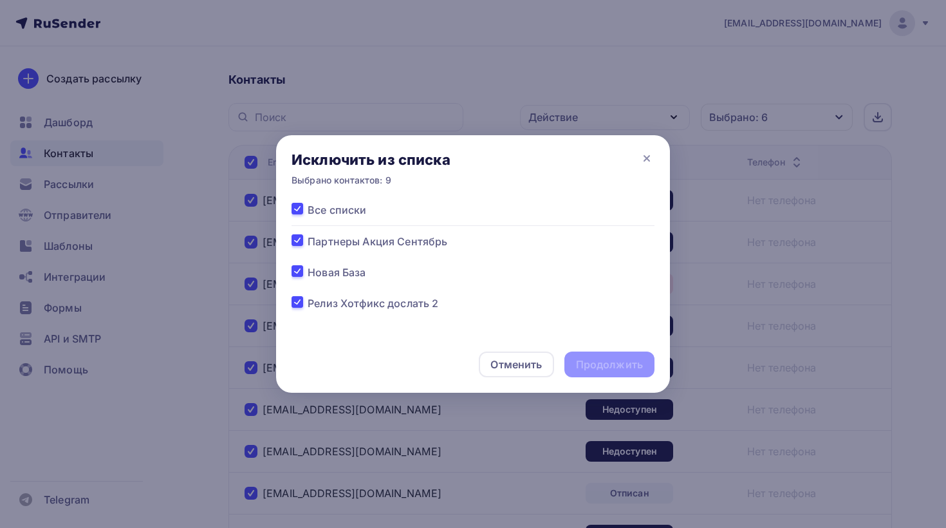
checkbox input "true"
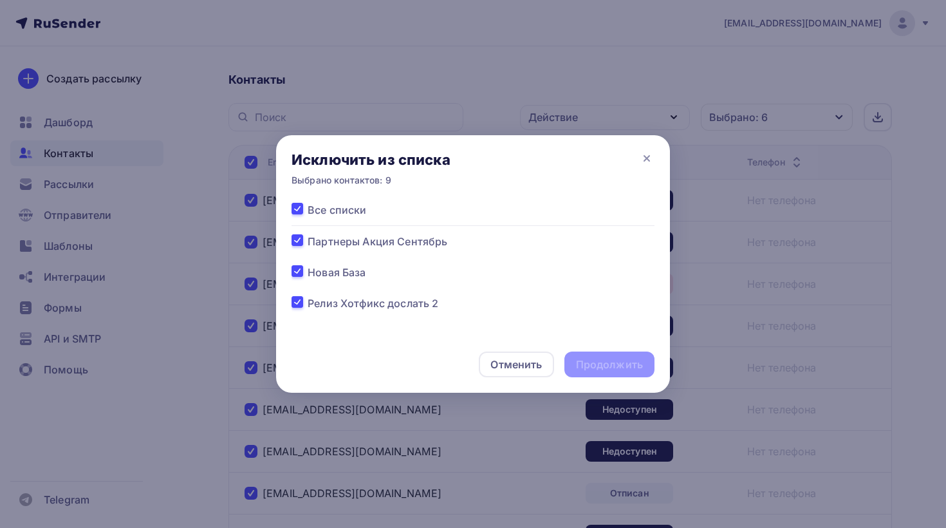
checkbox input "true"
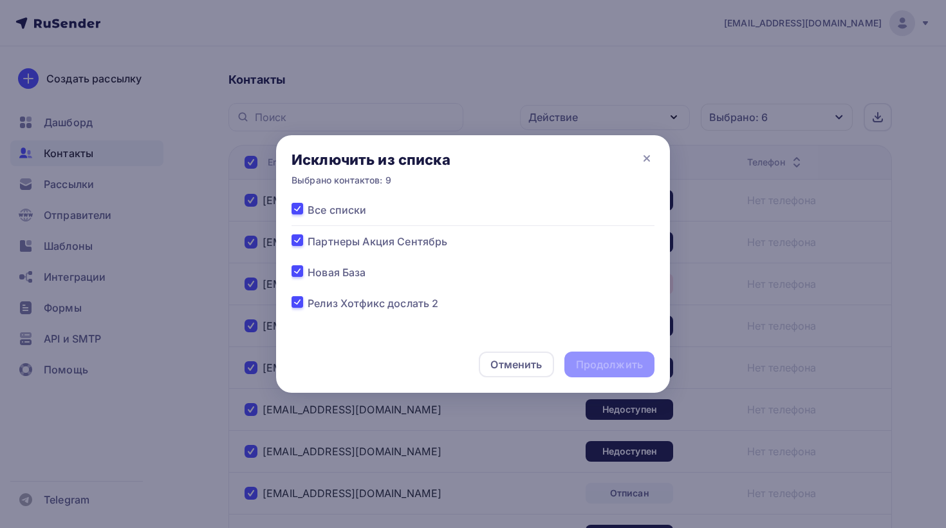
checkbox input "true"
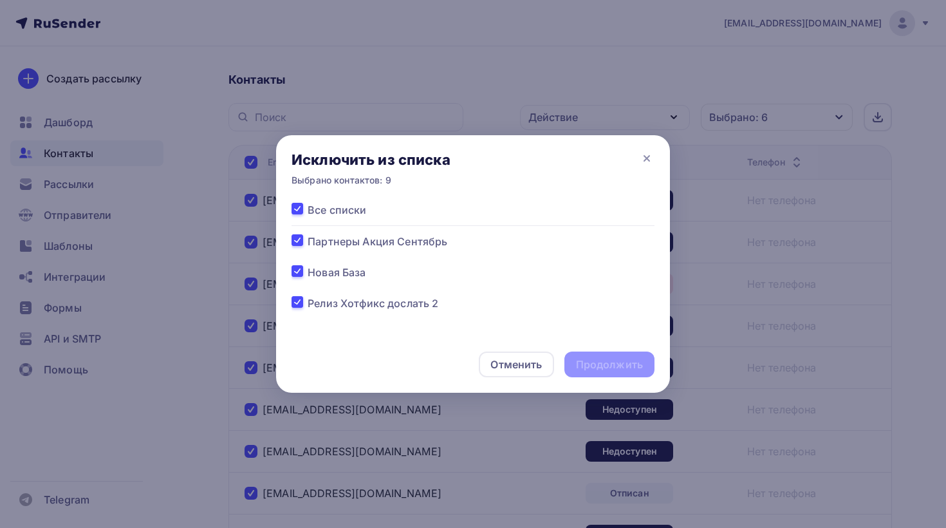
checkbox input "true"
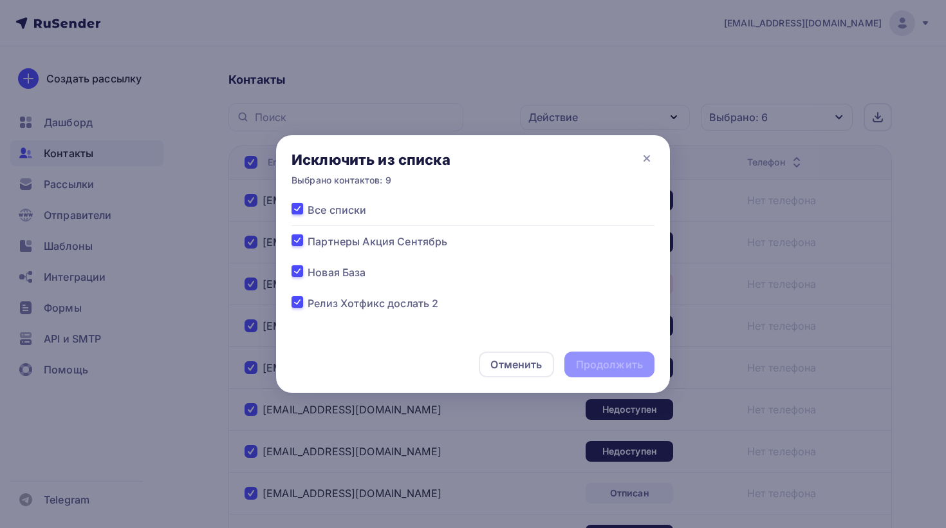
checkbox input "true"
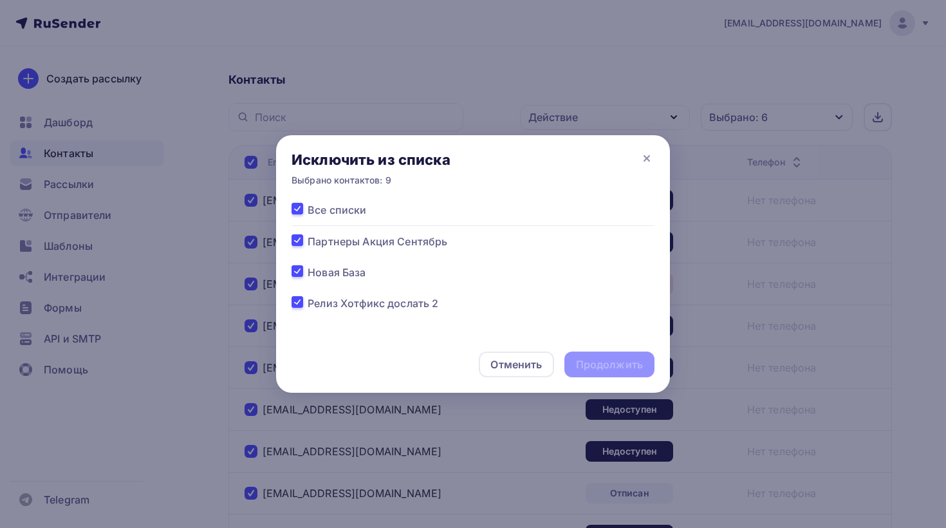
checkbox input "true"
click at [587, 371] on div "Продолжить" at bounding box center [609, 364] width 67 height 15
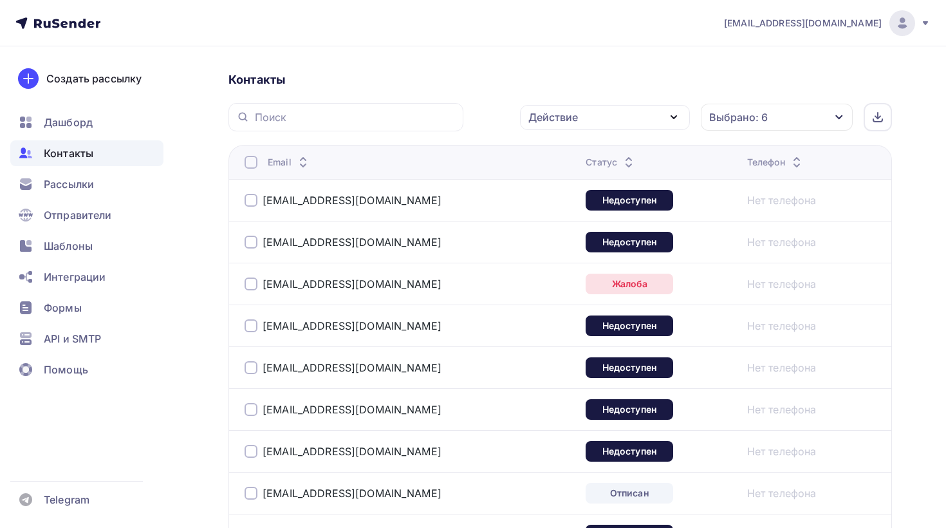
scroll to position [0, 0]
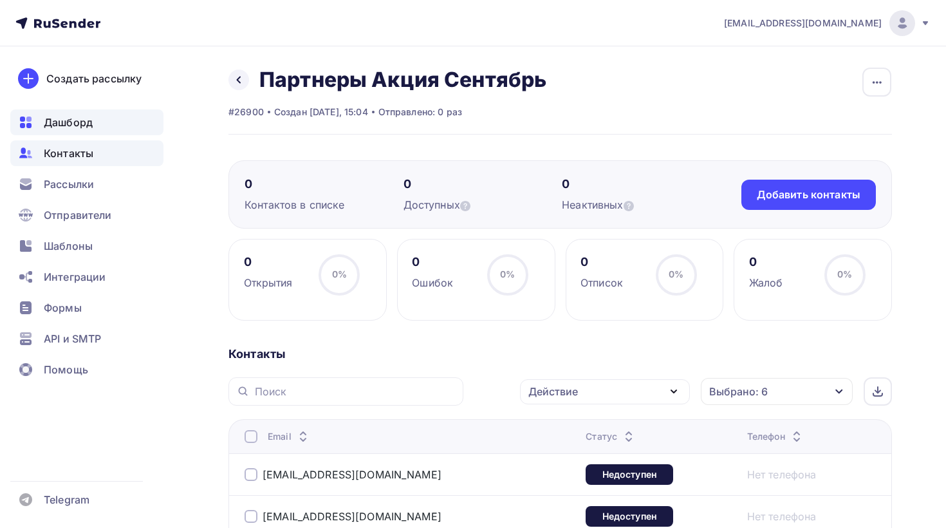
click at [90, 124] on span "Дашборд" at bounding box center [68, 122] width 49 height 15
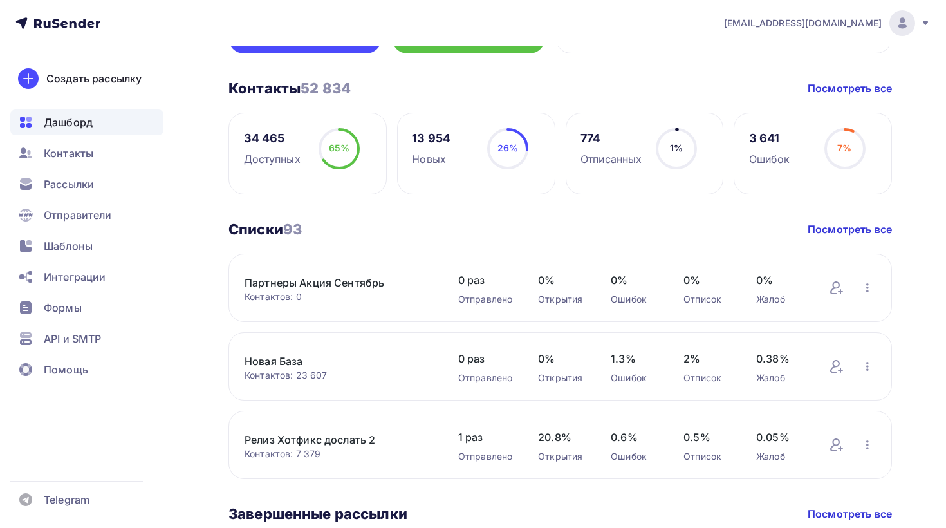
scroll to position [229, 0]
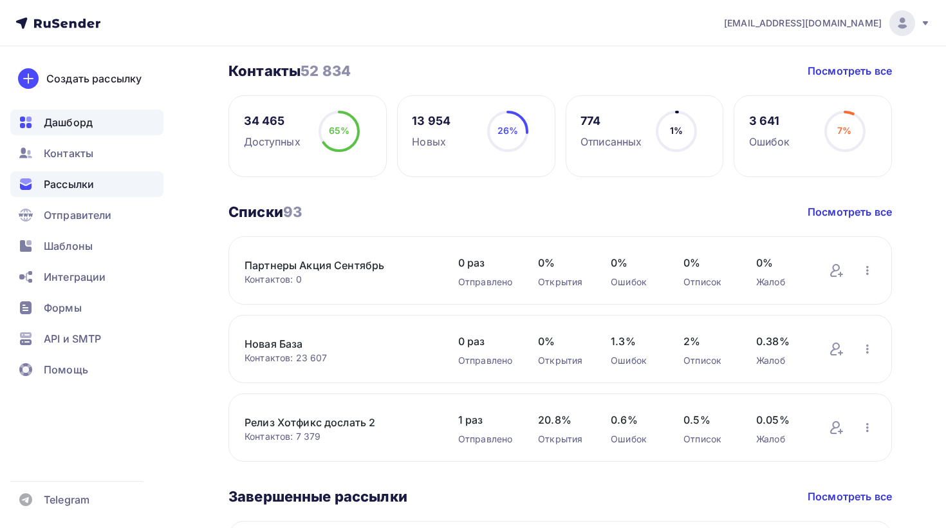
click at [56, 185] on span "Рассылки" at bounding box center [69, 183] width 50 height 15
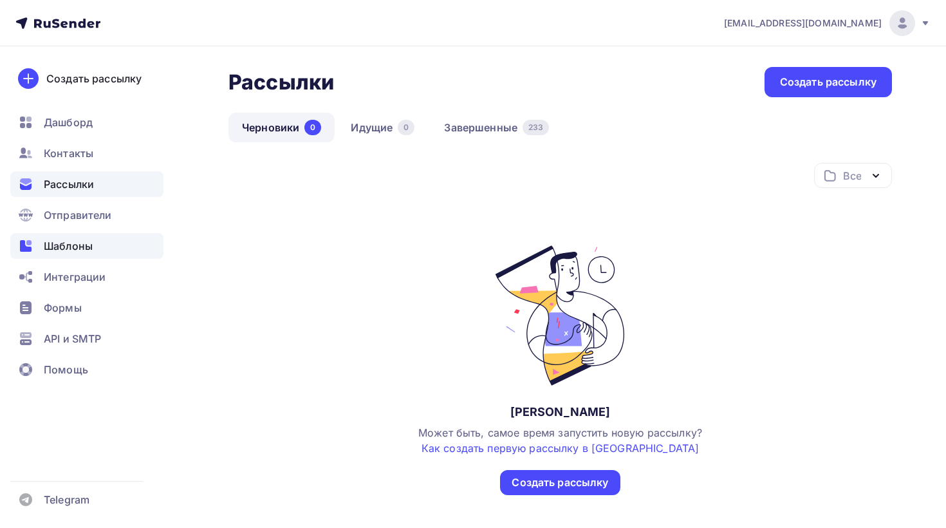
click at [106, 243] on div "Шаблоны" at bounding box center [86, 246] width 153 height 26
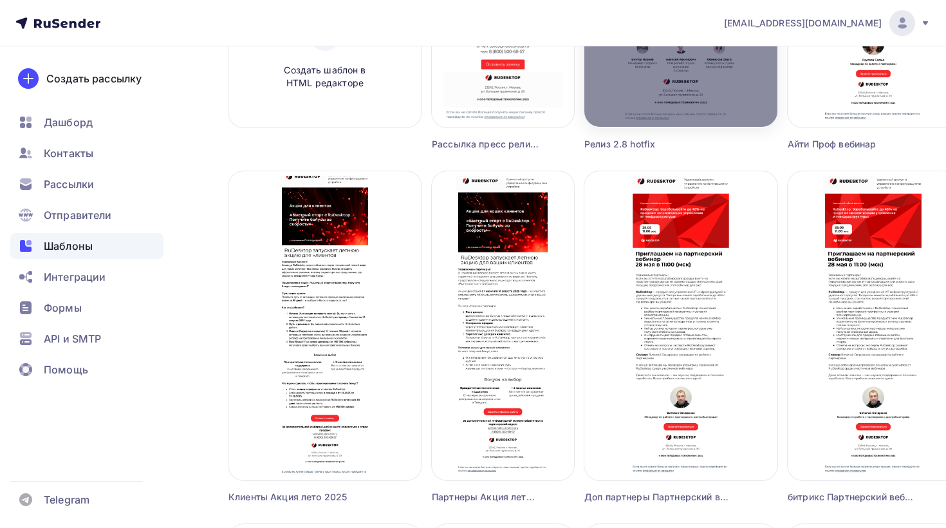
scroll to position [346, 0]
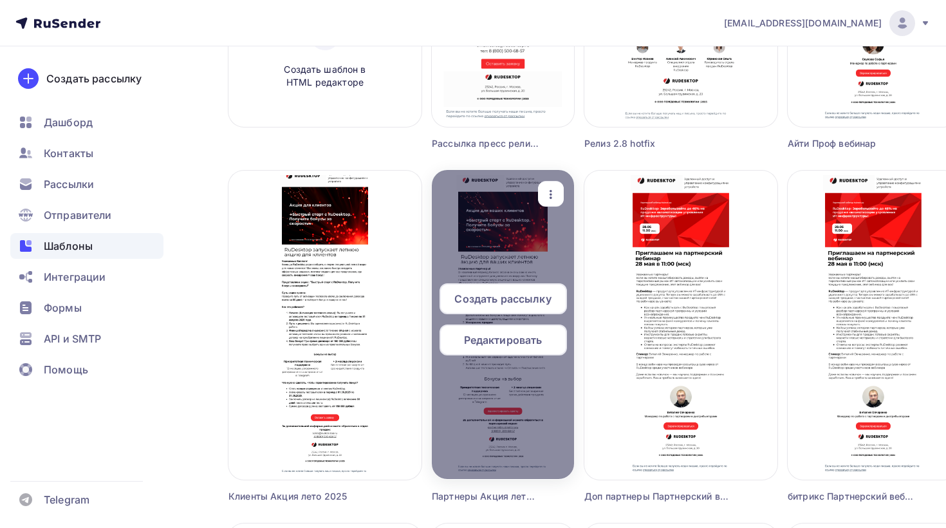
click at [550, 195] on icon "button" at bounding box center [550, 194] width 15 height 15
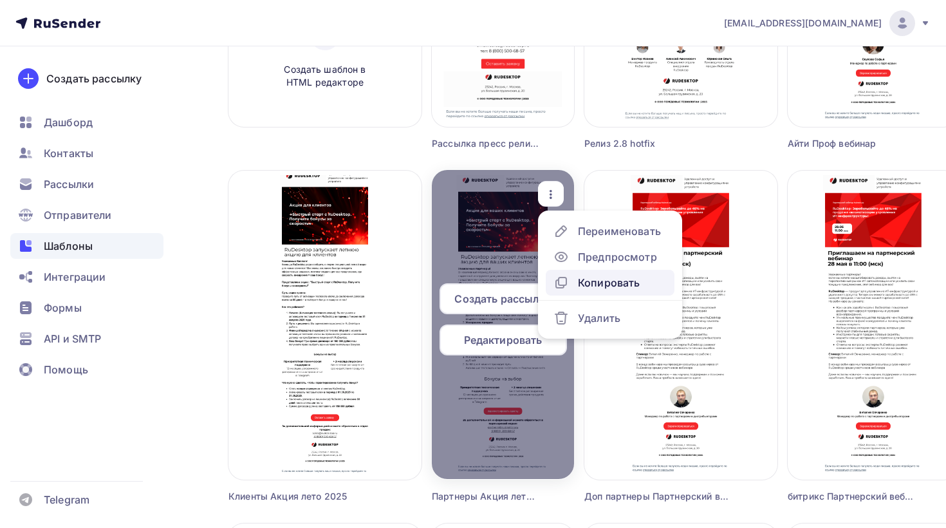
click at [612, 283] on div "Копировать" at bounding box center [609, 282] width 62 height 15
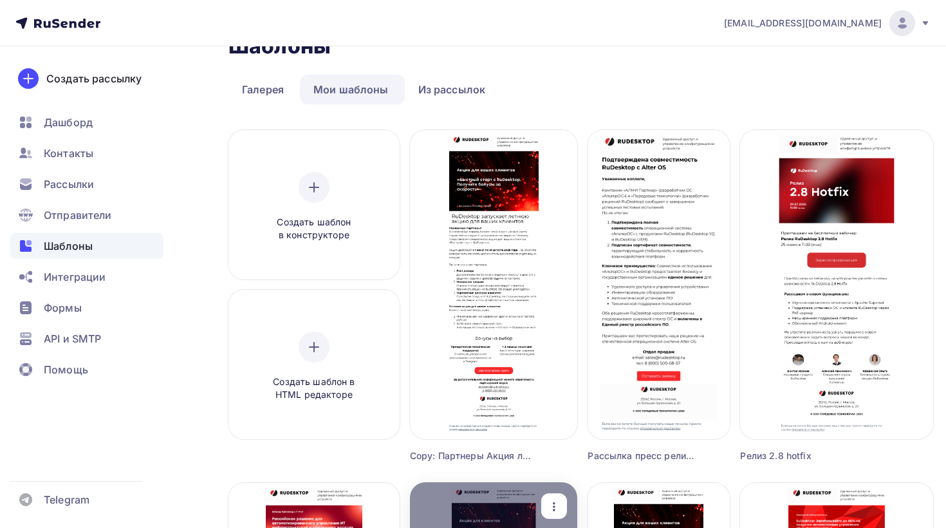
scroll to position [0, 0]
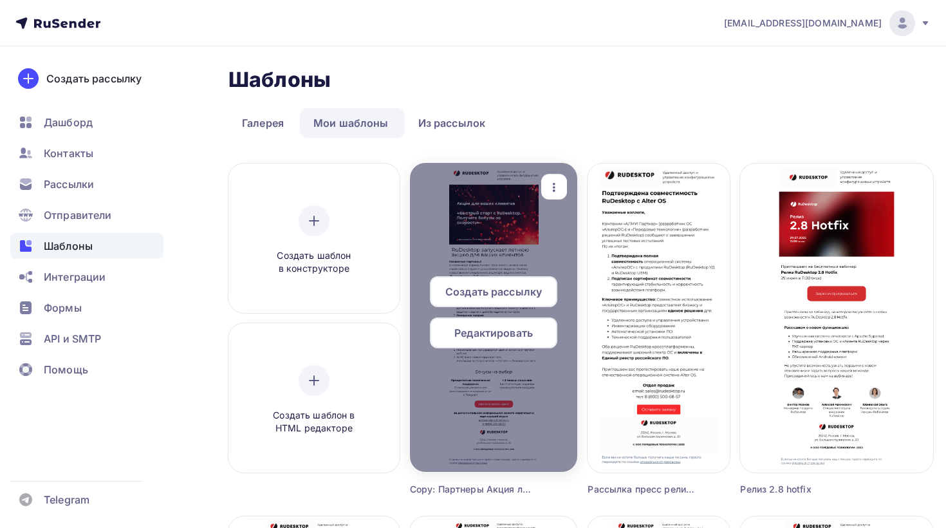
click at [562, 183] on icon "button" at bounding box center [553, 187] width 15 height 15
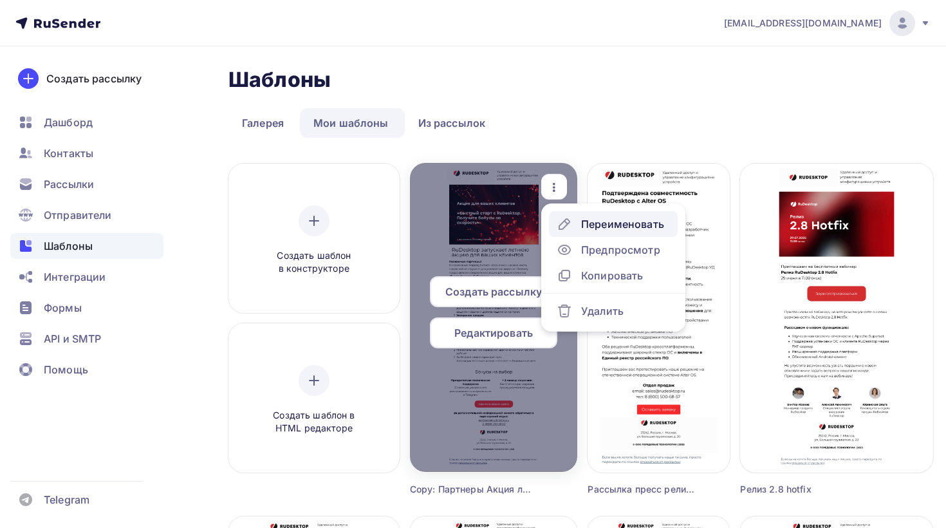
click at [635, 230] on div "Переименовать" at bounding box center [622, 223] width 83 height 15
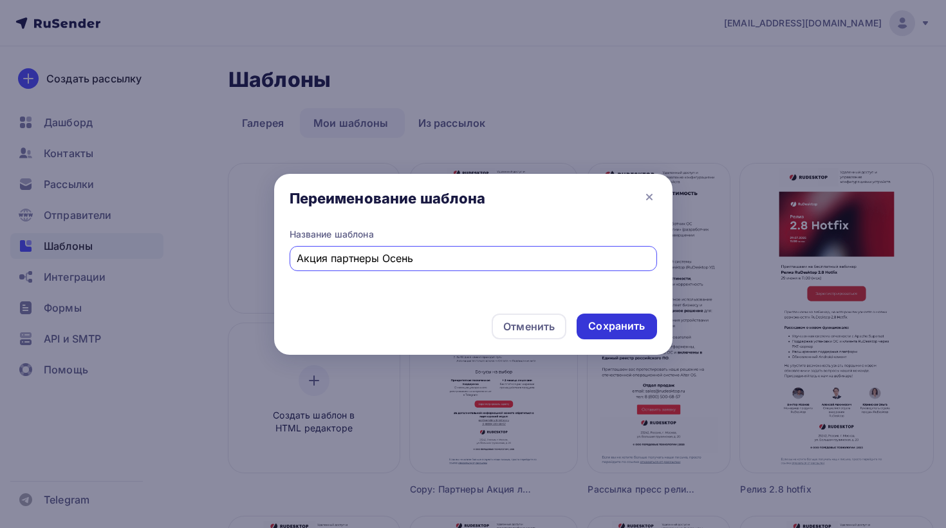
type input "Акция партнеры Осень"
click at [631, 330] on div "Сохранить" at bounding box center [616, 326] width 57 height 15
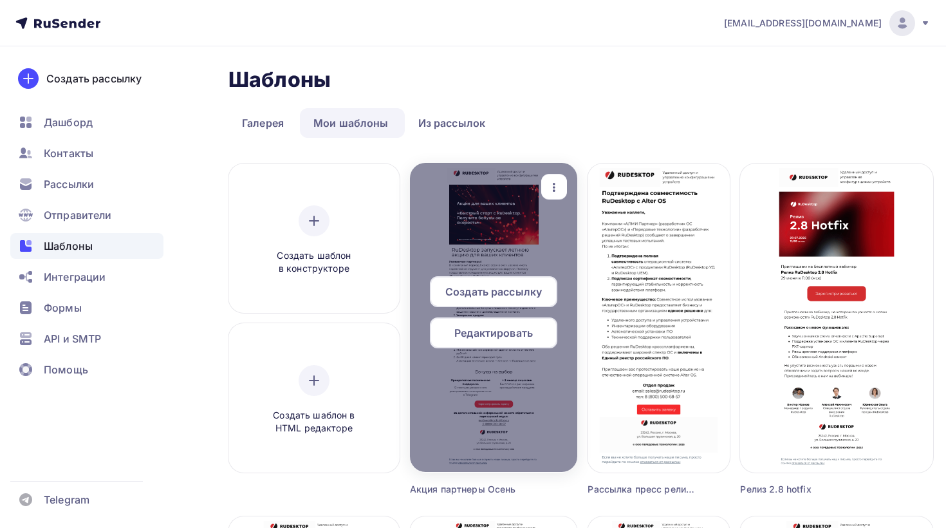
click at [562, 180] on icon "button" at bounding box center [553, 187] width 15 height 15
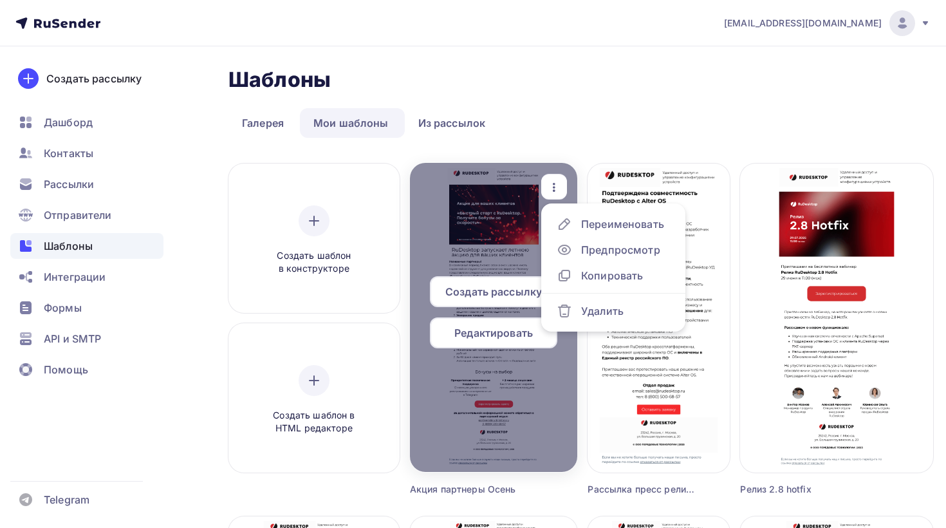
click at [519, 337] on span "Редактировать" at bounding box center [493, 332] width 79 height 15
